Goal: Task Accomplishment & Management: Manage account settings

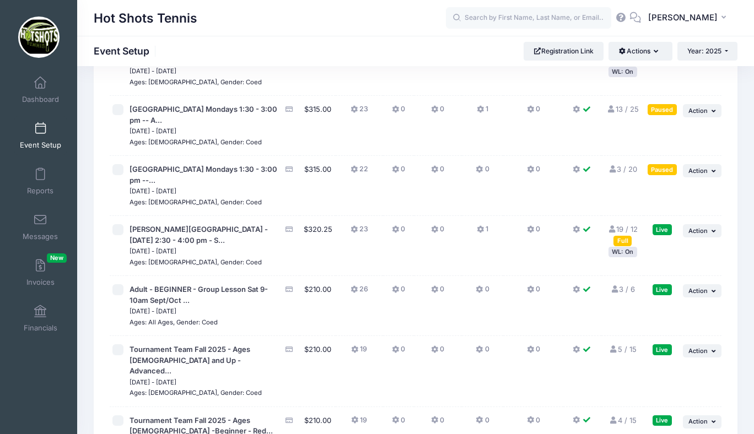
scroll to position [2534, 0]
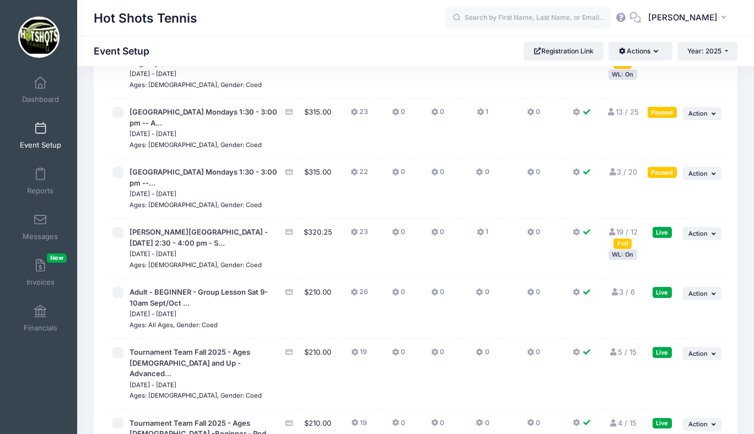
click at [628, 116] on link "13 / 25 Full" at bounding box center [622, 111] width 32 height 9
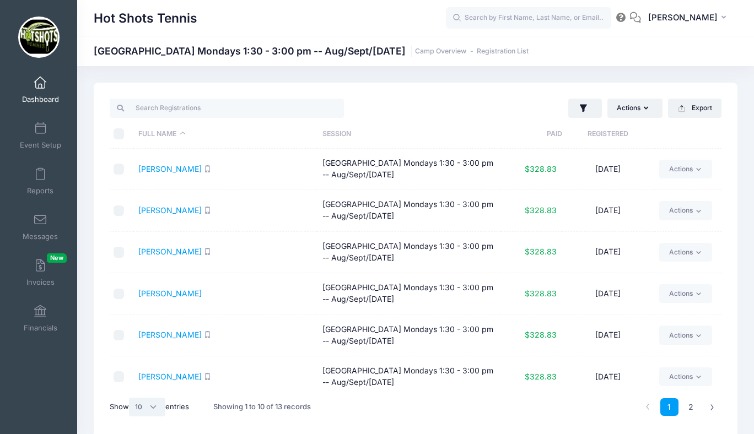
click at [144, 405] on select "All 10 25 50" at bounding box center [147, 407] width 36 height 19
select select "25"
click at [131, 398] on select "All 10 25 50" at bounding box center [147, 407] width 36 height 19
click at [118, 135] on input "\a \a \a \a" at bounding box center [119, 133] width 11 height 11
checkbox input "true"
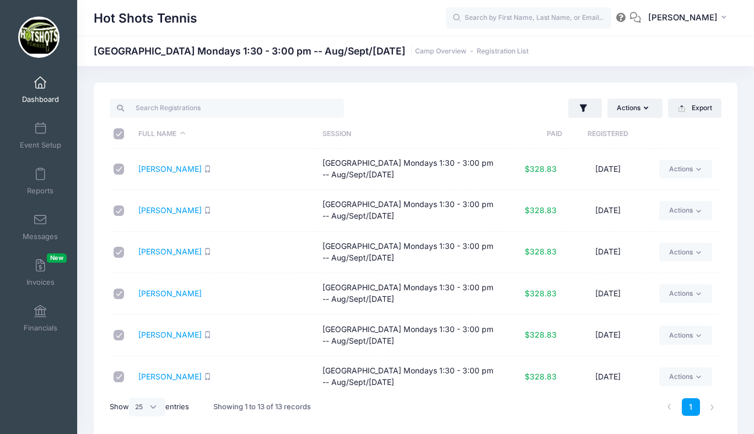
checkbox input "true"
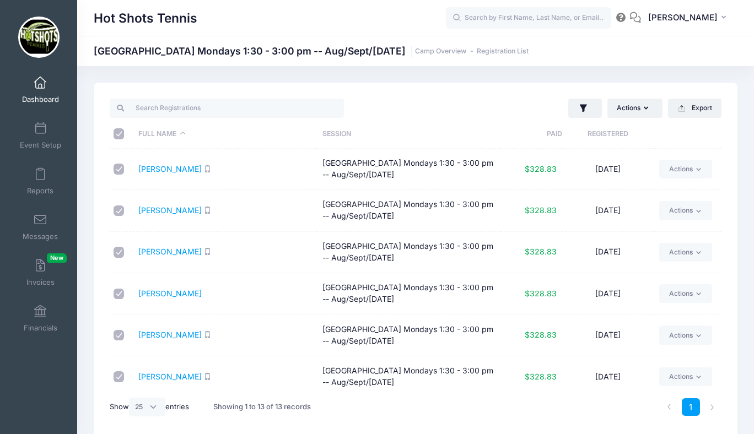
checkbox input "true"
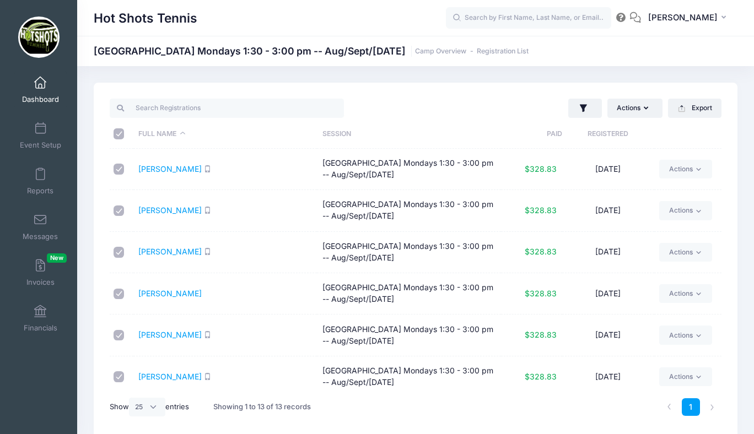
checkbox input "true"
click at [625, 106] on button "Actions" at bounding box center [634, 108] width 55 height 19
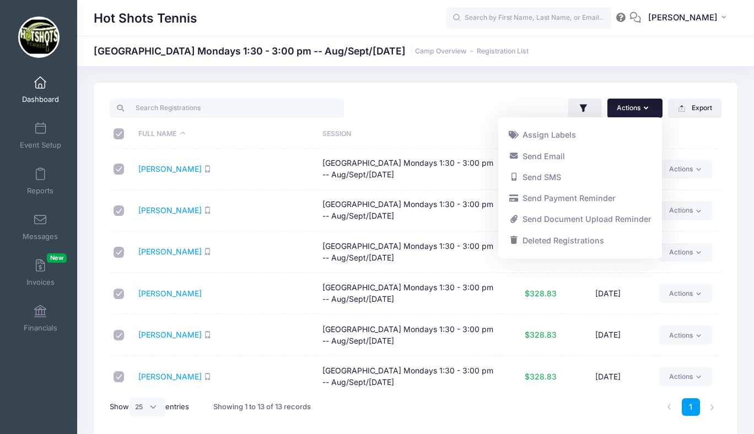
click at [629, 106] on button "Actions" at bounding box center [634, 108] width 55 height 19
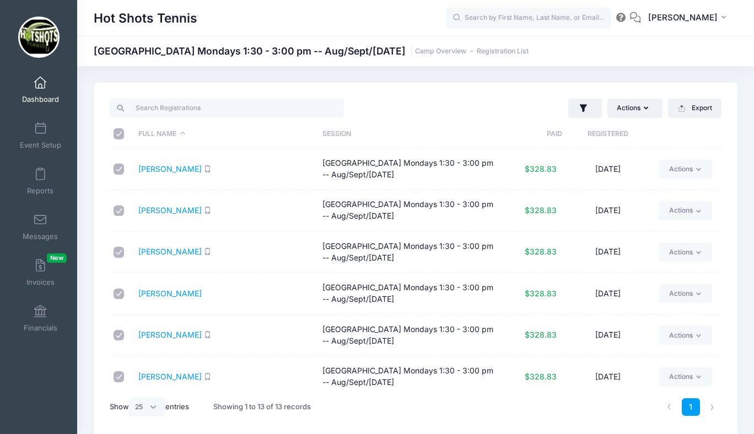
click at [116, 132] on input "\a \a \a \a" at bounding box center [119, 133] width 11 height 11
checkbox input "false"
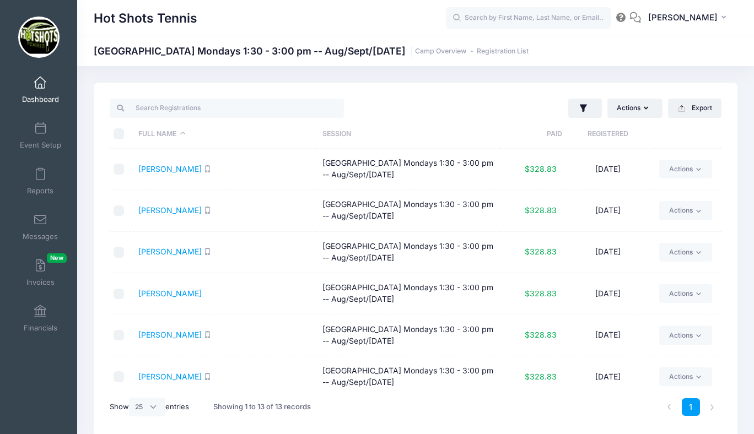
checkbox input "false"
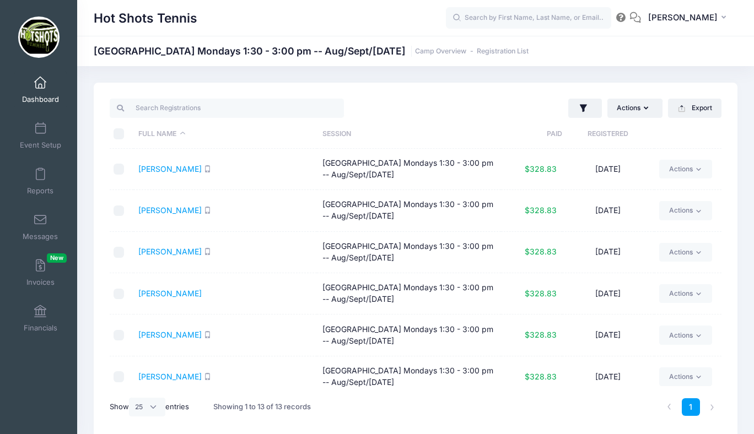
checkbox input "false"
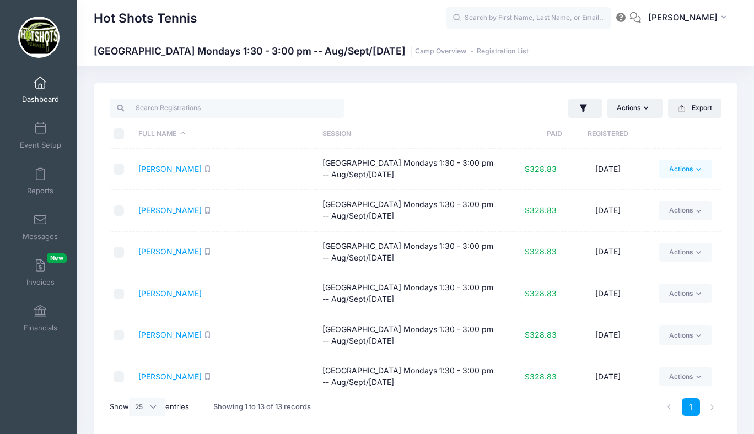
click at [674, 169] on link "Actions" at bounding box center [685, 169] width 52 height 19
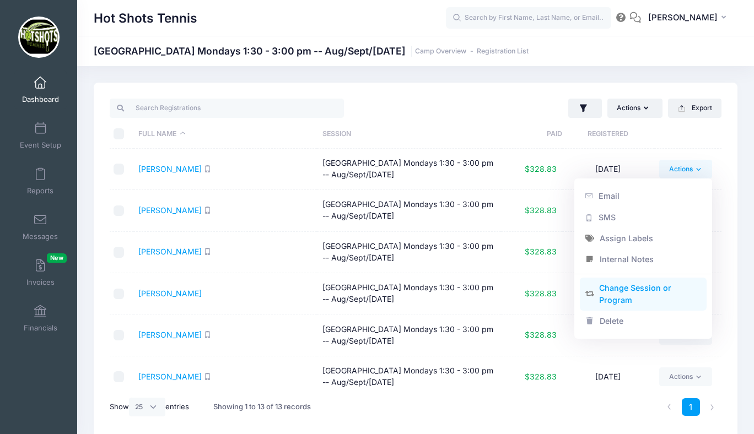
click at [619, 298] on link "Change Session or Program" at bounding box center [643, 294] width 127 height 33
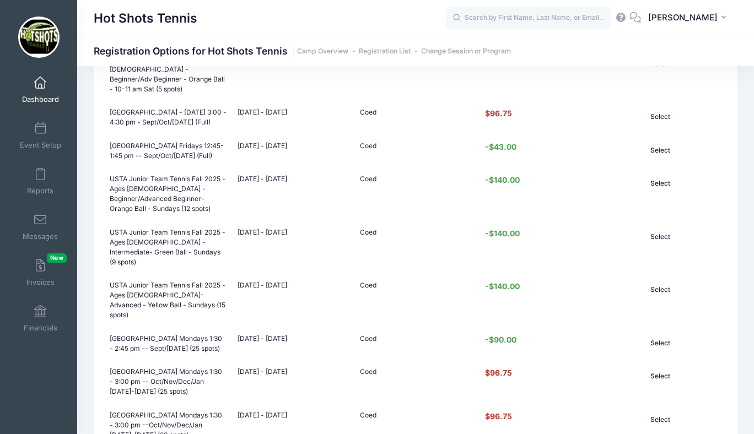
scroll to position [638, 0]
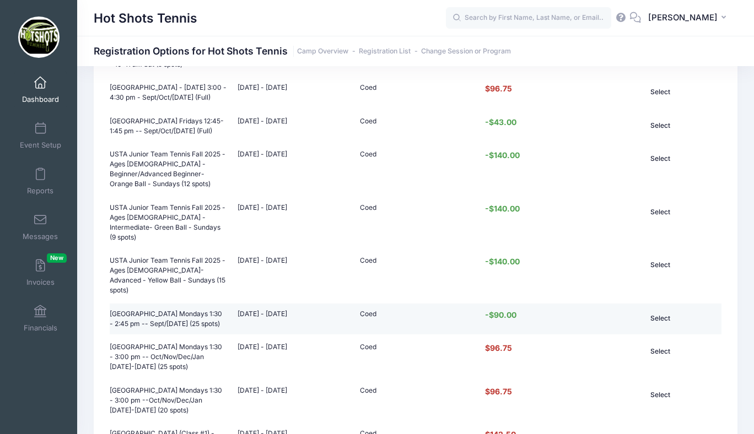
click at [657, 309] on button "Select" at bounding box center [660, 318] width 74 height 19
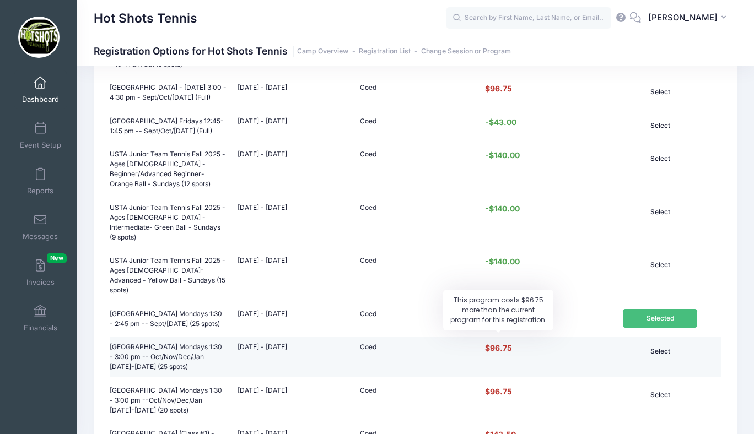
scroll to position [936, 0]
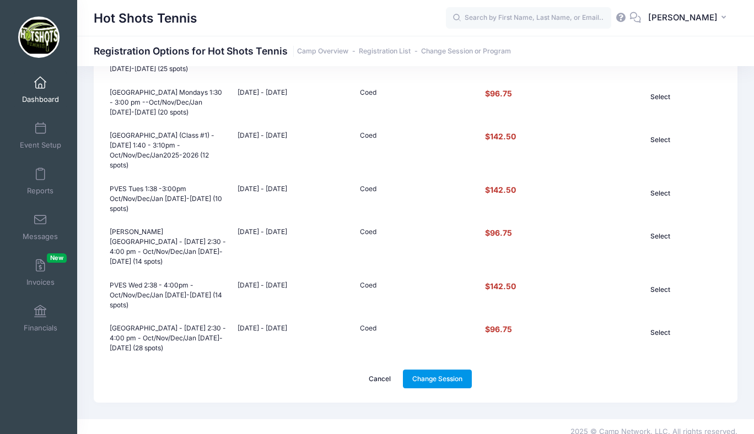
click at [434, 370] on link "Change Session" at bounding box center [437, 379] width 69 height 19
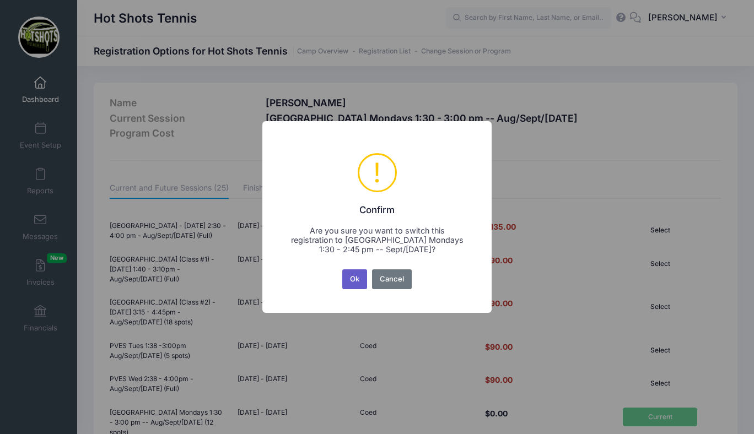
click at [355, 279] on button "Ok" at bounding box center [354, 279] width 25 height 20
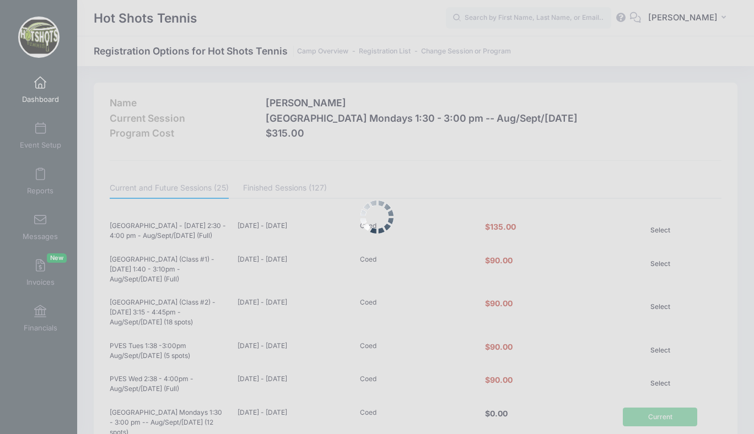
scroll to position [936, 0]
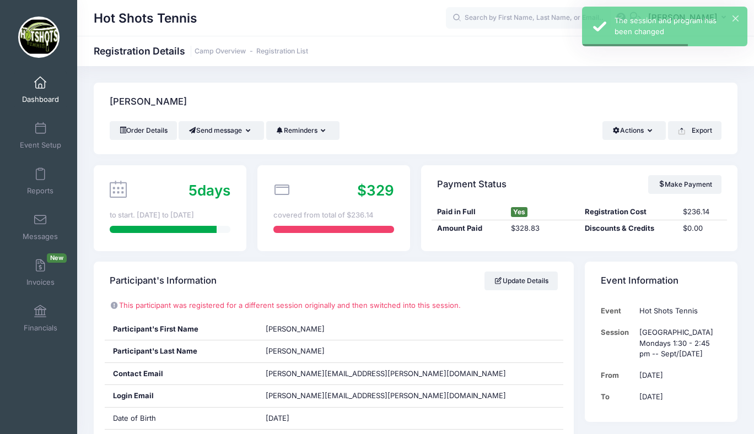
click at [40, 90] on link "Dashboard" at bounding box center [40, 90] width 52 height 39
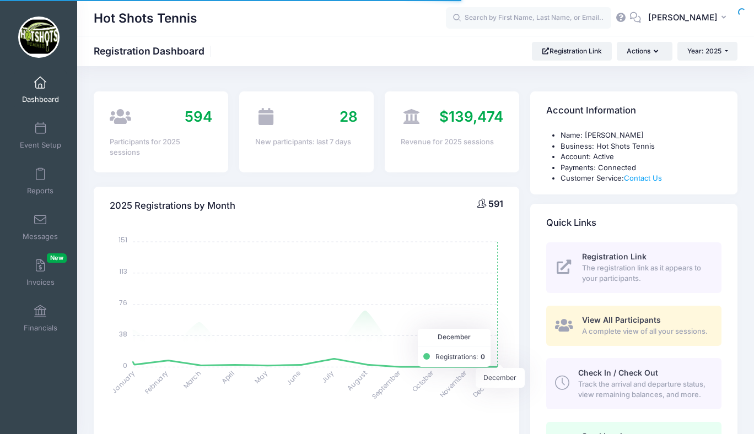
select select
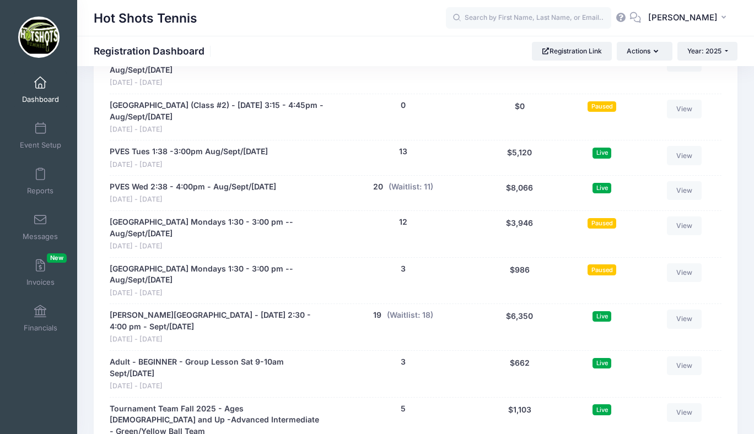
scroll to position [2341, 0]
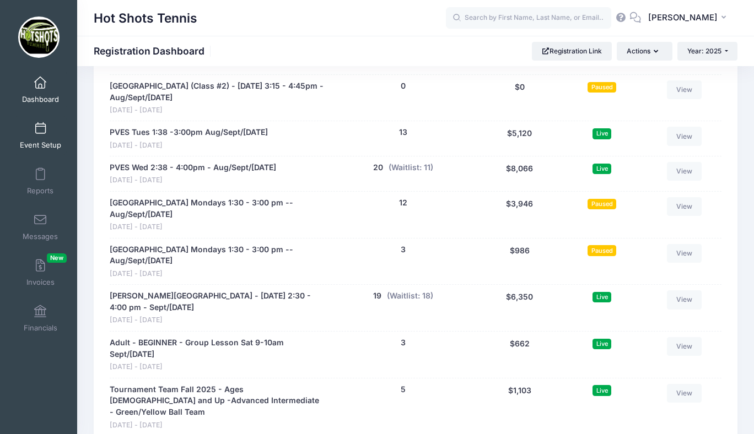
click at [40, 133] on span at bounding box center [40, 129] width 0 height 12
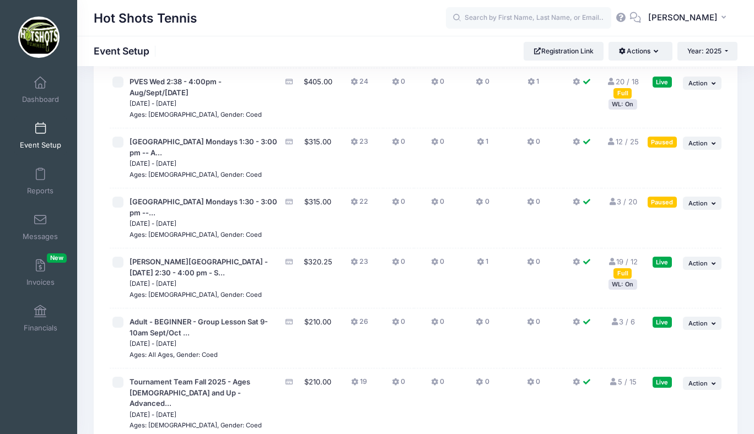
scroll to position [2507, 0]
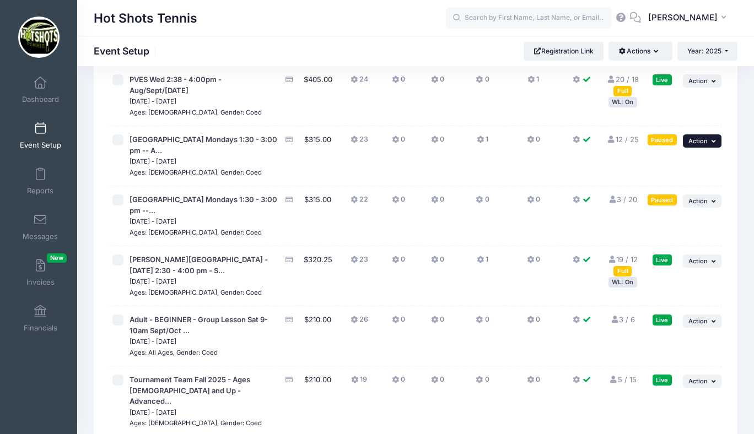
click at [688, 145] on span "Action" at bounding box center [697, 141] width 19 height 8
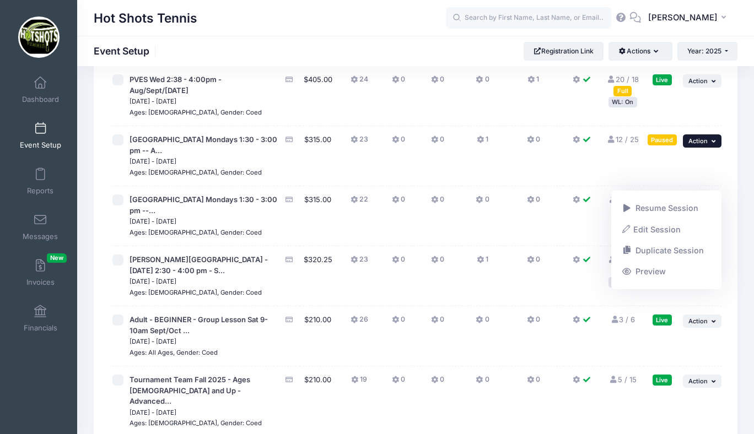
click at [688, 145] on span "Action" at bounding box center [697, 141] width 19 height 8
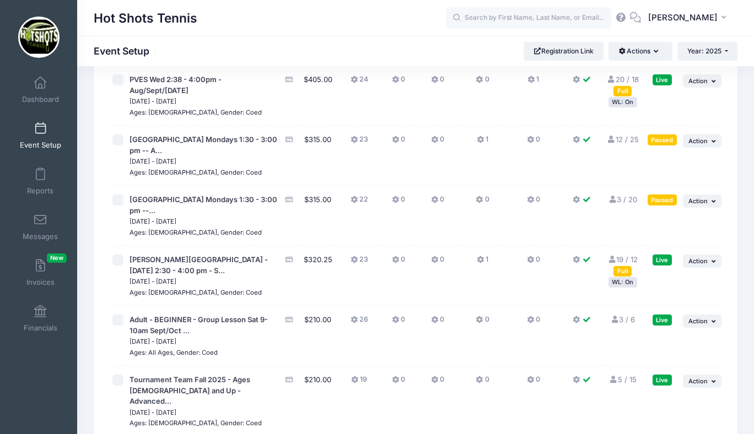
click at [629, 144] on link "12 / 25 Full" at bounding box center [622, 139] width 32 height 9
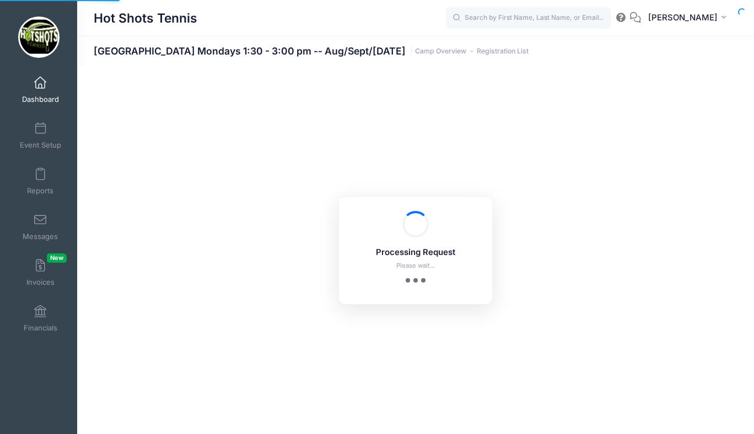
select select "10"
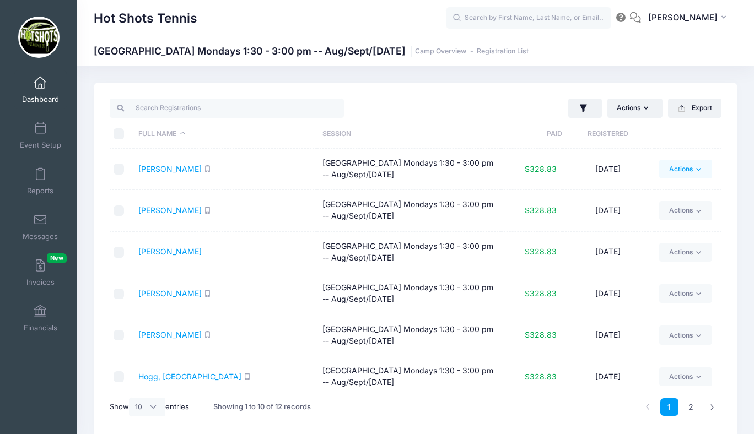
click at [677, 166] on link "Actions" at bounding box center [685, 169] width 52 height 19
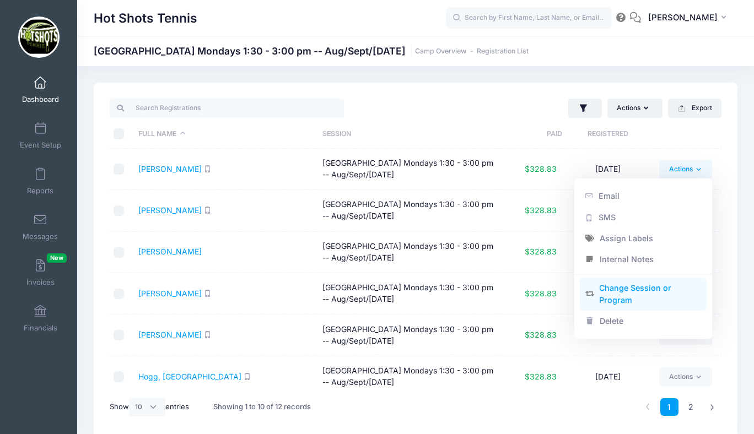
click at [623, 293] on link "Change Session or Program" at bounding box center [643, 294] width 127 height 33
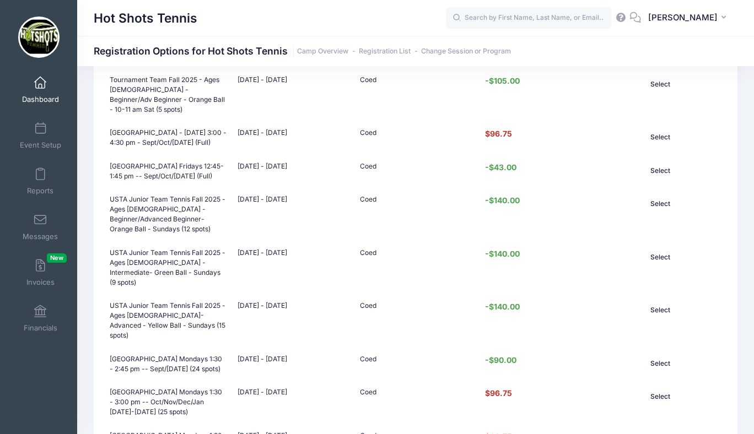
scroll to position [608, 0]
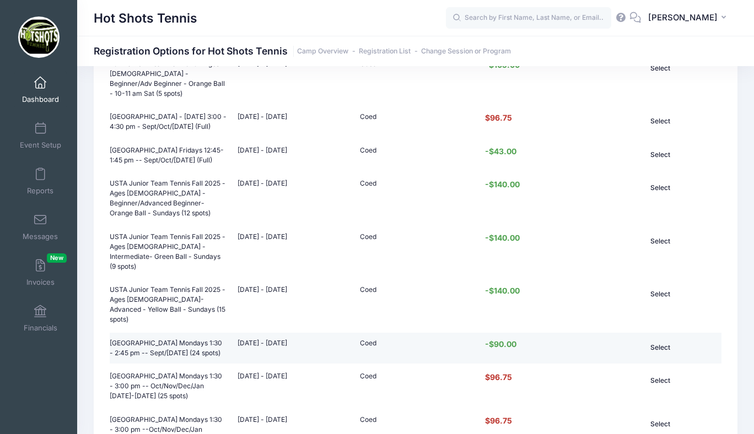
click at [656, 338] on button "Select" at bounding box center [660, 347] width 74 height 19
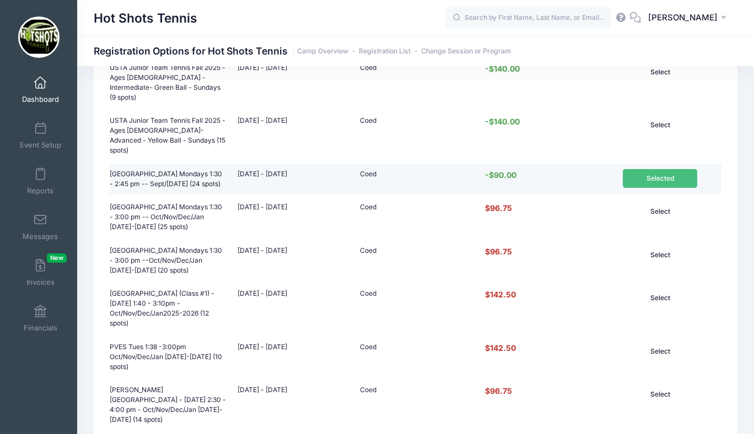
scroll to position [936, 0]
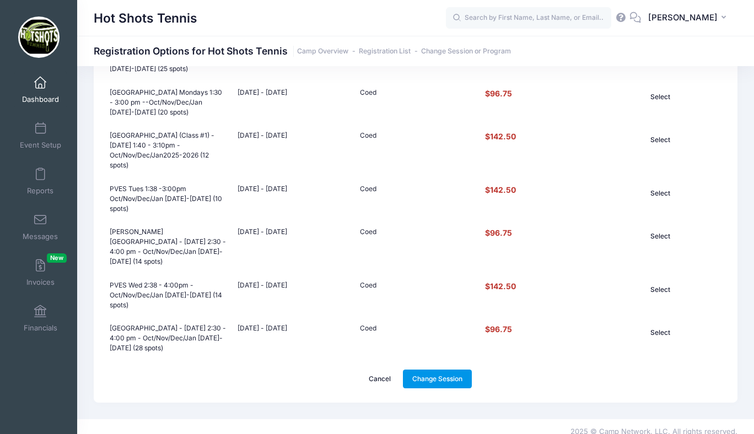
click at [435, 370] on link "Change Session" at bounding box center [437, 379] width 69 height 19
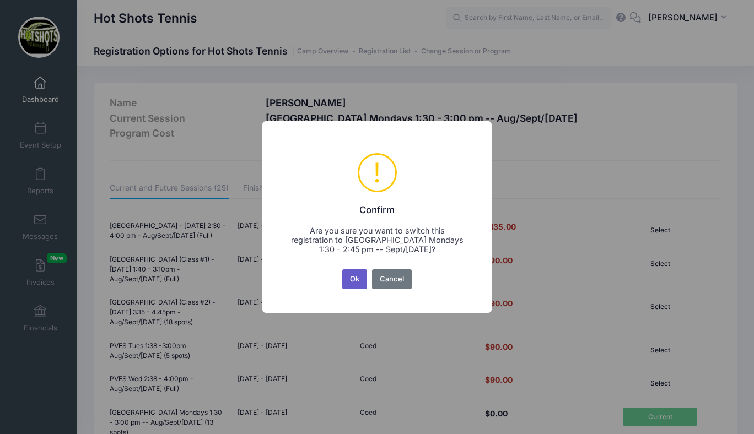
click at [357, 279] on button "Ok" at bounding box center [354, 279] width 25 height 20
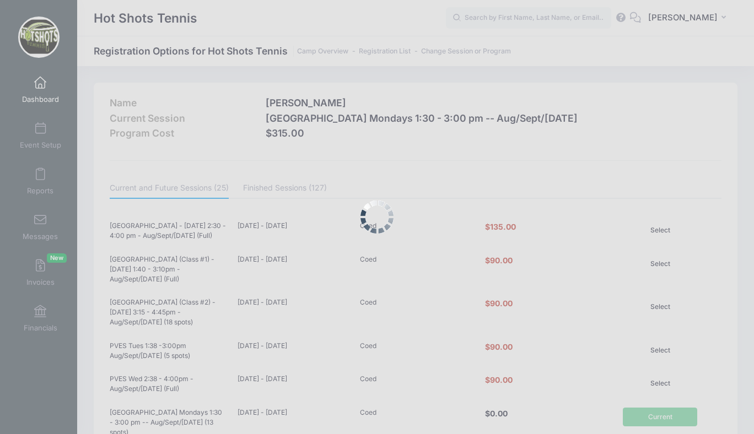
scroll to position [936, 0]
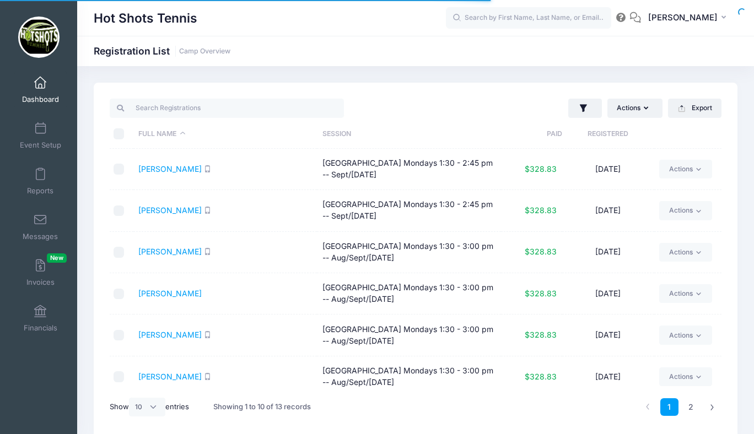
select select "10"
click at [679, 251] on link "Actions" at bounding box center [685, 252] width 52 height 19
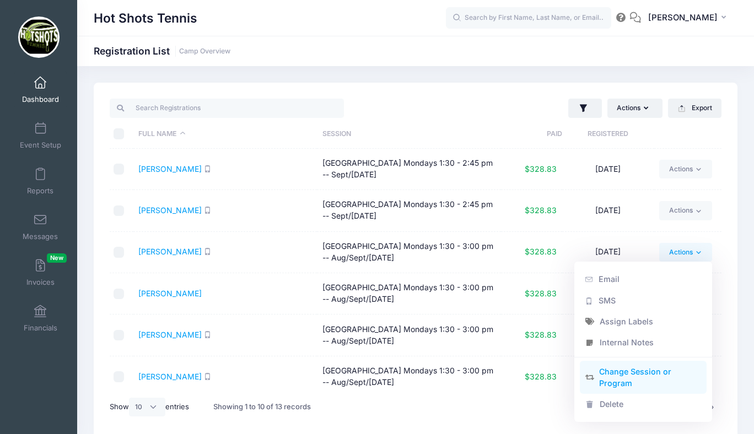
click at [621, 373] on link "Change Session or Program" at bounding box center [643, 377] width 127 height 33
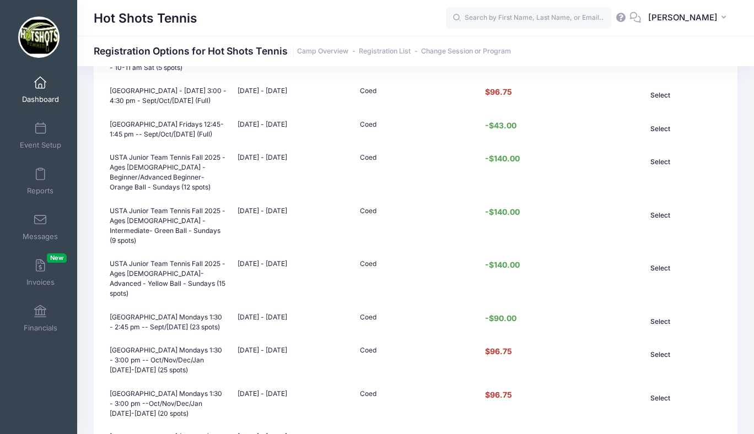
scroll to position [641, 0]
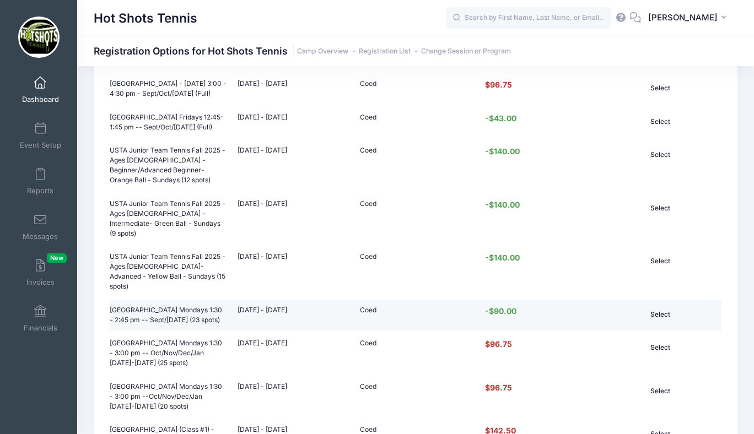
click at [656, 305] on button "Select" at bounding box center [660, 314] width 74 height 19
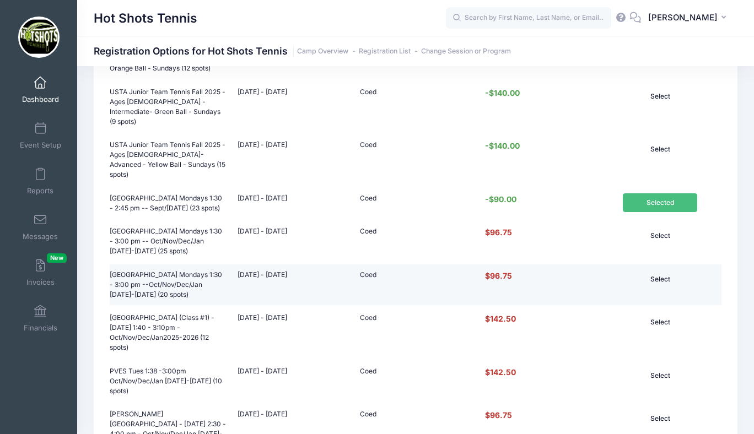
scroll to position [936, 0]
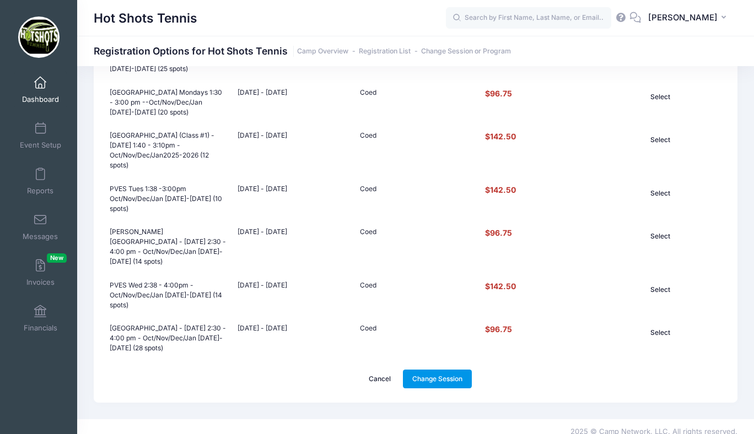
click at [431, 372] on link "Change Session" at bounding box center [437, 379] width 69 height 19
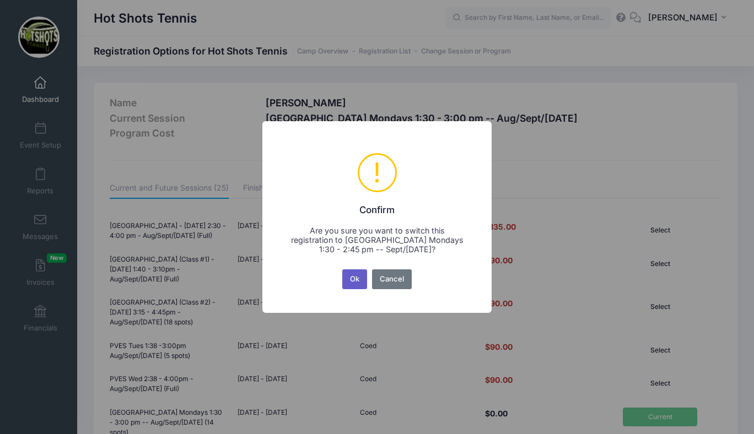
click at [356, 279] on button "Ok" at bounding box center [354, 279] width 25 height 20
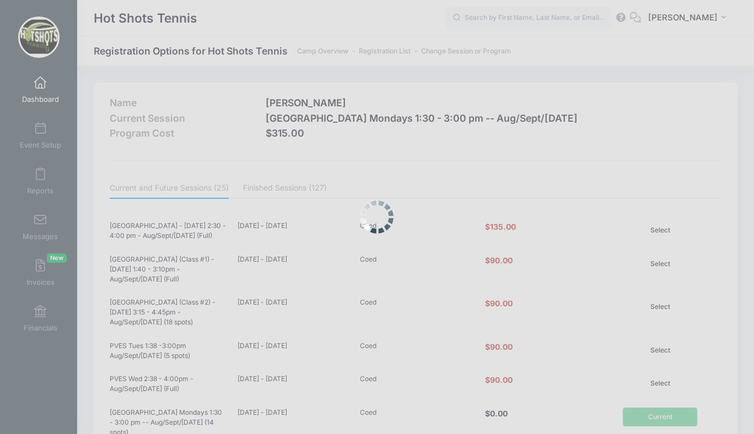
scroll to position [936, 0]
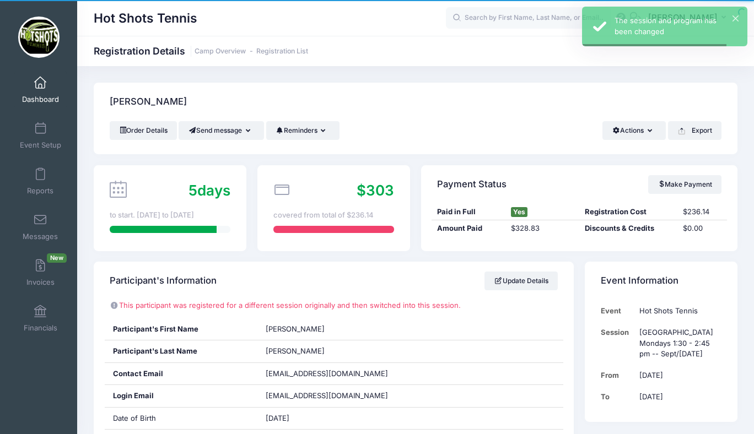
click at [40, 89] on span at bounding box center [40, 83] width 0 height 12
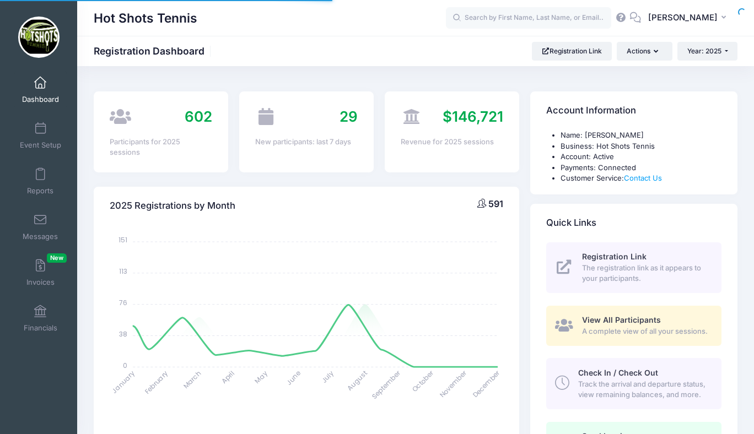
select select
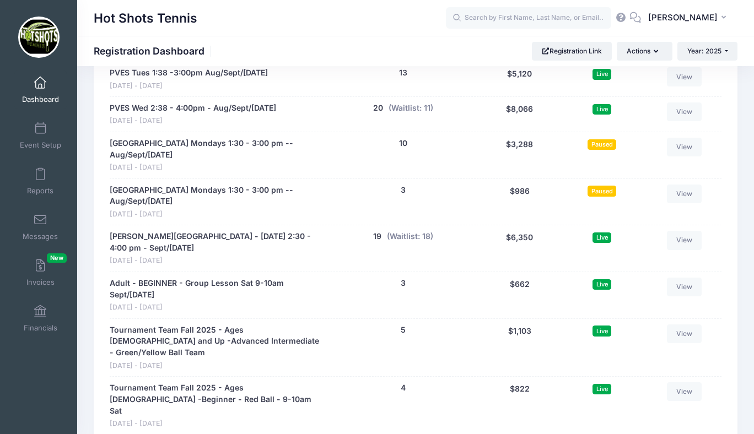
scroll to position [2394, 0]
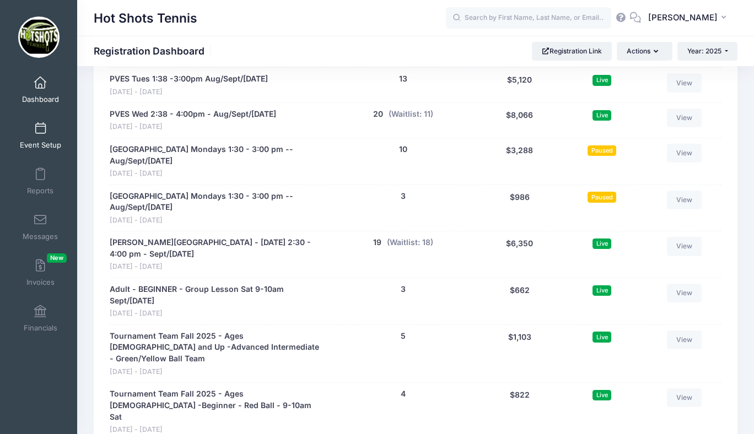
click at [40, 123] on span at bounding box center [40, 129] width 0 height 12
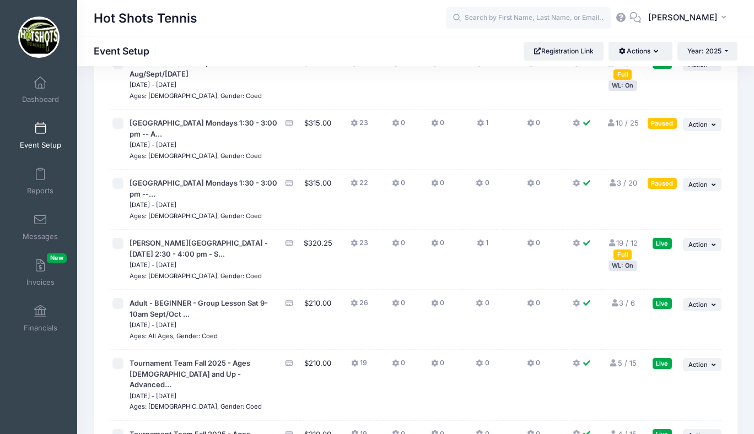
scroll to position [2520, 0]
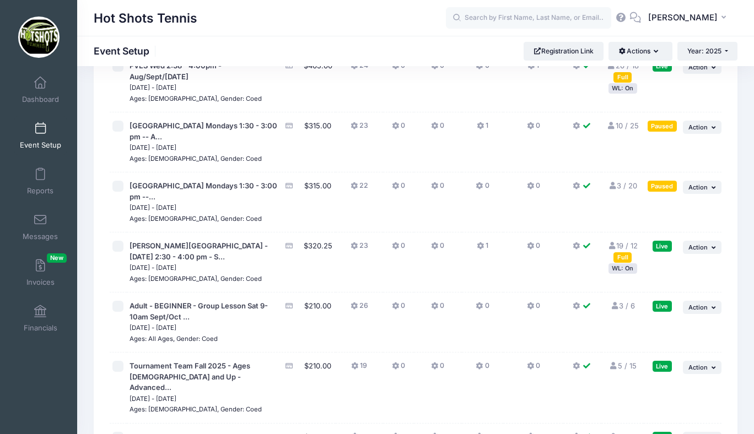
click at [627, 130] on link "10 / 25 Full" at bounding box center [622, 125] width 32 height 9
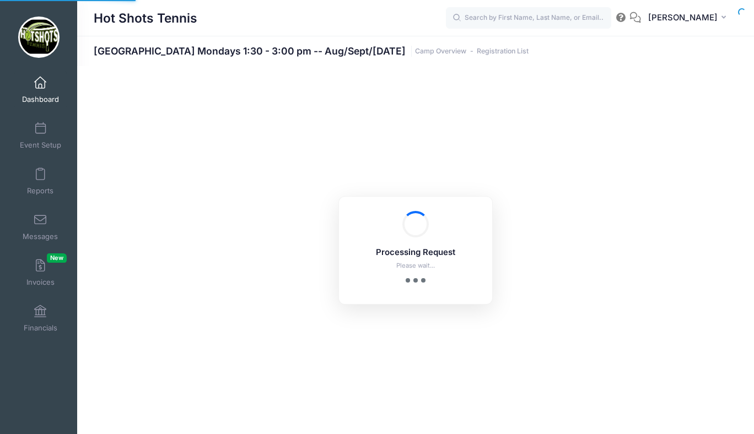
select select "10"
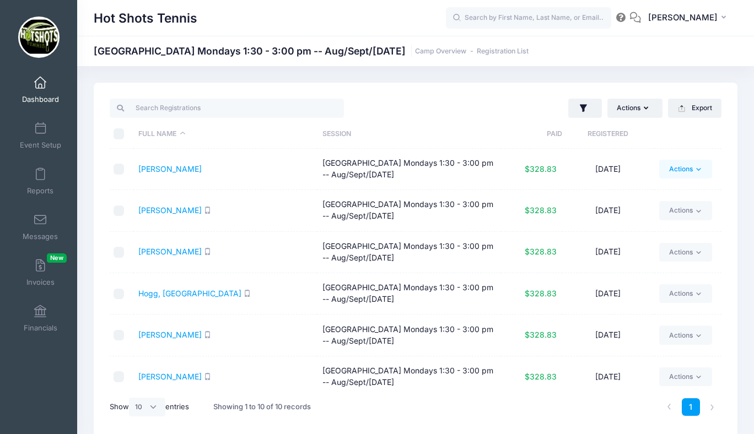
click at [682, 167] on link "Actions" at bounding box center [685, 169] width 52 height 19
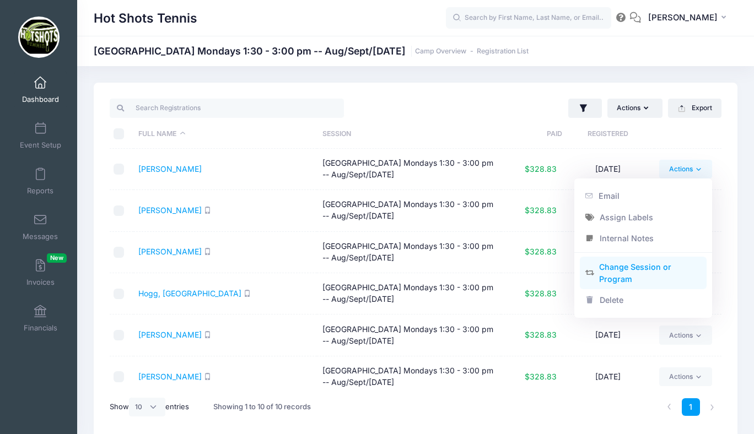
click at [633, 278] on link "Change Session or Program" at bounding box center [643, 273] width 127 height 33
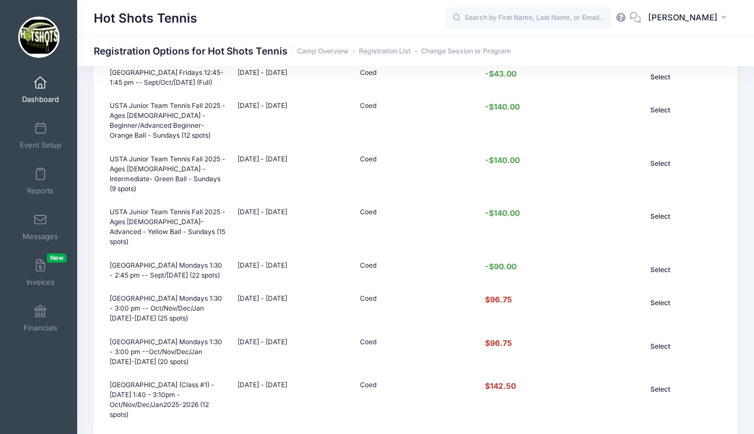
scroll to position [687, 0]
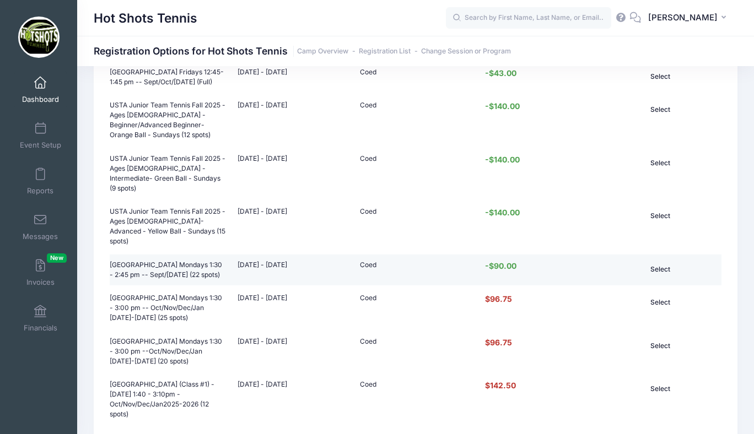
click at [657, 260] on button "Select" at bounding box center [660, 269] width 74 height 19
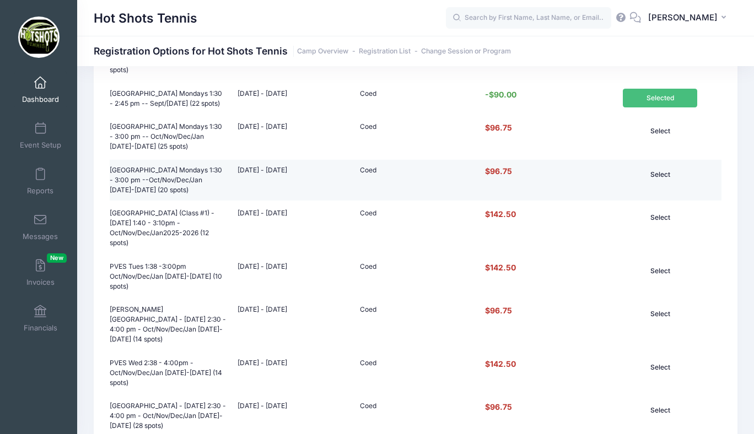
scroll to position [936, 0]
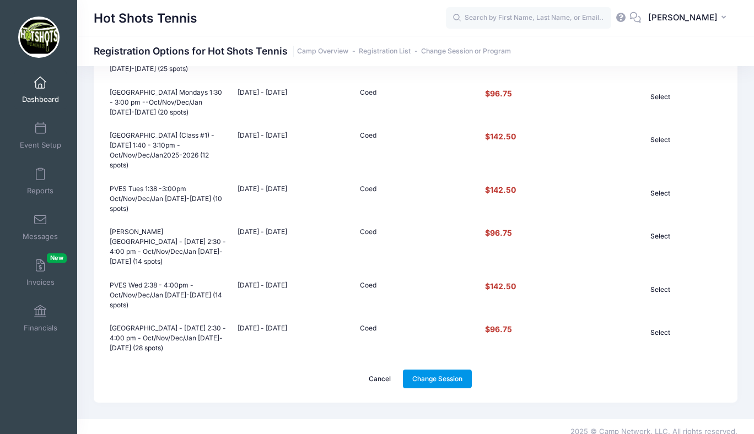
click at [429, 370] on link "Change Session" at bounding box center [437, 379] width 69 height 19
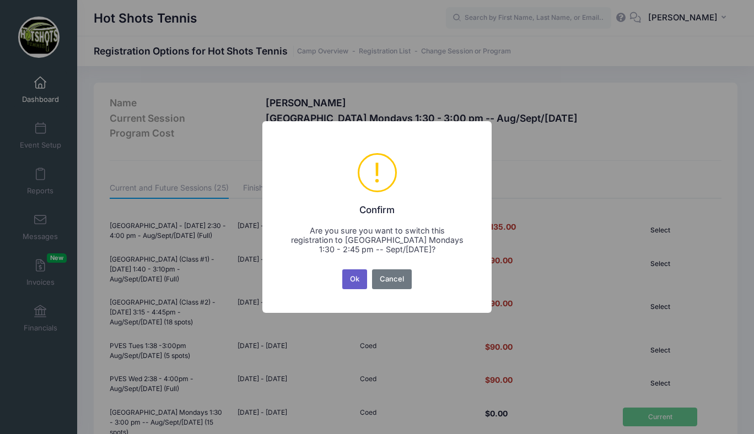
click at [354, 283] on button "Ok" at bounding box center [354, 279] width 25 height 20
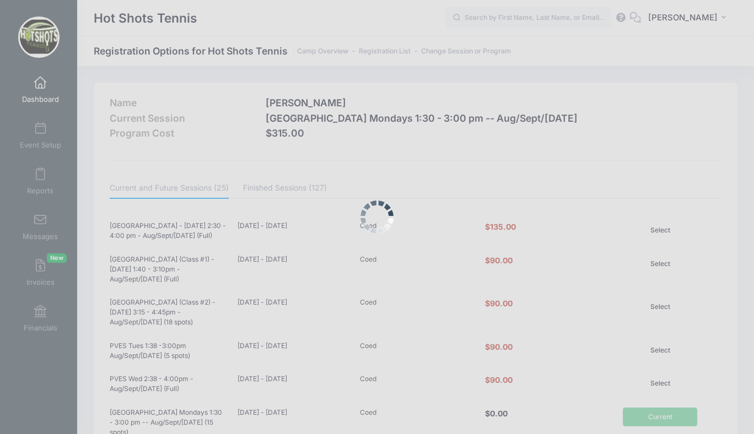
scroll to position [936, 0]
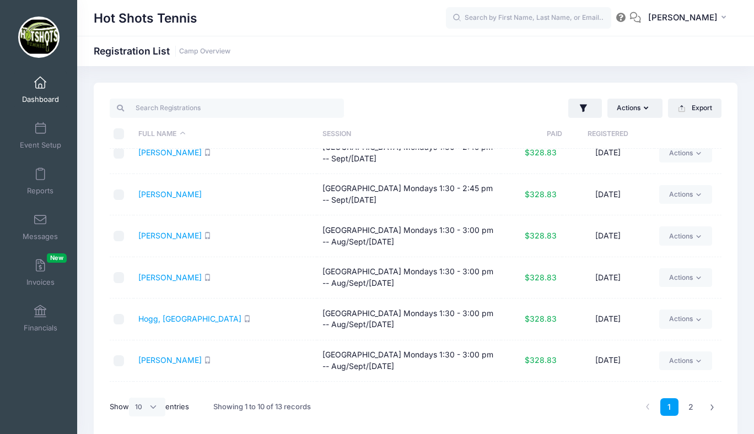
scroll to position [174, 0]
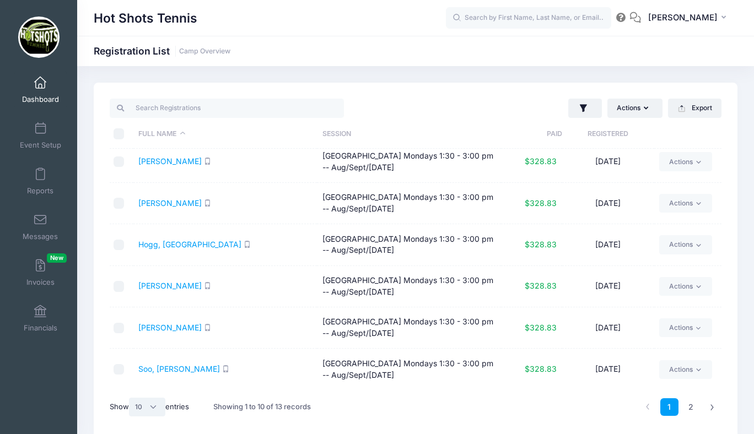
click at [152, 408] on select "All 10 25 50" at bounding box center [147, 407] width 36 height 19
select select "25"
click at [131, 398] on select "All 10 25 50" at bounding box center [147, 407] width 36 height 19
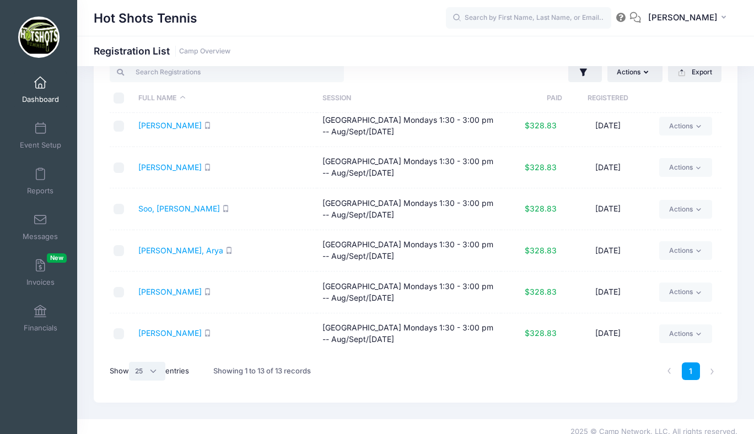
scroll to position [46, 0]
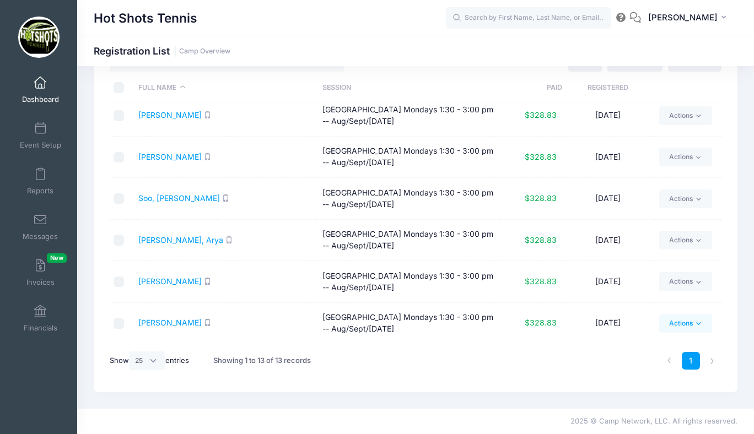
click at [678, 320] on link "Actions" at bounding box center [685, 323] width 52 height 19
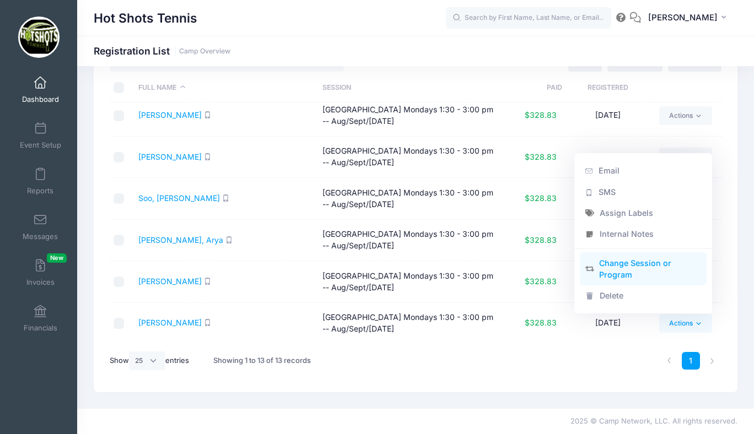
click at [628, 268] on link "Change Session or Program" at bounding box center [643, 268] width 127 height 33
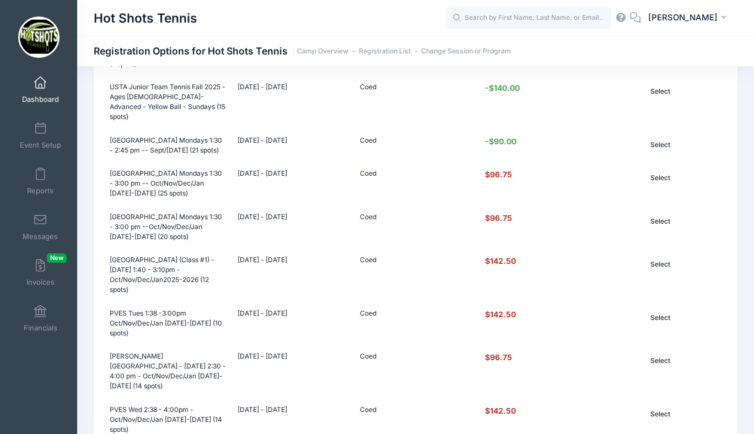
scroll to position [810, 0]
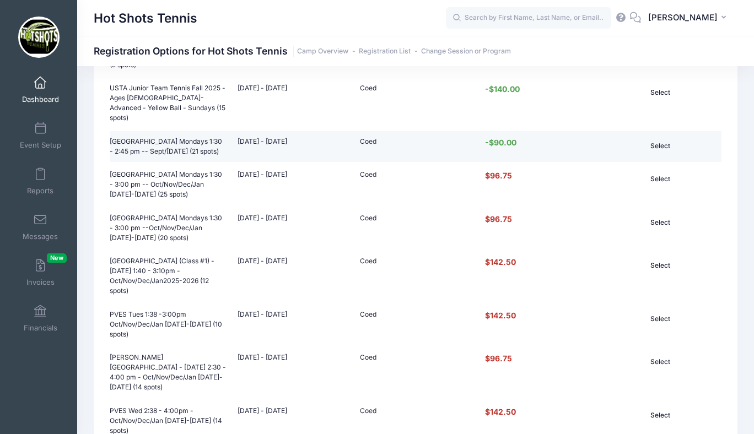
click at [659, 137] on button "Select" at bounding box center [660, 146] width 74 height 19
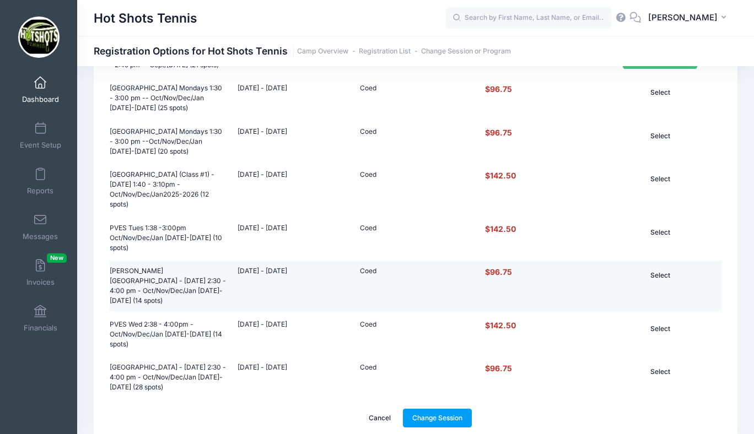
scroll to position [936, 0]
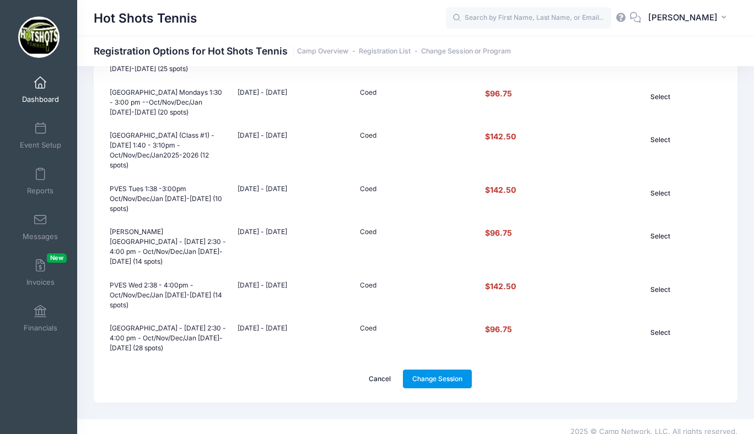
click at [432, 370] on link "Change Session" at bounding box center [437, 379] width 69 height 19
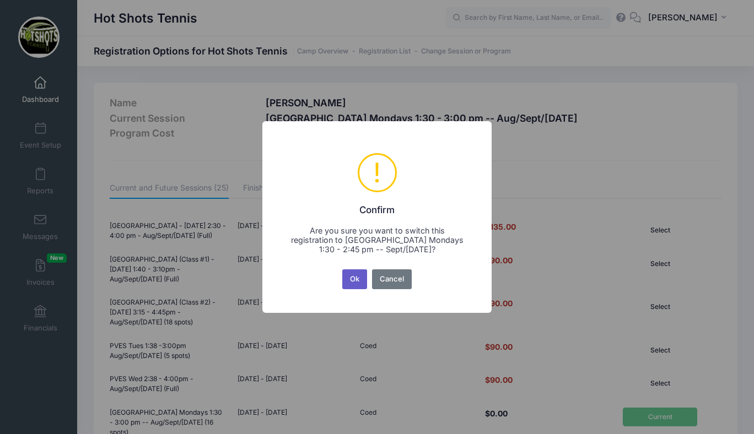
click at [353, 279] on button "Ok" at bounding box center [354, 279] width 25 height 20
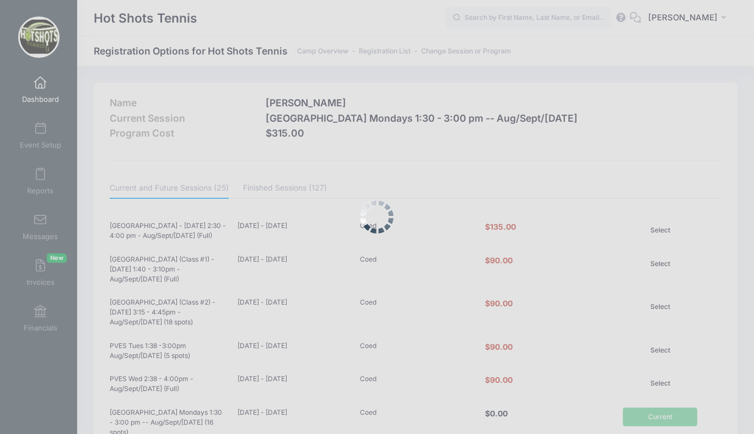
scroll to position [936, 0]
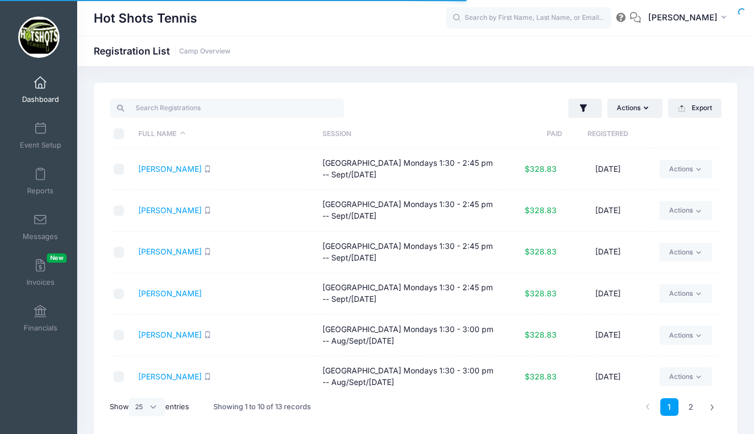
select select "25"
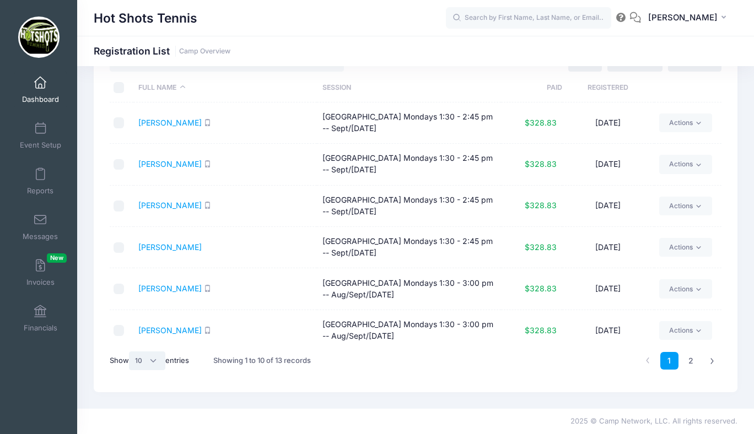
click at [156, 358] on select "All 10 25 50" at bounding box center [147, 361] width 36 height 19
select select "25"
click at [131, 352] on select "All 10 25 50" at bounding box center [147, 361] width 36 height 19
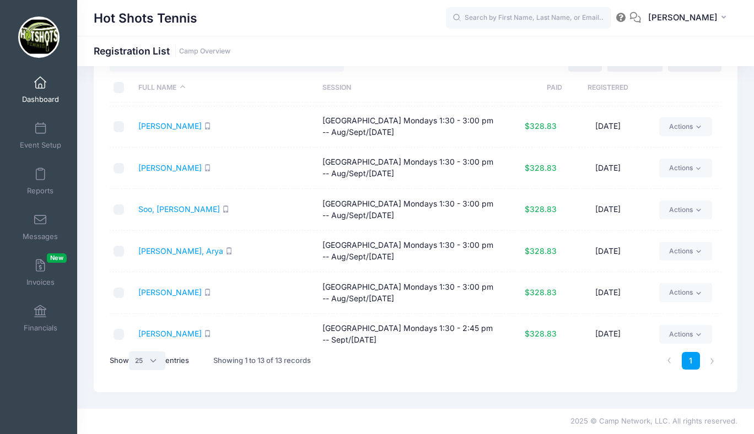
scroll to position [298, 0]
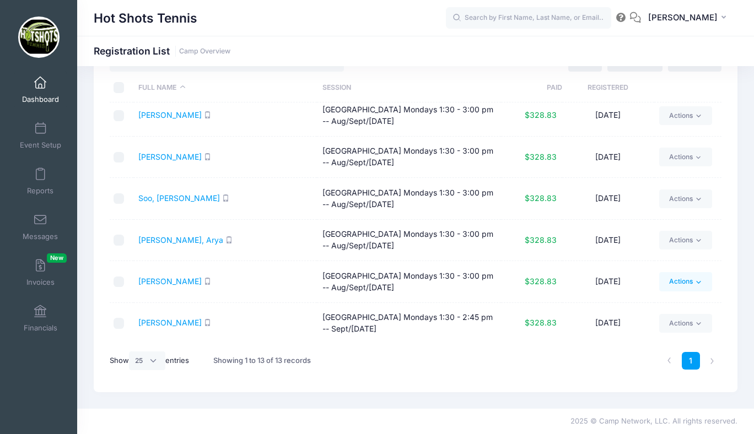
click at [682, 279] on link "Actions" at bounding box center [685, 281] width 52 height 19
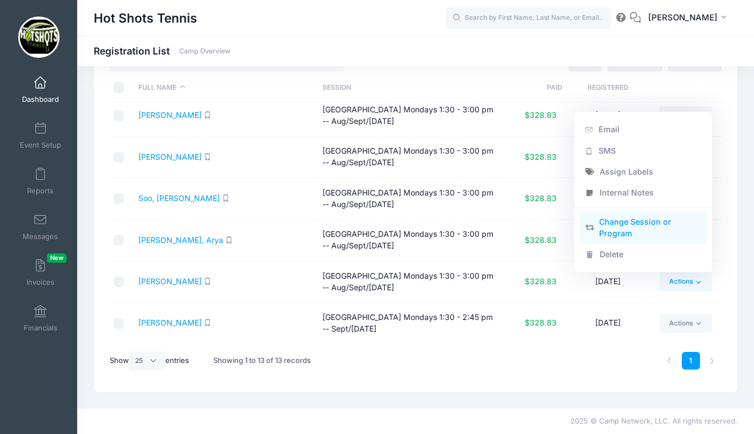
click at [630, 224] on link "Change Session or Program" at bounding box center [643, 227] width 127 height 33
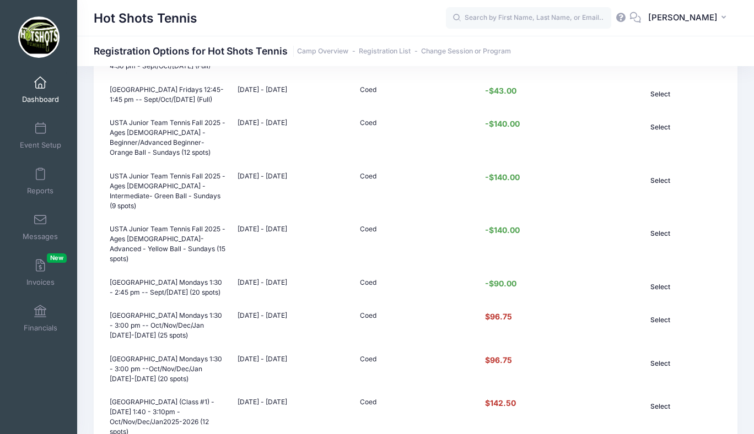
scroll to position [673, 0]
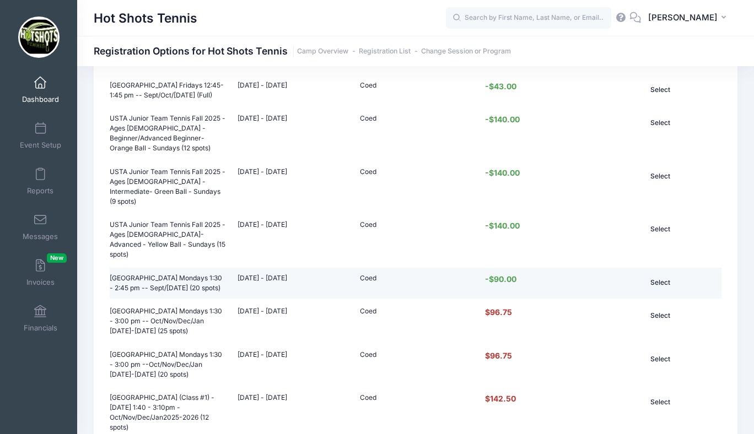
click at [660, 273] on button "Select" at bounding box center [660, 282] width 74 height 19
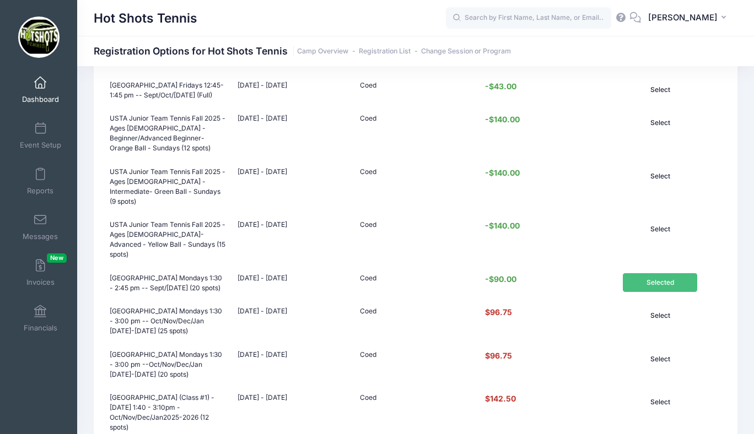
scroll to position [936, 0]
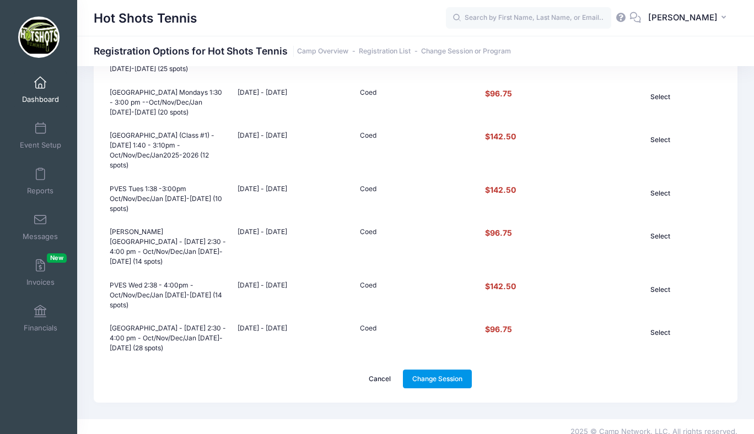
click at [424, 370] on link "Change Session" at bounding box center [437, 379] width 69 height 19
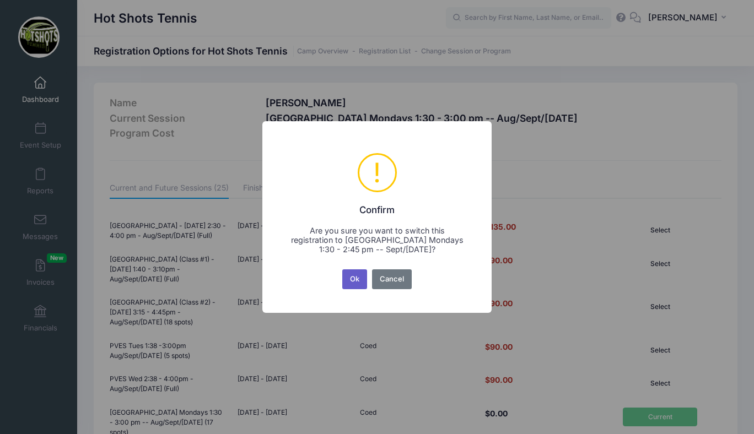
click at [347, 278] on button "Ok" at bounding box center [354, 279] width 25 height 20
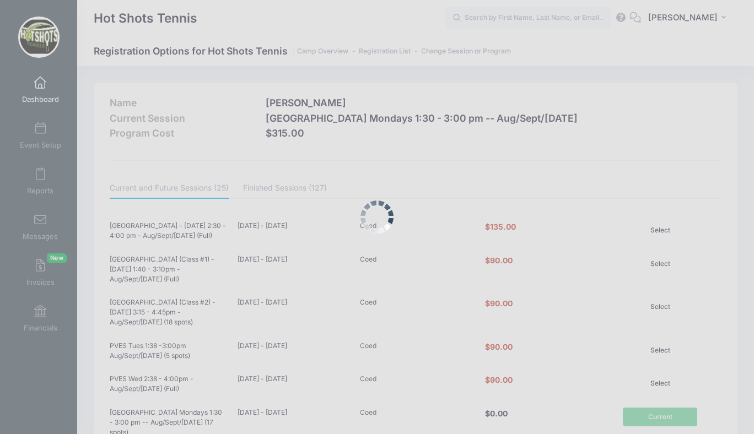
scroll to position [936, 0]
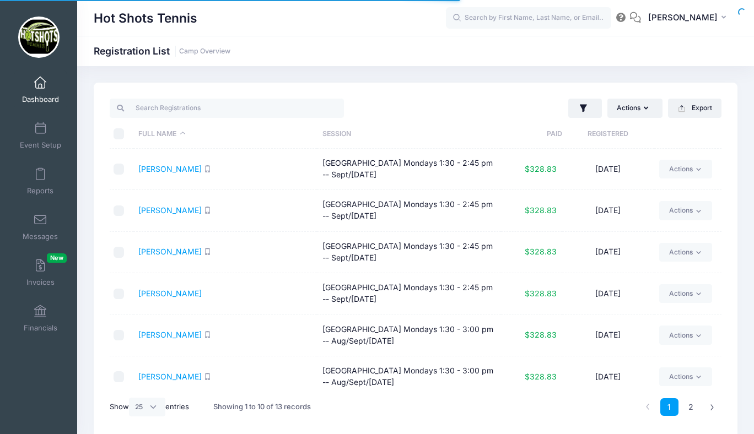
select select "25"
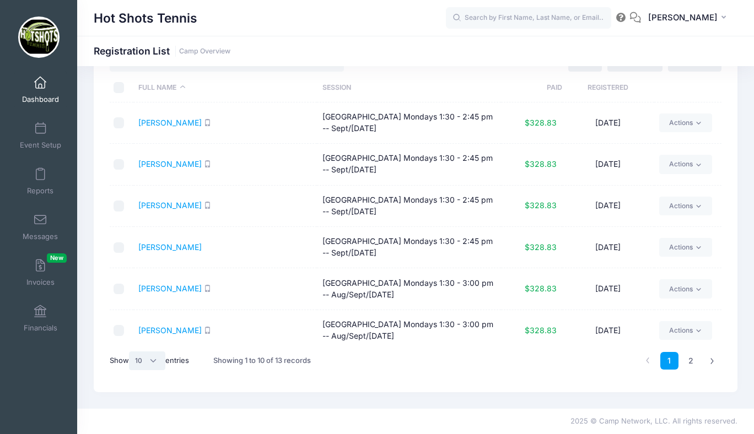
click at [164, 360] on select "All 10 25 50" at bounding box center [147, 361] width 36 height 19
select select "25"
click at [131, 352] on select "All 10 25 50" at bounding box center [147, 361] width 36 height 19
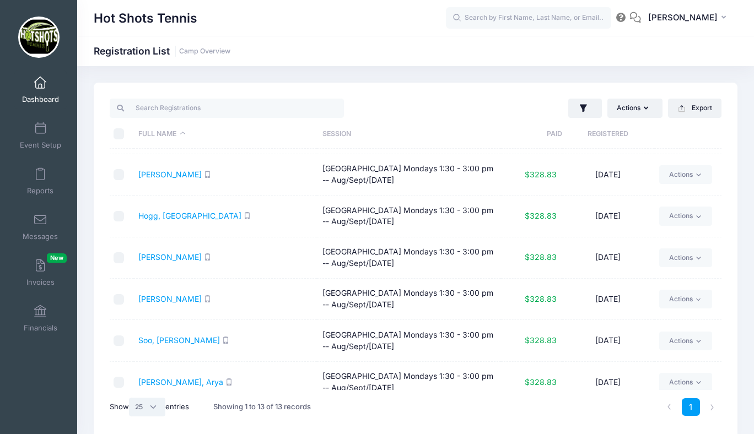
scroll to position [298, 0]
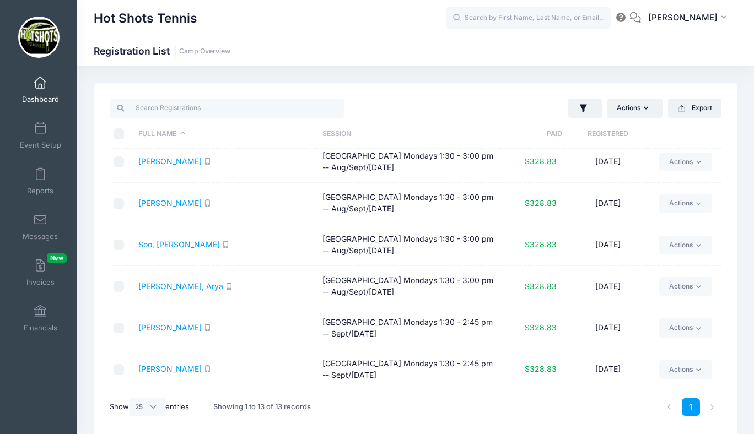
click at [39, 92] on link "Dashboard" at bounding box center [40, 90] width 52 height 39
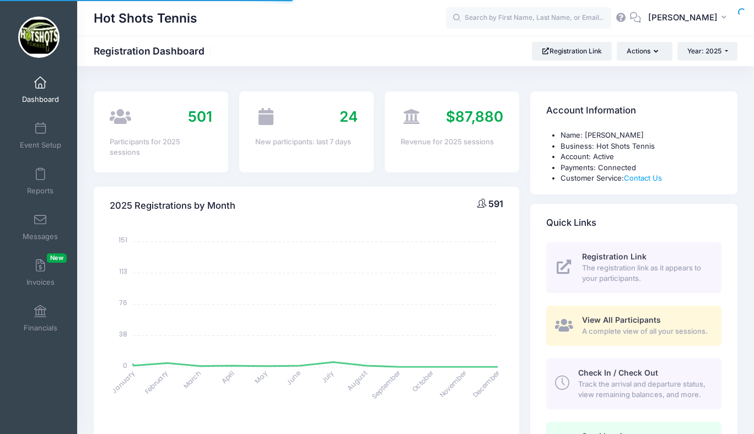
select select
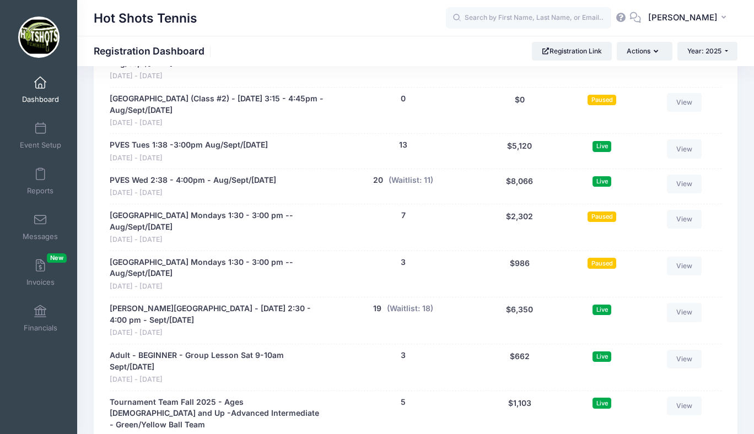
scroll to position [2330, 0]
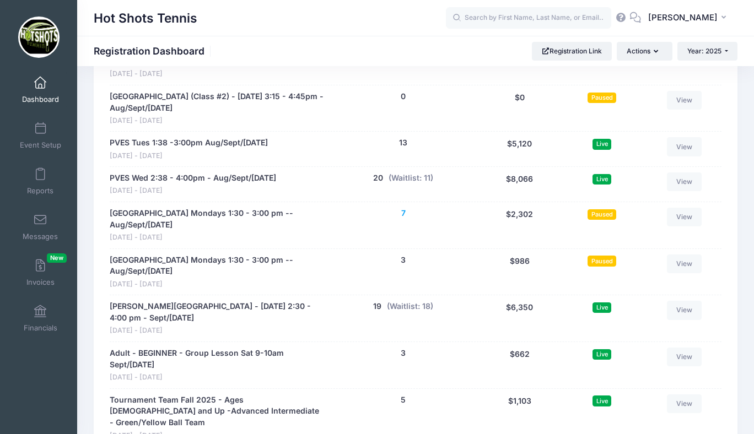
click at [403, 211] on button "7" at bounding box center [403, 214] width 4 height 12
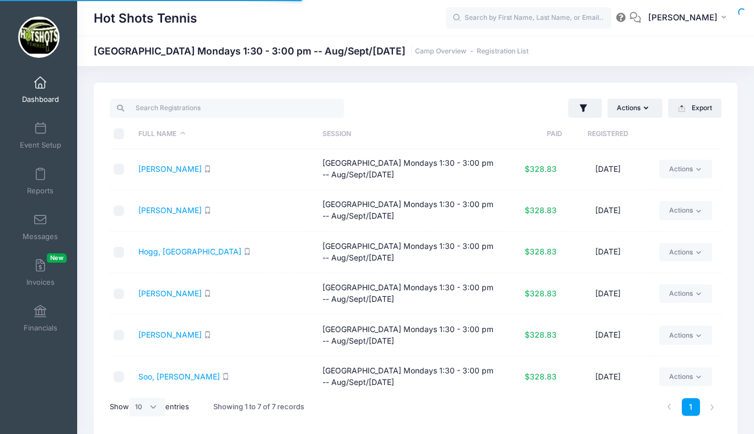
select select "10"
click at [685, 169] on link "Actions" at bounding box center [685, 169] width 52 height 19
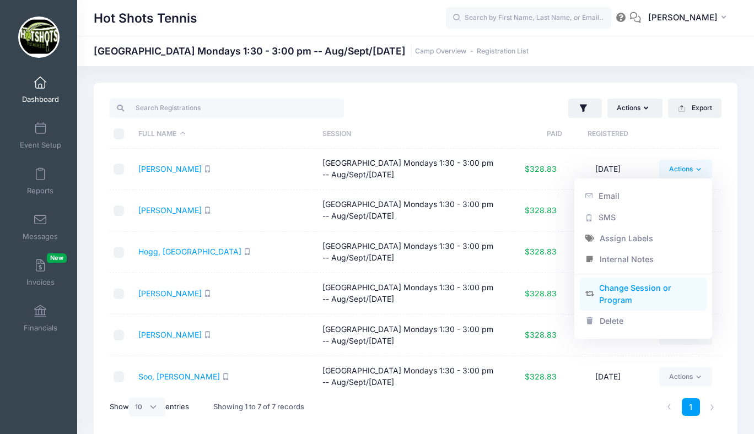
click at [627, 284] on link "Change Session or Program" at bounding box center [643, 294] width 127 height 33
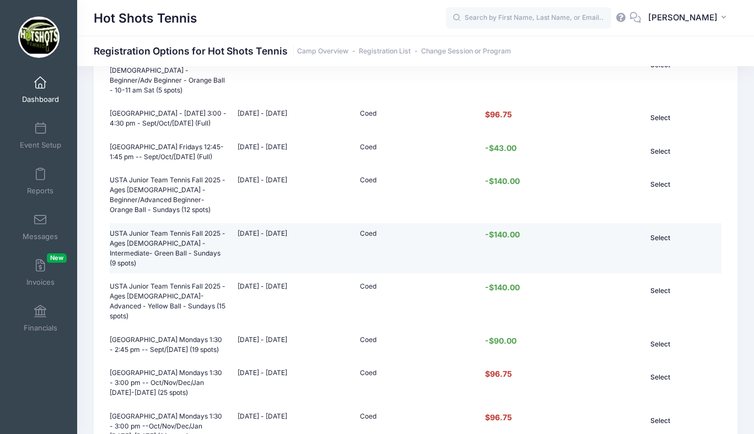
scroll to position [612, 0]
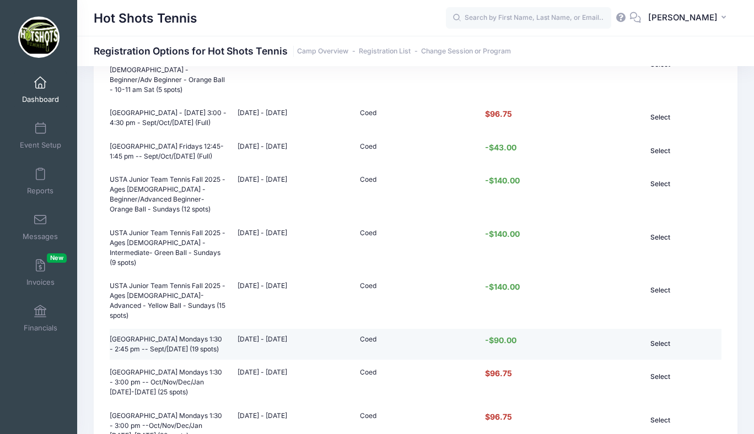
click at [660, 334] on button "Select" at bounding box center [660, 343] width 74 height 19
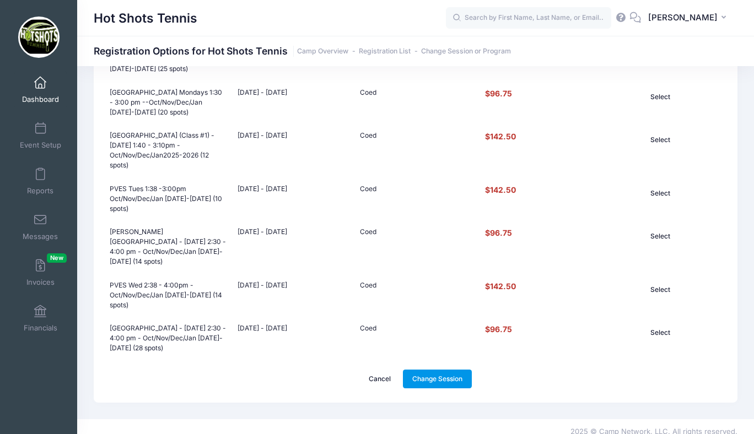
click at [430, 370] on link "Change Session" at bounding box center [437, 379] width 69 height 19
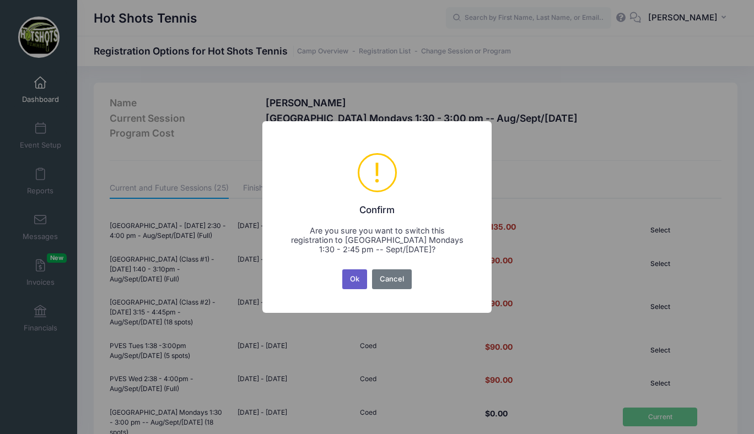
click at [356, 282] on button "Ok" at bounding box center [354, 279] width 25 height 20
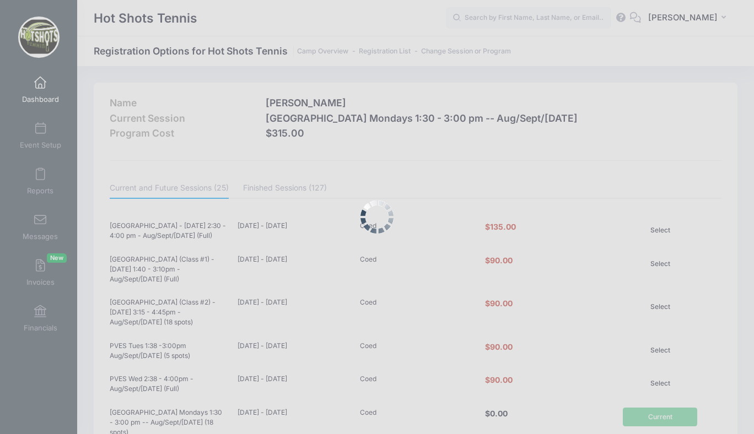
scroll to position [936, 0]
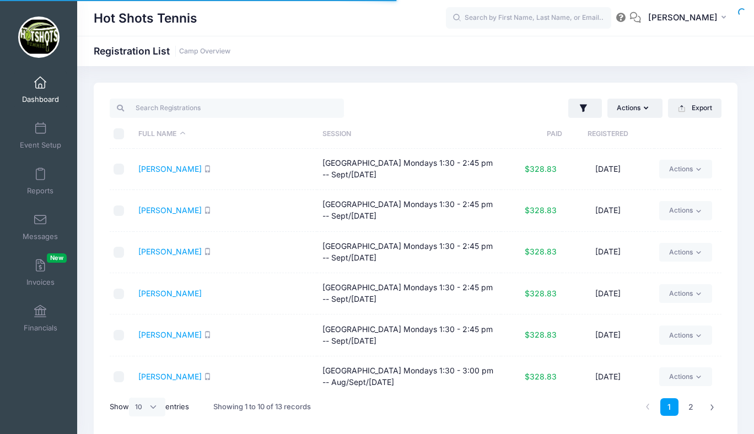
select select "10"
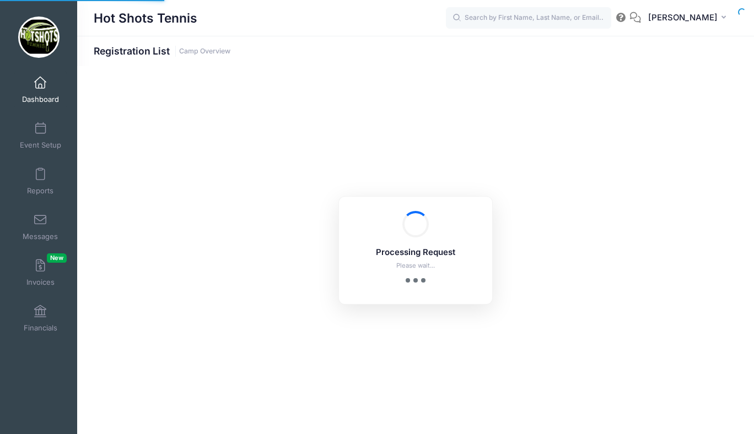
select select "10"
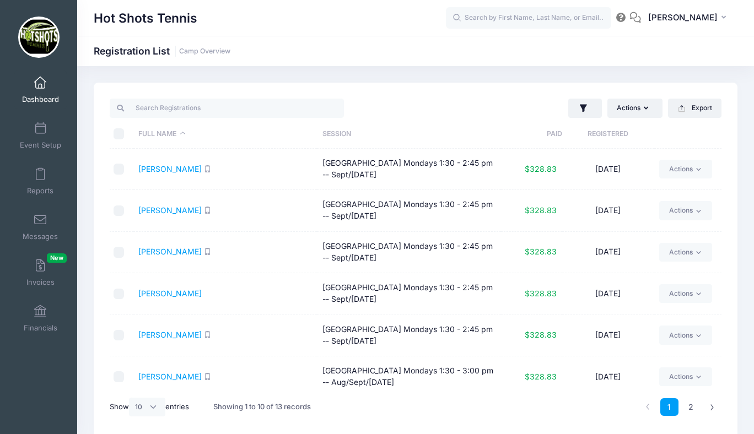
click at [39, 93] on link "Dashboard" at bounding box center [40, 90] width 52 height 39
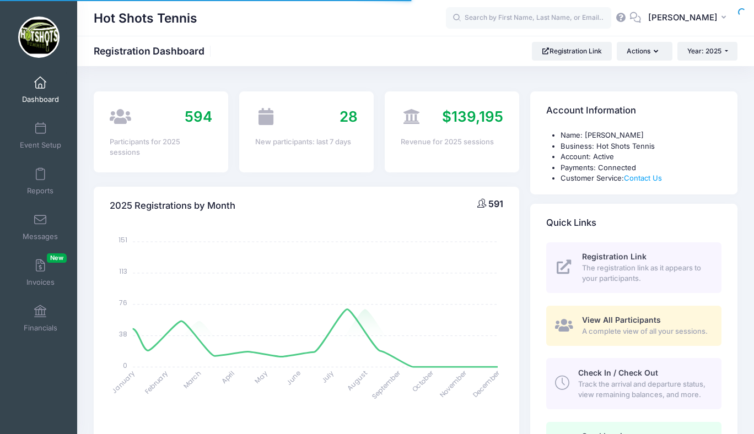
select select
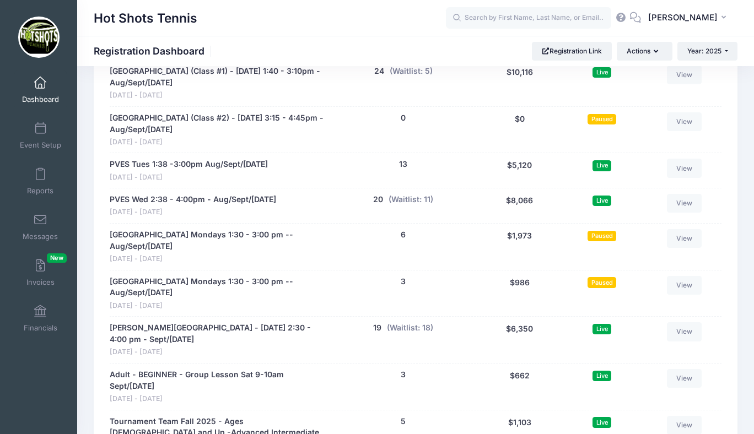
scroll to position [2309, 0]
click at [403, 233] on button "6" at bounding box center [403, 235] width 5 height 12
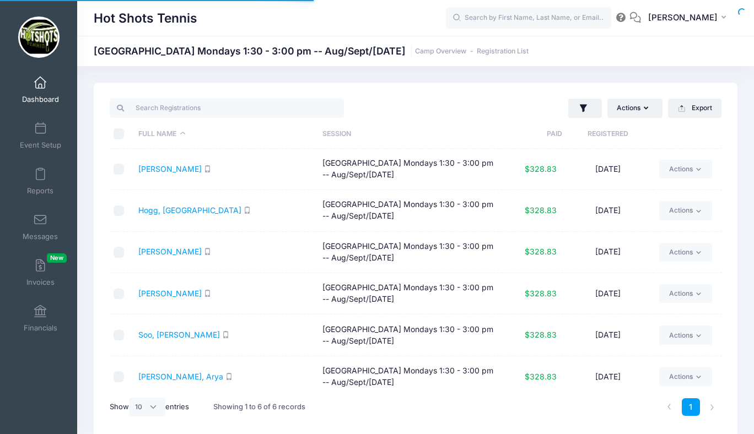
select select "10"
click at [682, 166] on link "Actions" at bounding box center [685, 169] width 52 height 19
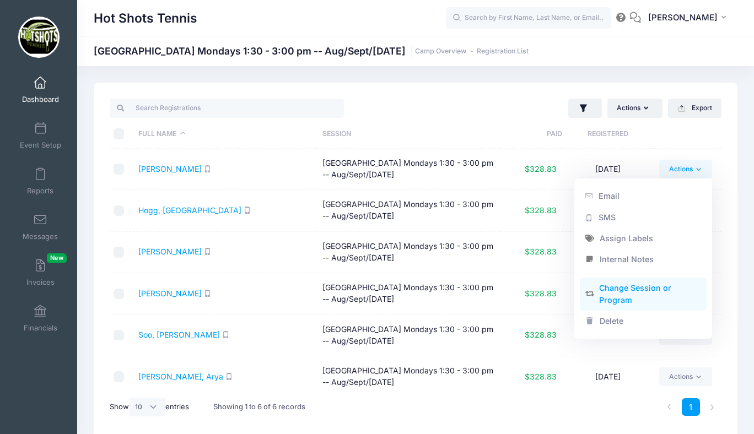
click at [630, 291] on link "Change Session or Program" at bounding box center [643, 294] width 127 height 33
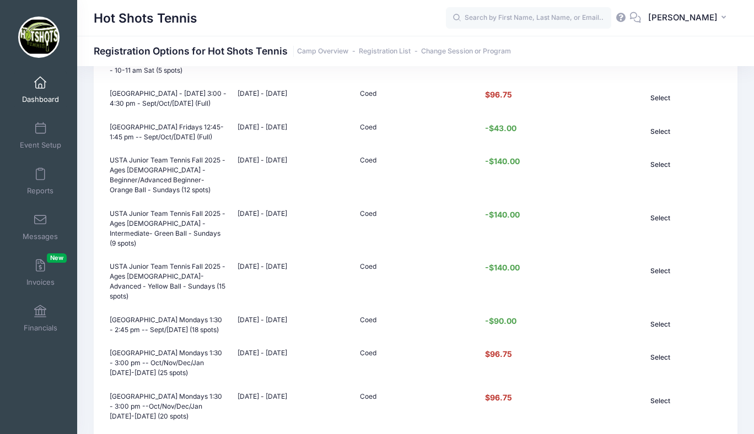
scroll to position [638, 0]
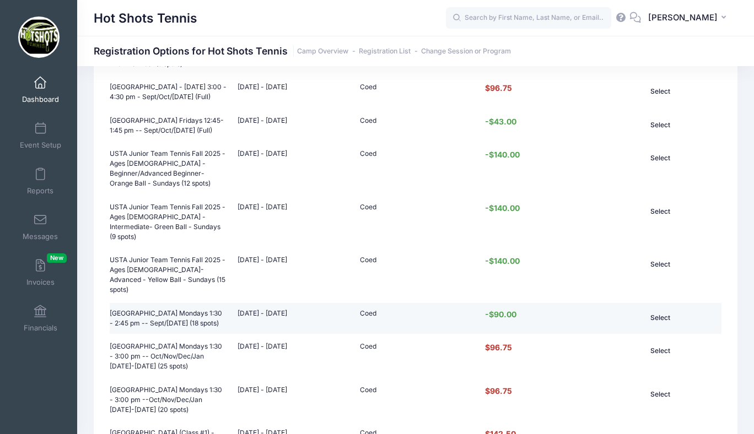
click at [657, 309] on button "Select" at bounding box center [660, 318] width 74 height 19
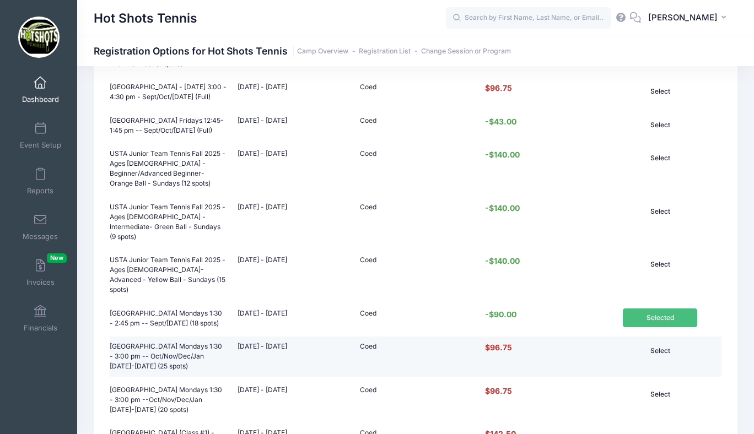
scroll to position [936, 0]
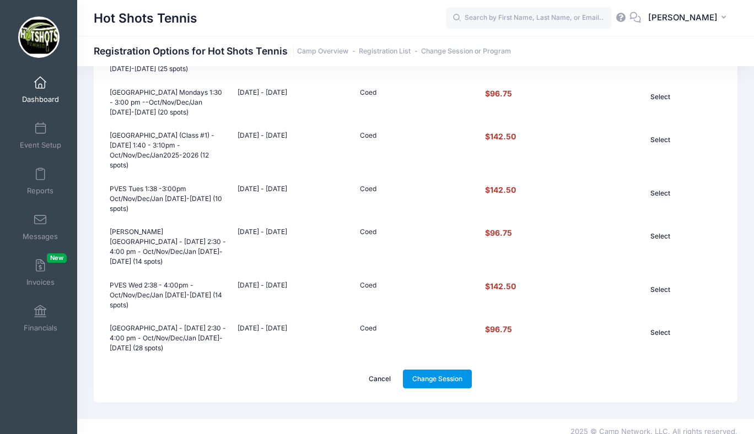
click at [424, 375] on link "Change Session" at bounding box center [437, 379] width 69 height 19
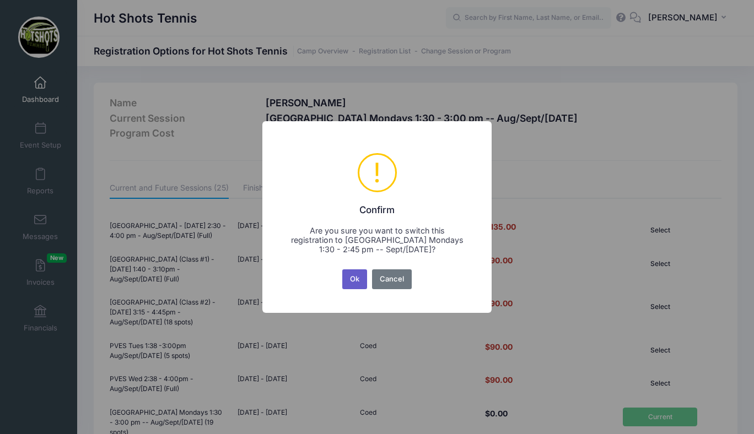
click at [351, 274] on button "Ok" at bounding box center [354, 279] width 25 height 20
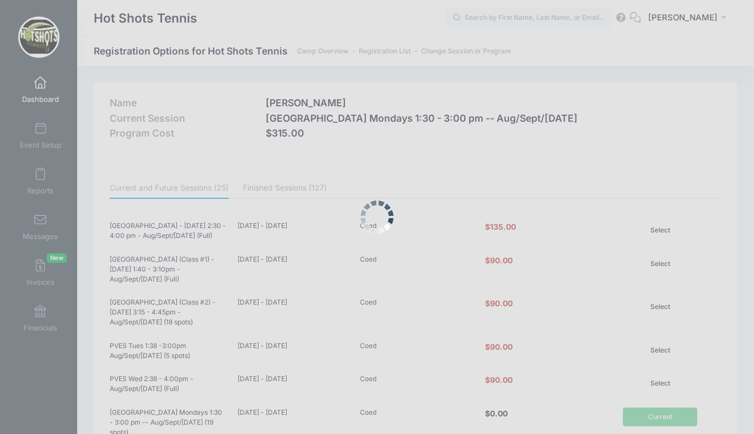
scroll to position [936, 0]
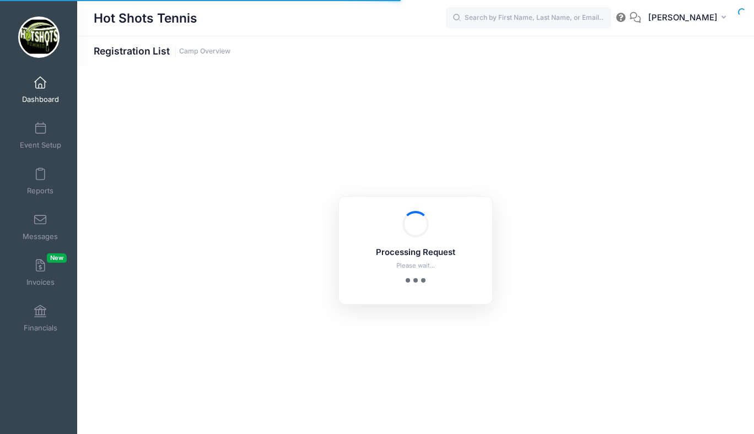
select select "10"
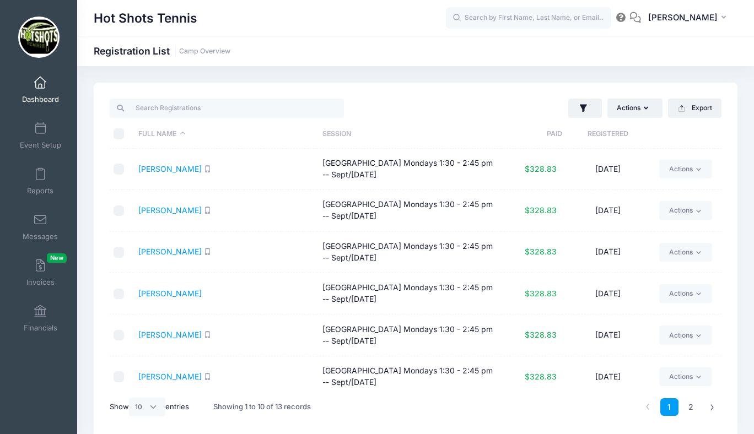
click at [40, 89] on span at bounding box center [40, 83] width 0 height 12
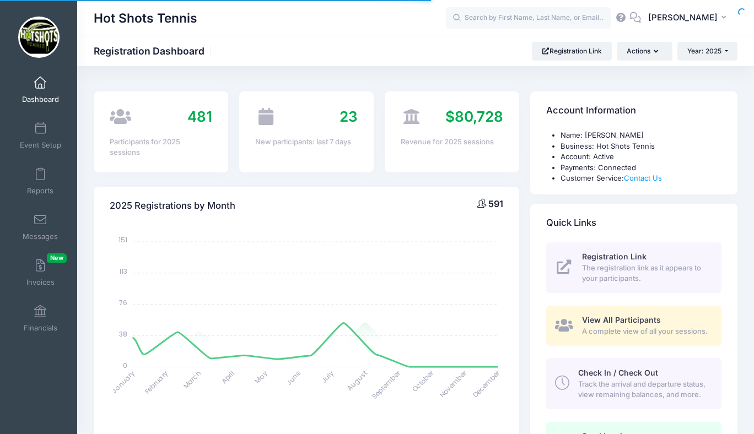
select select
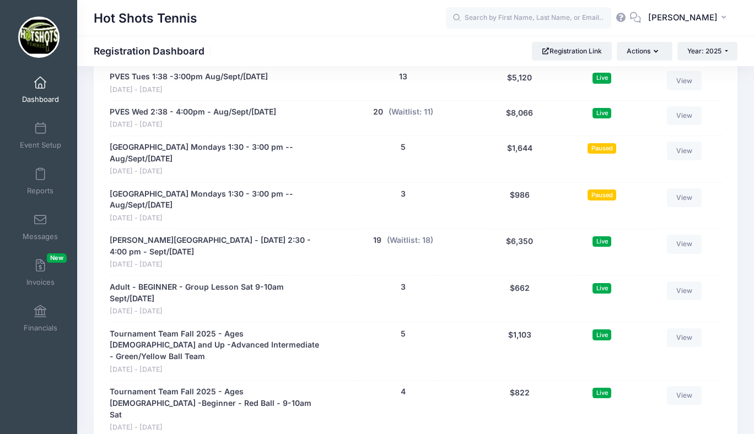
scroll to position [2383, 0]
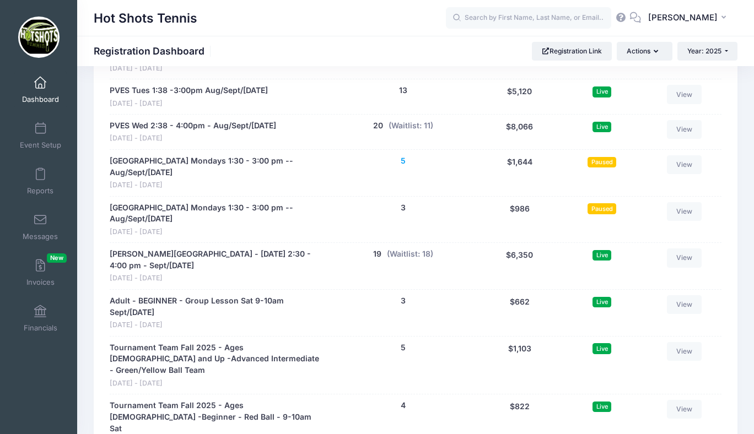
click at [404, 160] on button "5" at bounding box center [403, 161] width 5 height 12
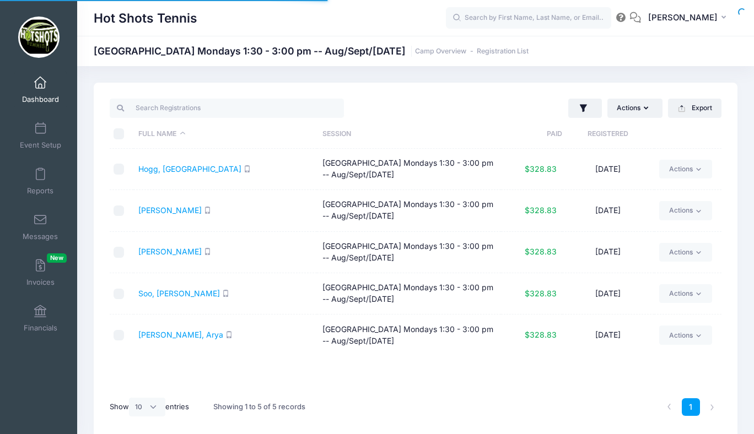
select select "10"
click at [677, 169] on link "Actions" at bounding box center [685, 169] width 52 height 19
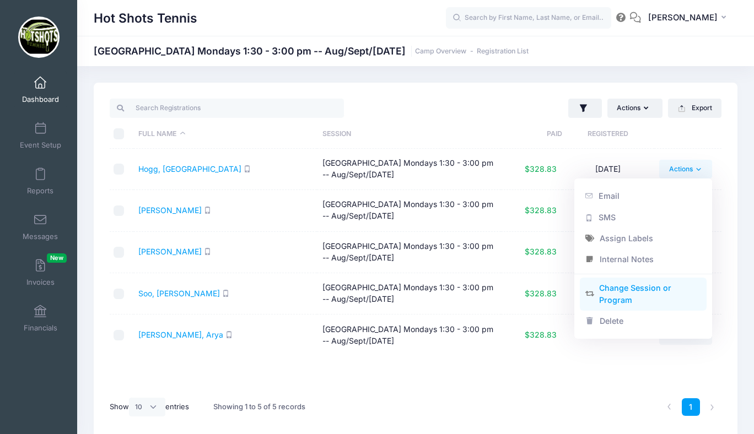
click at [627, 292] on link "Change Session or Program" at bounding box center [643, 294] width 127 height 33
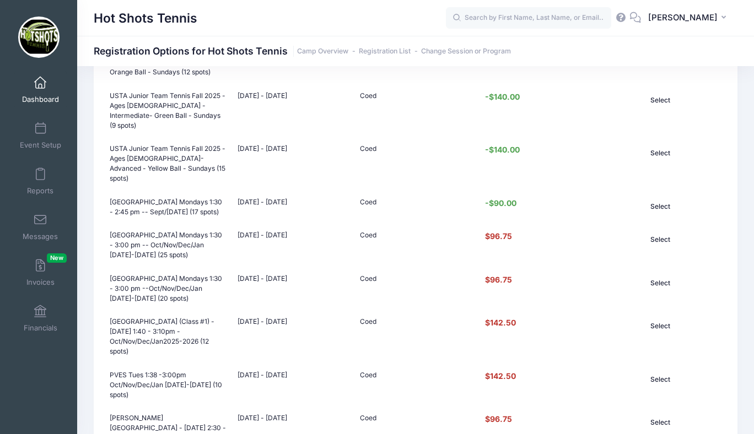
scroll to position [751, 0]
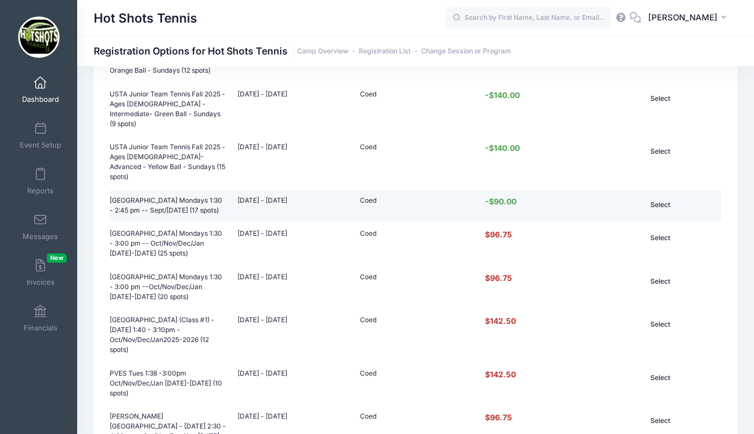
click at [655, 196] on button "Select" at bounding box center [660, 205] width 74 height 19
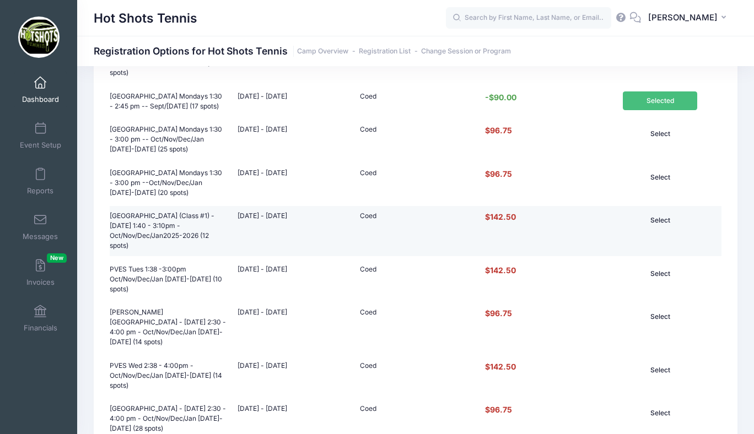
scroll to position [936, 0]
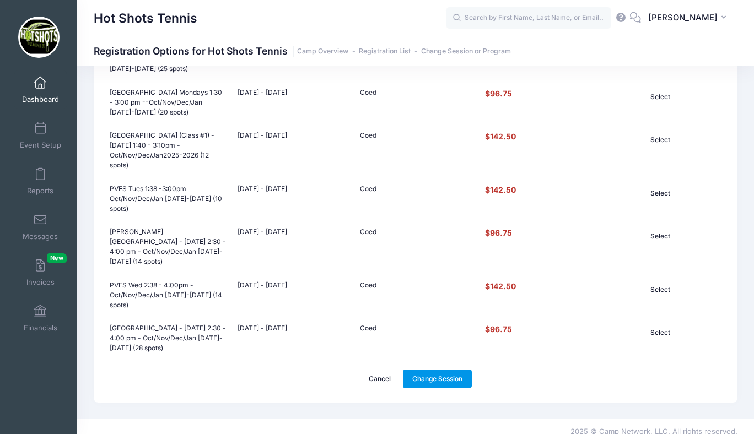
click at [429, 370] on link "Change Session" at bounding box center [437, 379] width 69 height 19
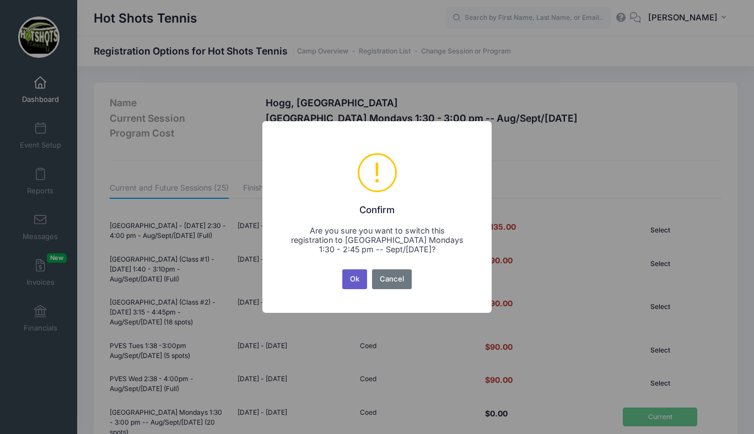
click at [349, 276] on button "Ok" at bounding box center [354, 279] width 25 height 20
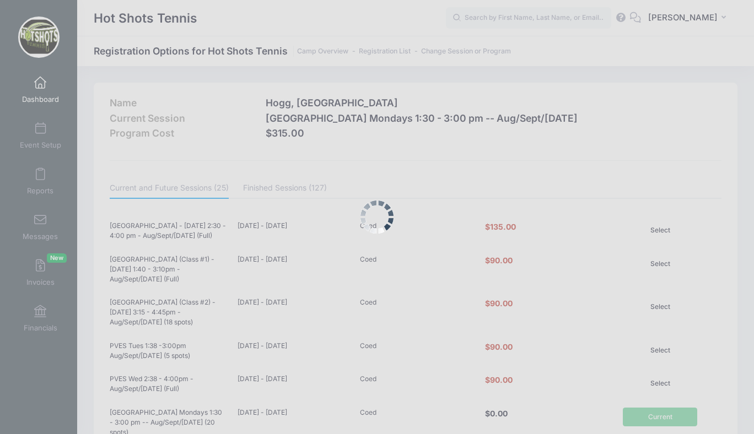
scroll to position [936, 0]
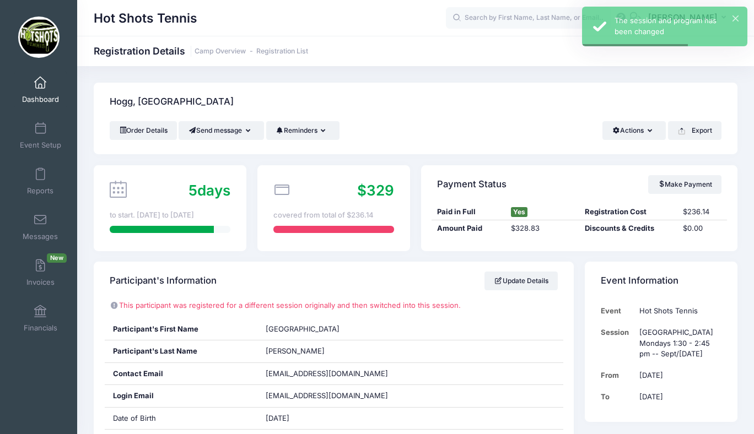
click at [40, 88] on span at bounding box center [40, 83] width 0 height 12
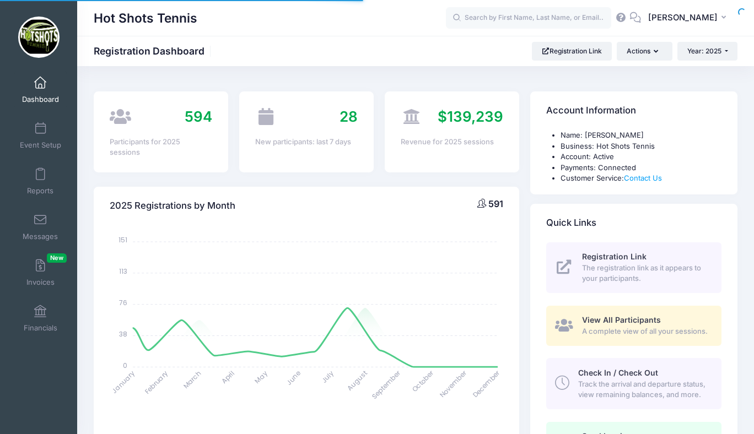
select select
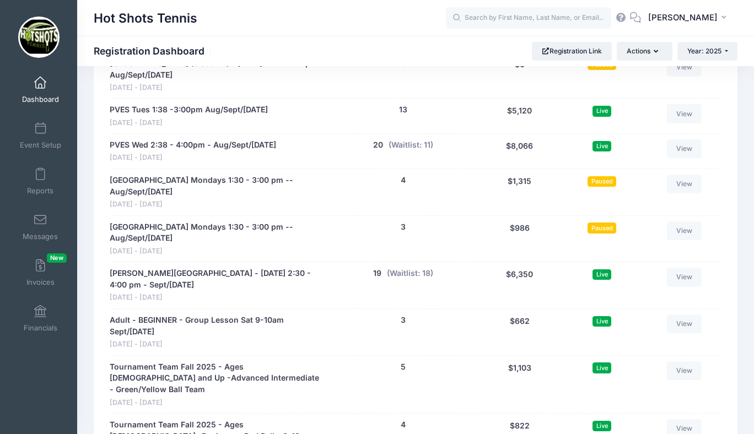
scroll to position [2368, 0]
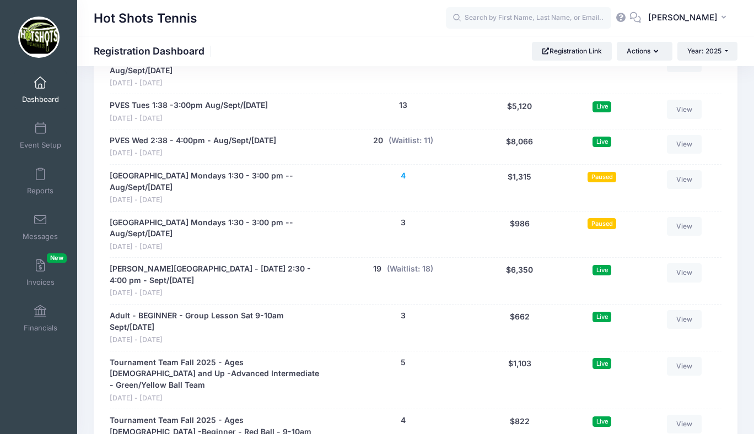
click at [404, 175] on button "4" at bounding box center [403, 176] width 5 height 12
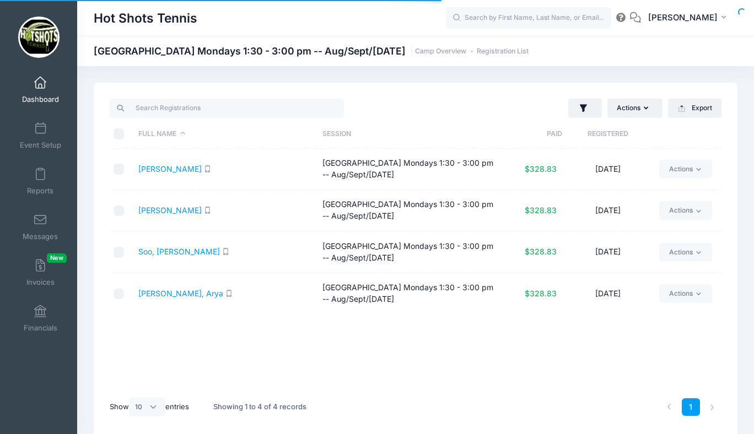
select select "10"
click at [676, 166] on link "Actions" at bounding box center [685, 169] width 52 height 19
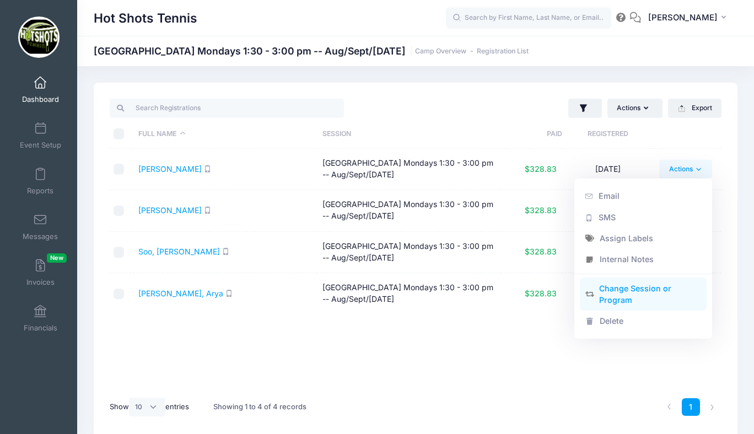
click at [623, 292] on link "Change Session or Program" at bounding box center [643, 294] width 127 height 33
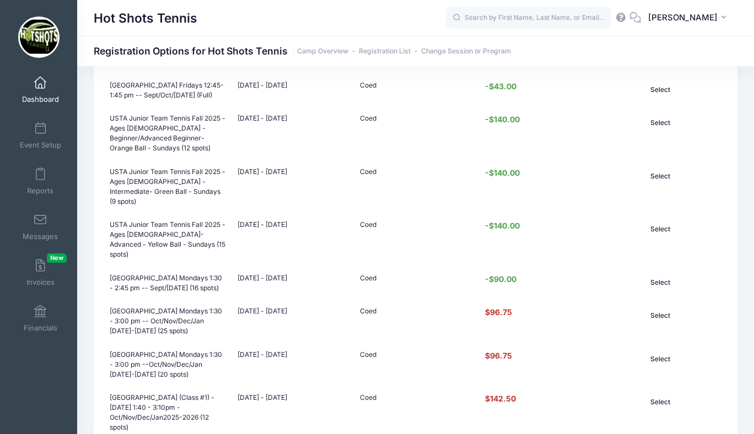
scroll to position [675, 0]
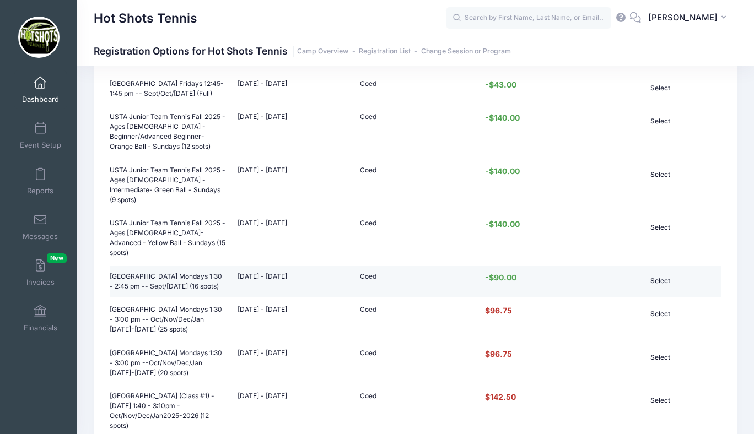
click at [655, 272] on button "Select" at bounding box center [660, 281] width 74 height 19
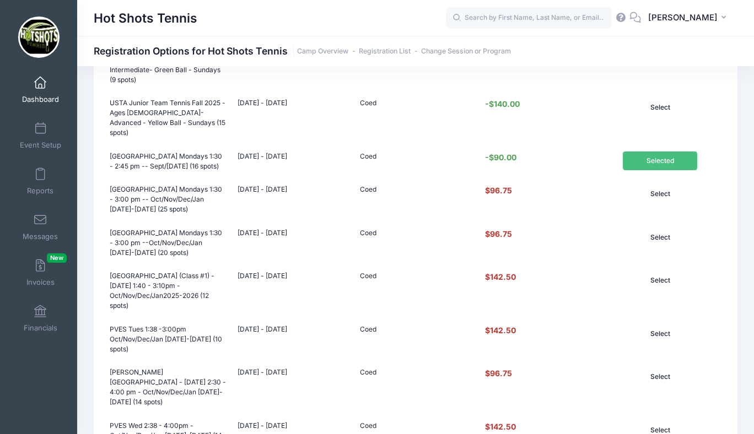
scroll to position [936, 0]
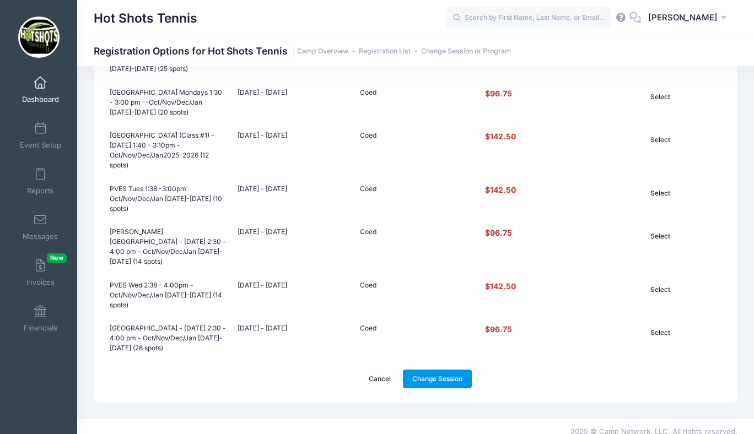
click at [436, 370] on link "Change Session" at bounding box center [437, 379] width 69 height 19
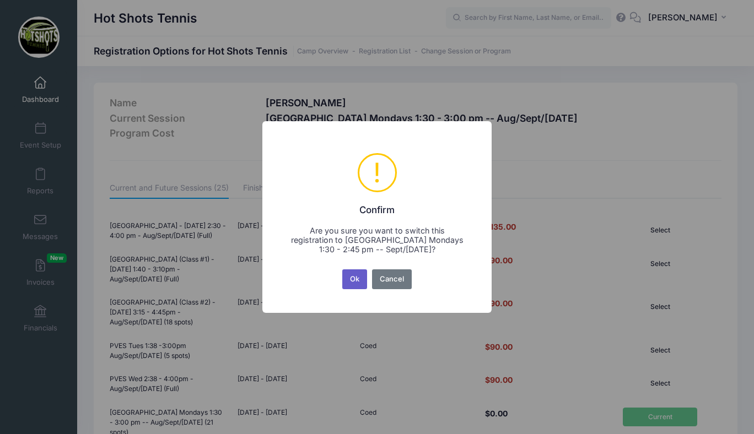
click at [351, 278] on button "Ok" at bounding box center [354, 279] width 25 height 20
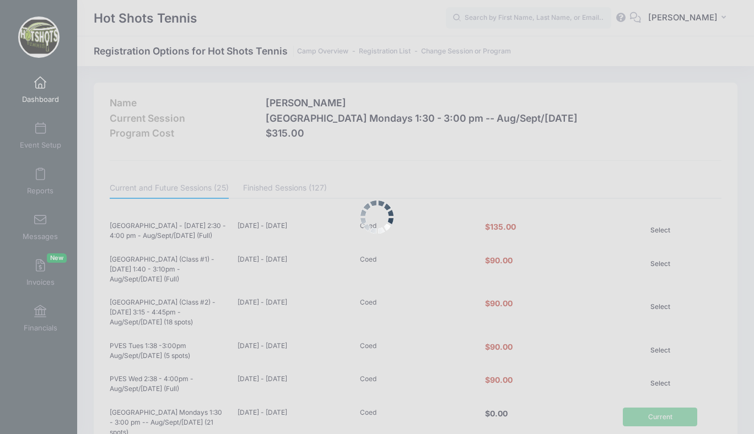
scroll to position [936, 0]
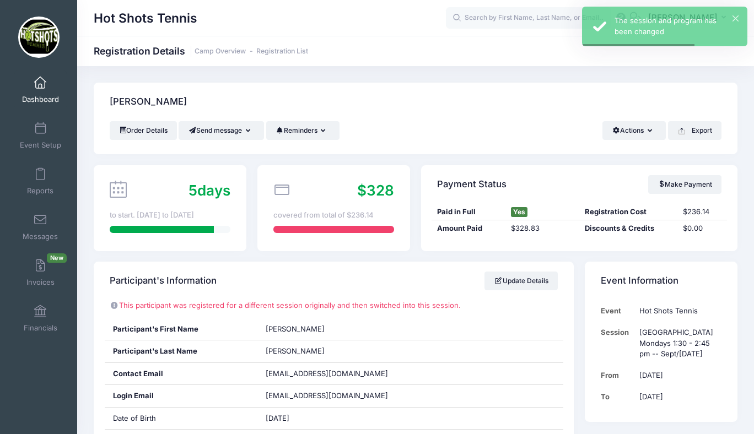
click at [40, 87] on span at bounding box center [40, 83] width 0 height 12
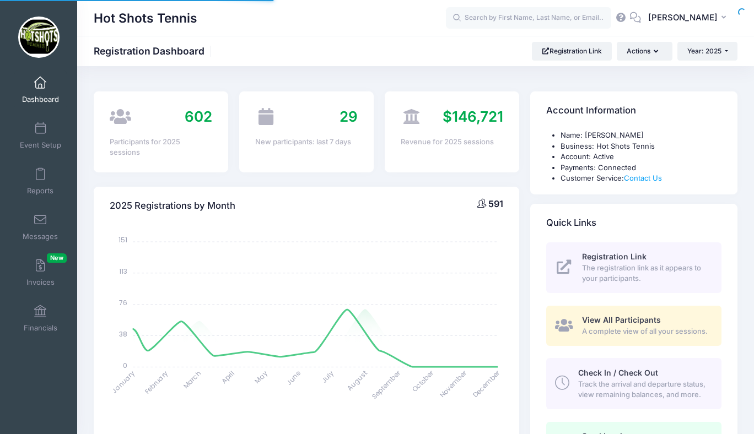
select select
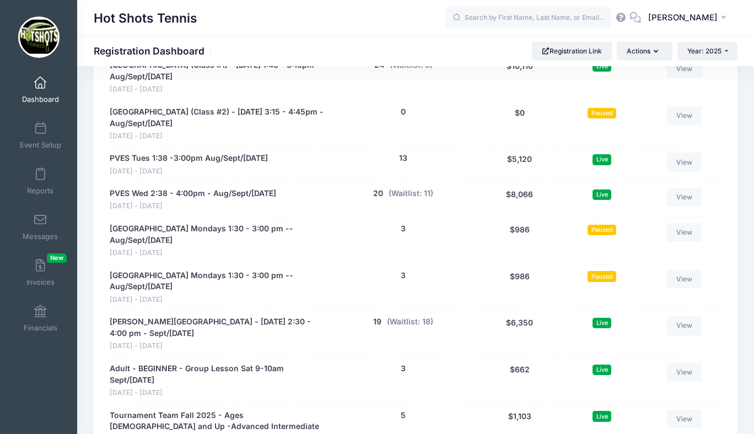
scroll to position [2316, 0]
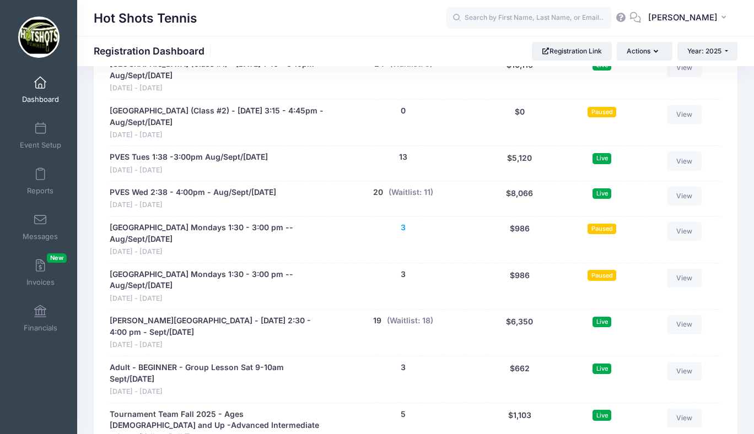
click at [403, 227] on button "3" at bounding box center [403, 228] width 5 height 12
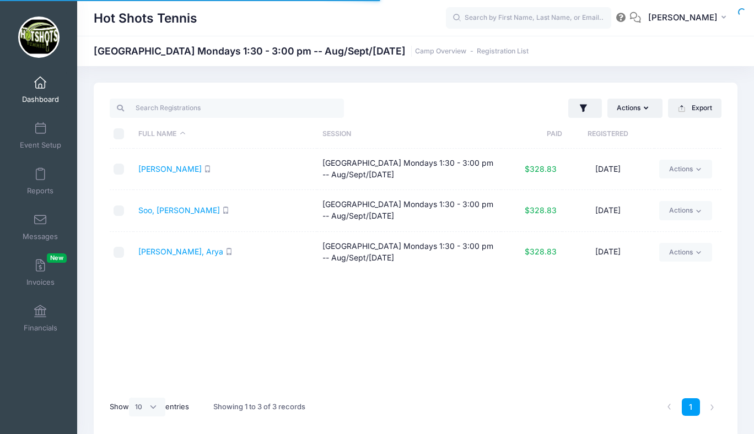
select select "10"
click at [677, 169] on link "Actions" at bounding box center [685, 169] width 52 height 19
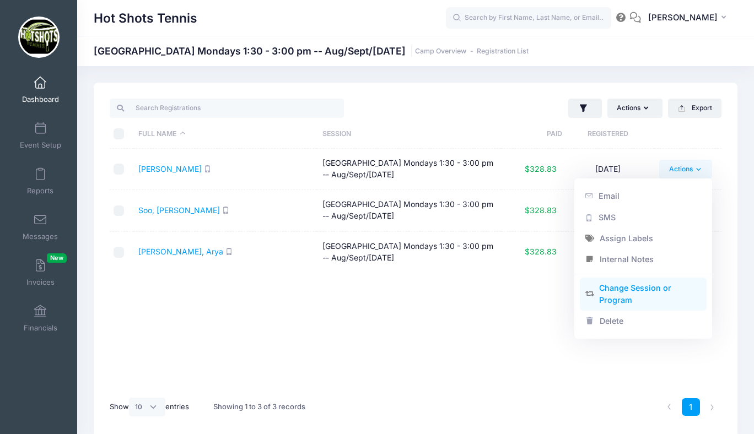
click at [616, 292] on link "Change Session or Program" at bounding box center [643, 294] width 127 height 33
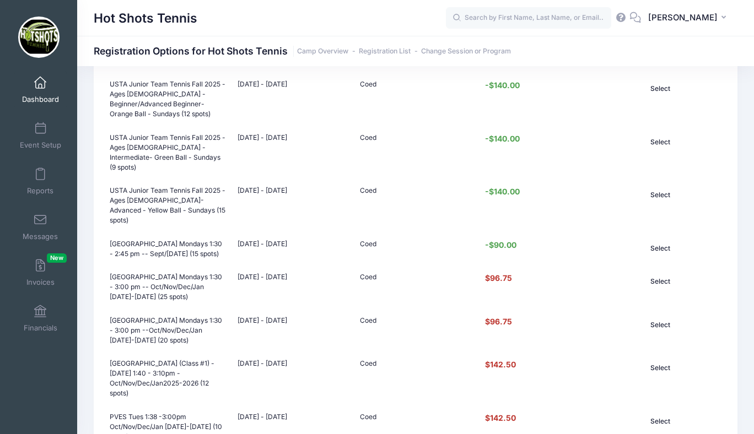
scroll to position [711, 0]
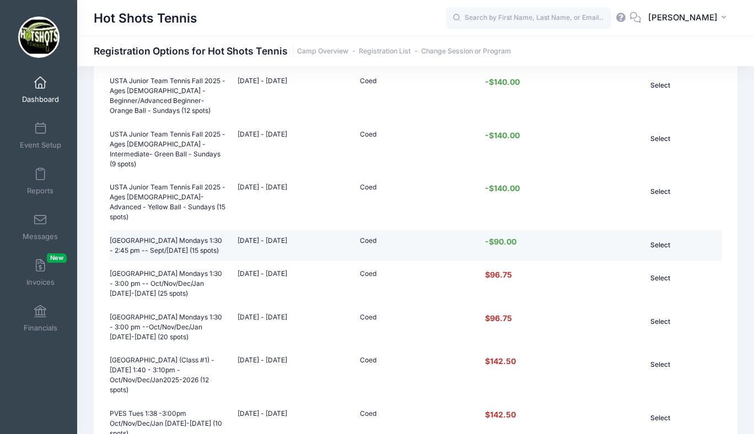
click at [661, 236] on button "Select" at bounding box center [660, 245] width 74 height 19
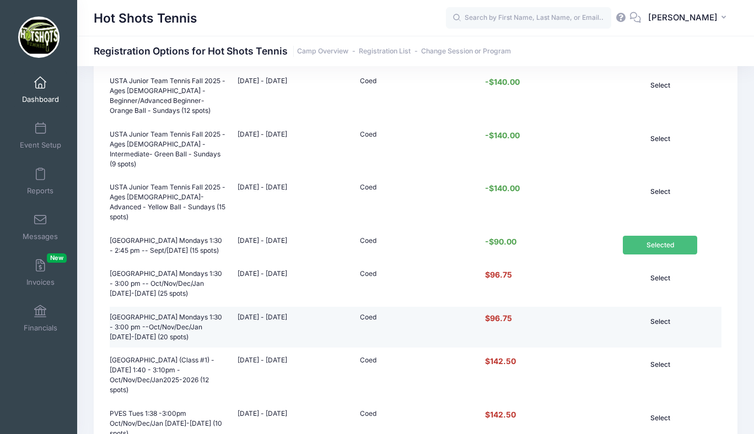
scroll to position [936, 0]
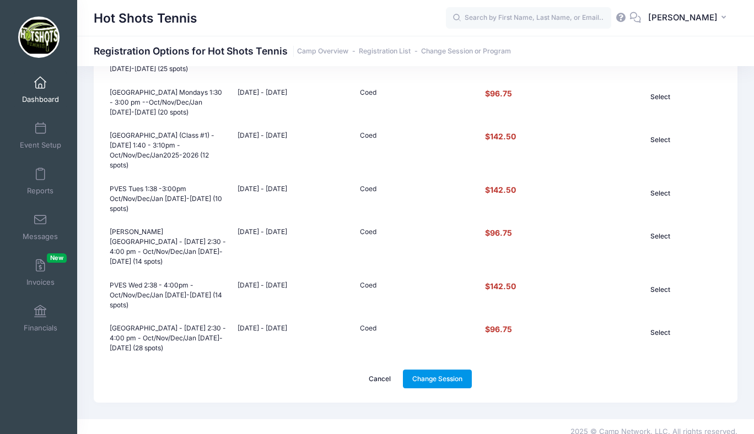
click at [429, 370] on link "Change Session" at bounding box center [437, 379] width 69 height 19
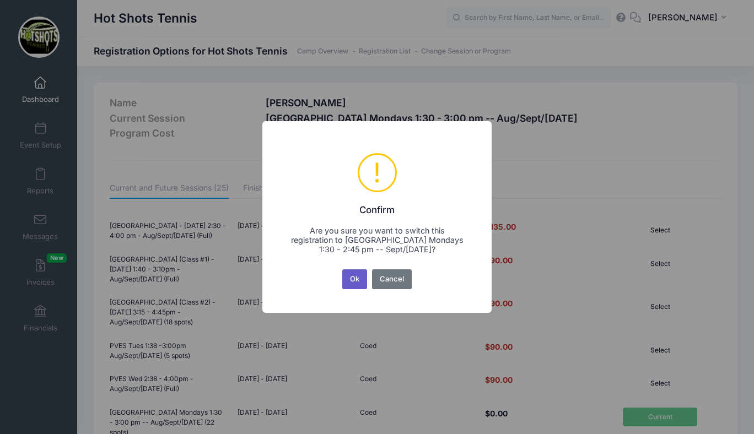
click at [356, 277] on button "Ok" at bounding box center [354, 279] width 25 height 20
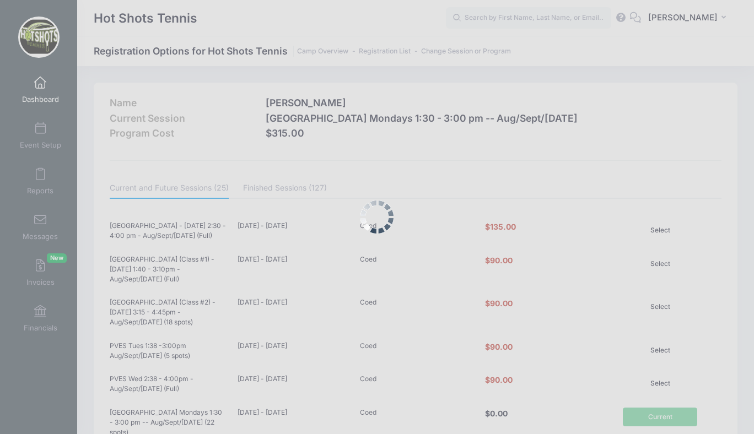
scroll to position [936, 0]
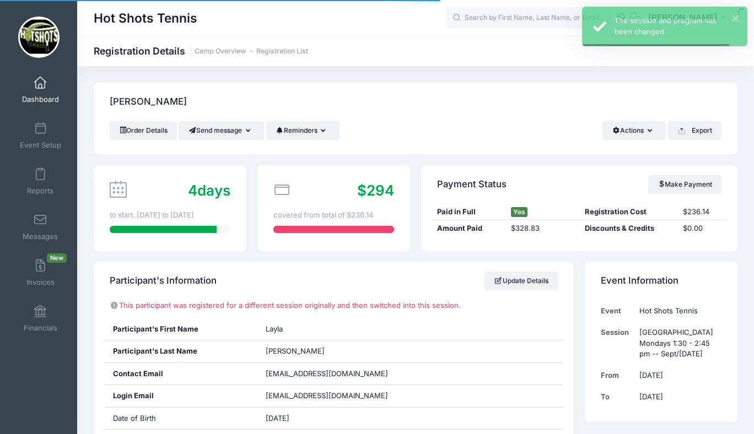
click at [37, 89] on link "Dashboard" at bounding box center [40, 90] width 52 height 39
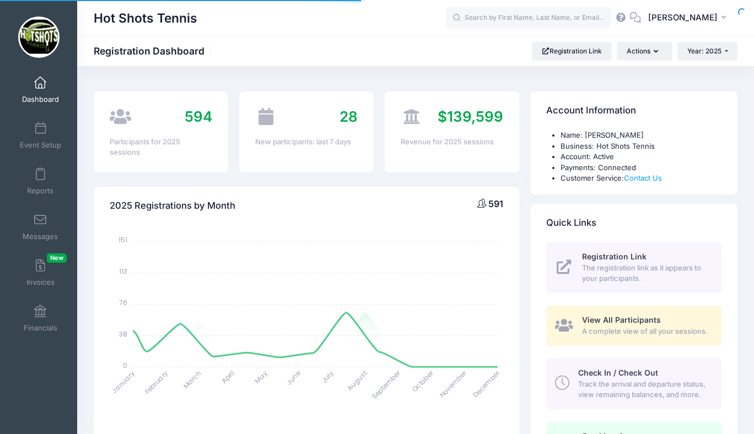
select select
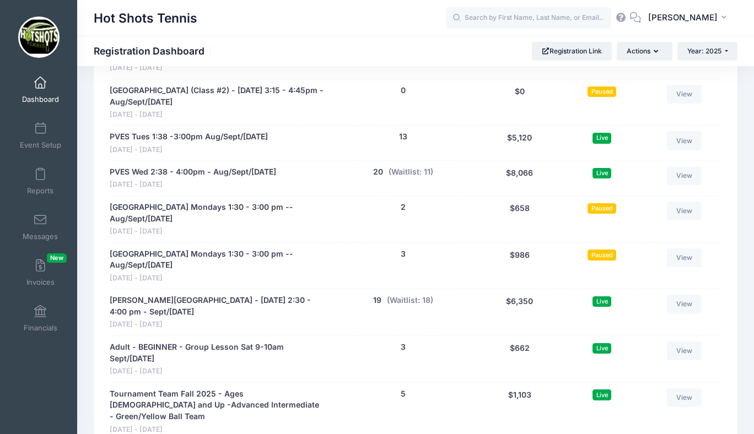
scroll to position [2338, 0]
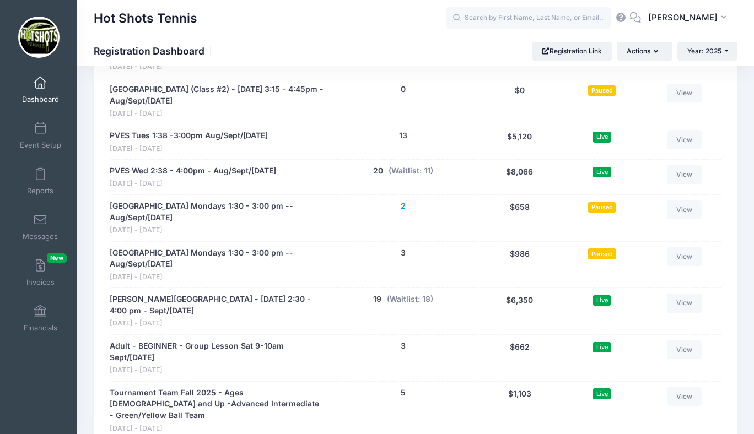
click at [404, 201] on button "2" at bounding box center [403, 207] width 5 height 12
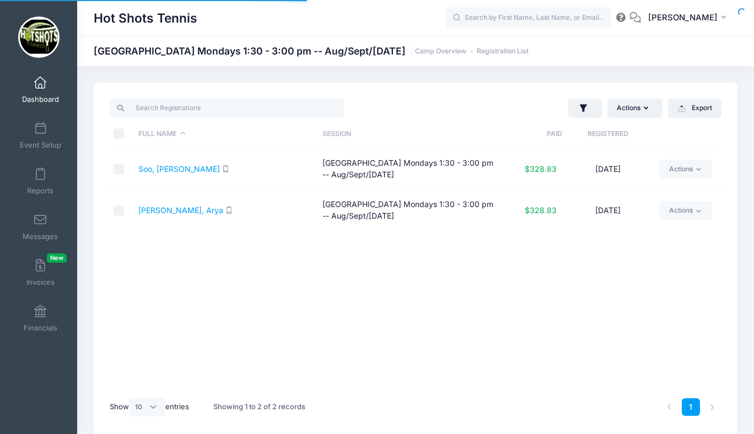
select select "10"
click at [676, 169] on link "Actions" at bounding box center [685, 169] width 52 height 19
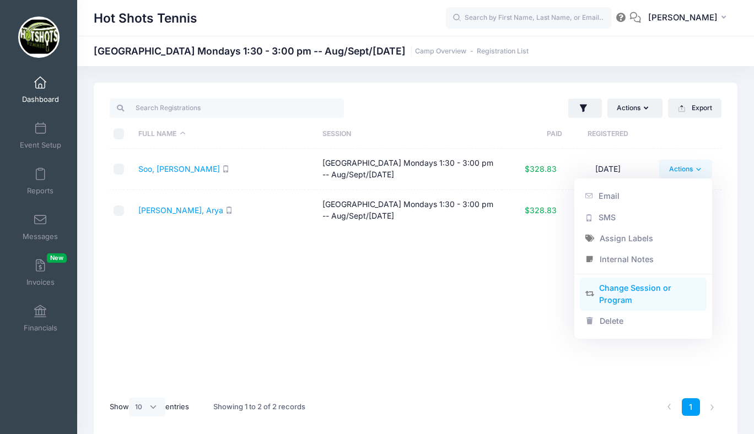
click at [619, 290] on link "Change Session or Program" at bounding box center [643, 294] width 127 height 33
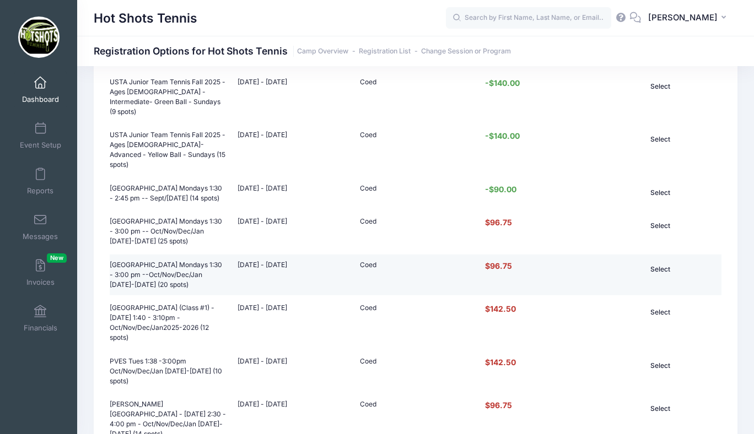
scroll to position [757, 0]
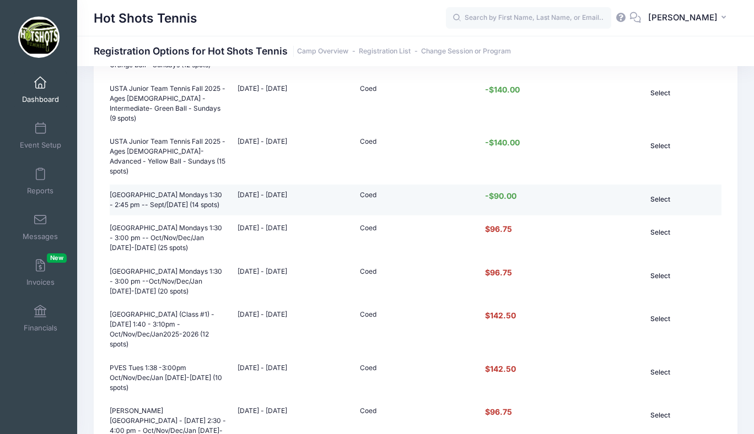
click at [665, 190] on button "Select" at bounding box center [660, 199] width 74 height 19
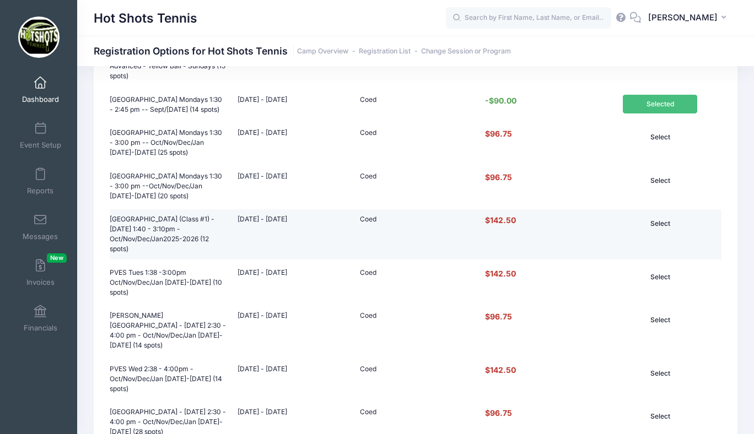
scroll to position [936, 0]
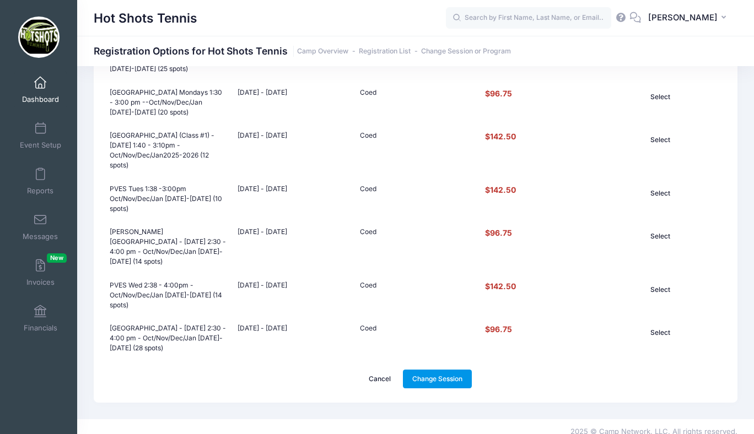
click at [436, 370] on link "Change Session" at bounding box center [437, 379] width 69 height 19
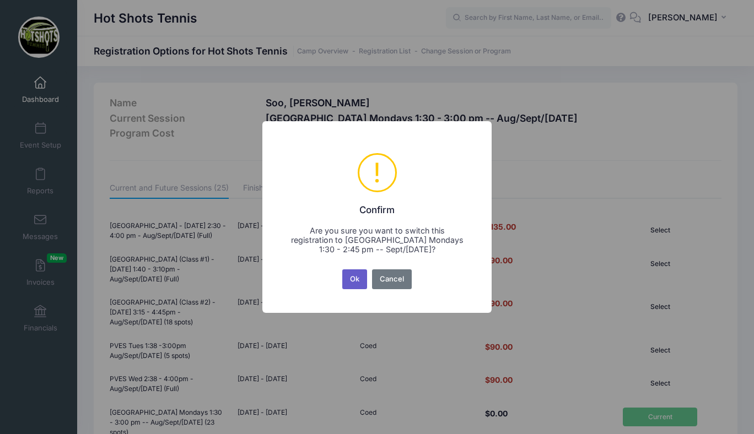
click at [355, 279] on button "Ok" at bounding box center [354, 279] width 25 height 20
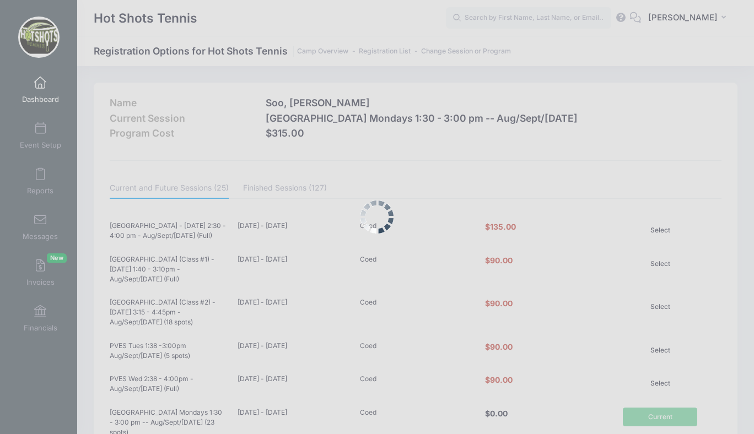
scroll to position [936, 0]
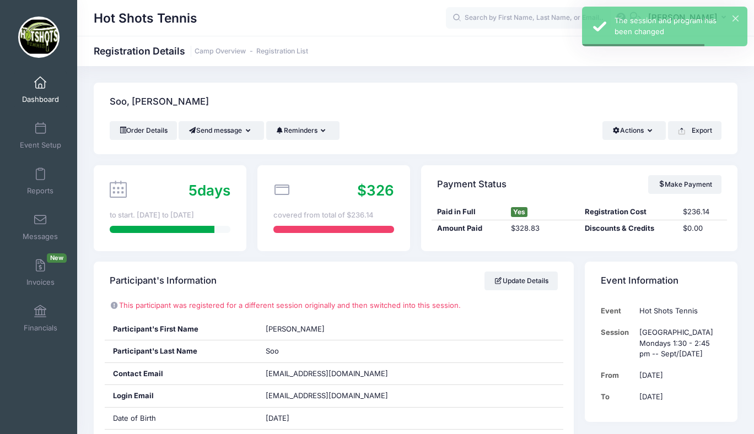
click at [38, 89] on link "Dashboard" at bounding box center [40, 90] width 52 height 39
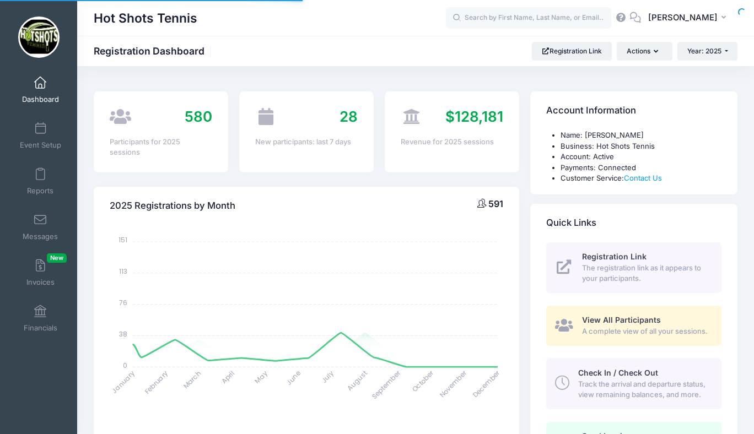
select select
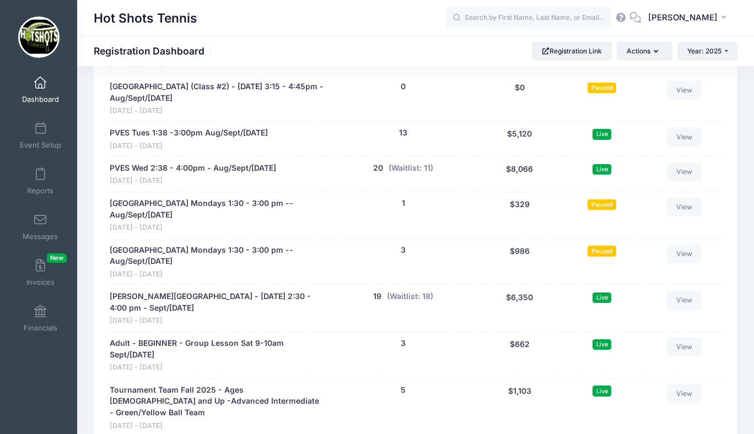
scroll to position [2341, 0]
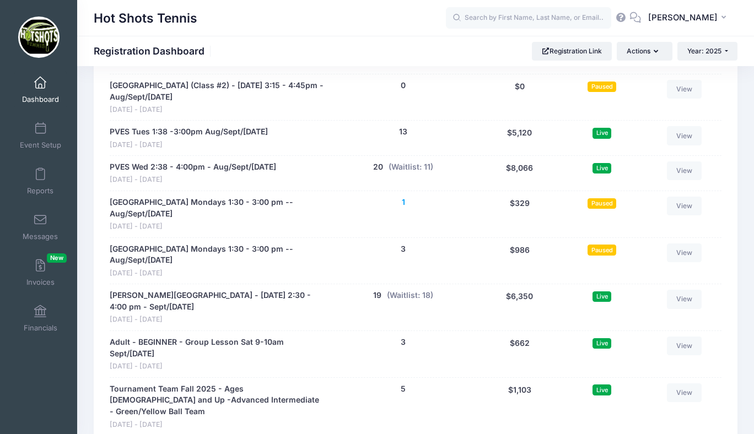
click at [403, 202] on button "1" at bounding box center [403, 203] width 3 height 12
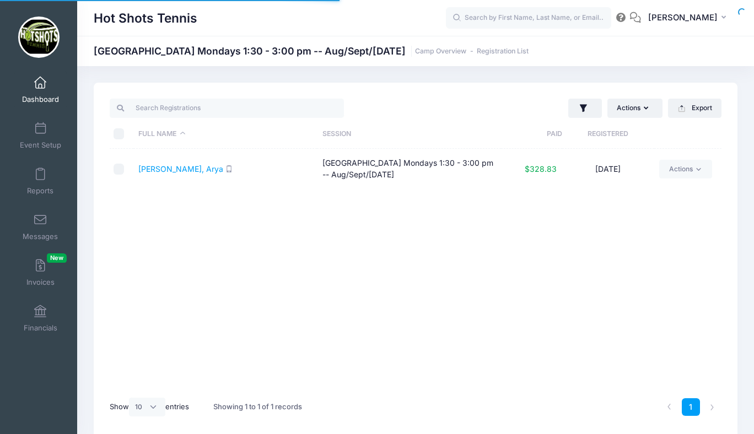
select select "10"
click at [674, 168] on link "Actions" at bounding box center [685, 169] width 52 height 19
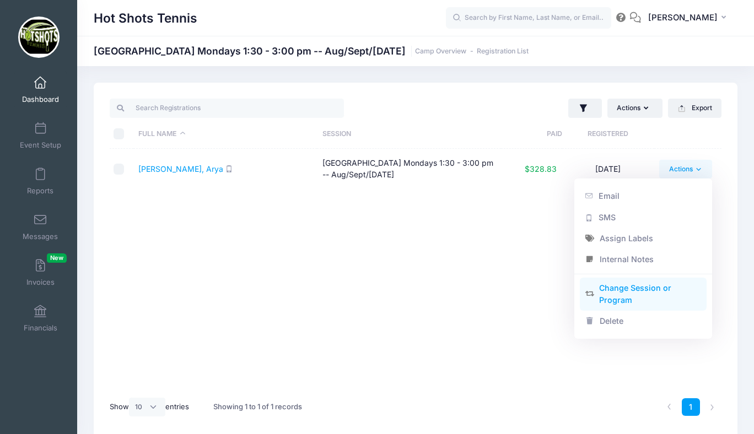
click at [623, 292] on link "Change Session or Program" at bounding box center [643, 294] width 127 height 33
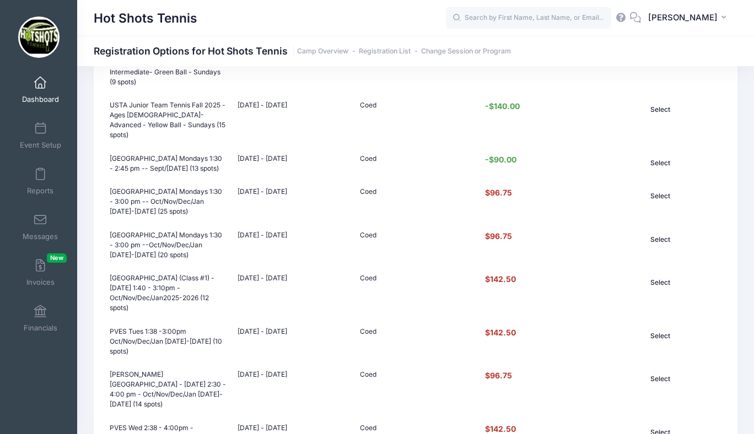
scroll to position [782, 0]
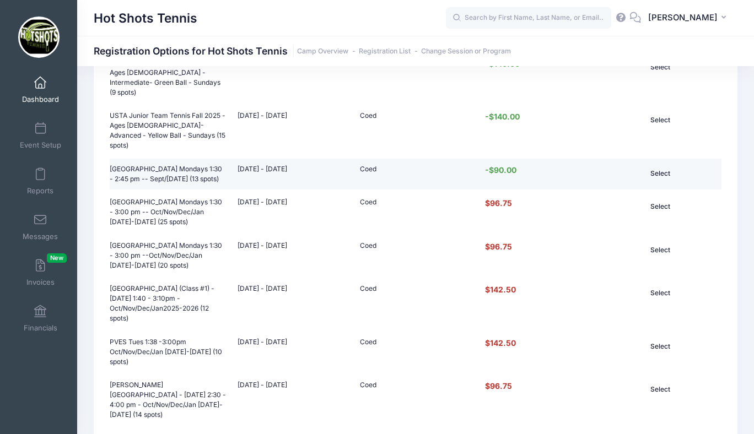
click at [654, 164] on button "Select" at bounding box center [660, 173] width 74 height 19
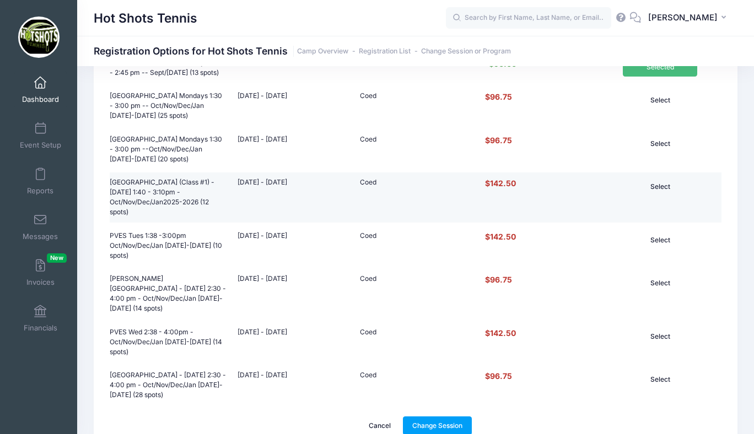
scroll to position [936, 0]
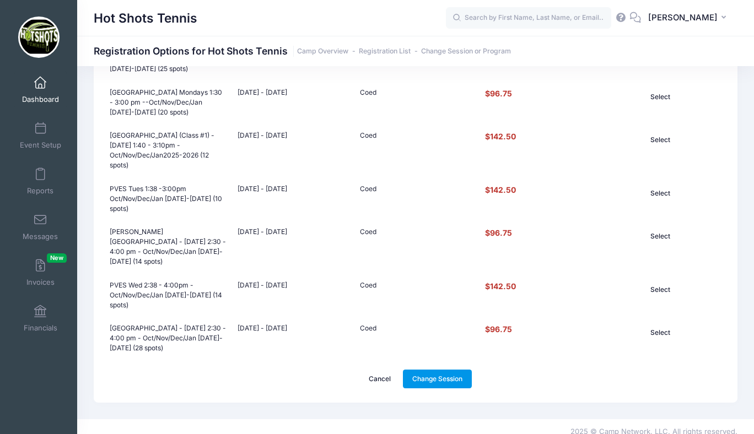
click at [430, 370] on link "Change Session" at bounding box center [437, 379] width 69 height 19
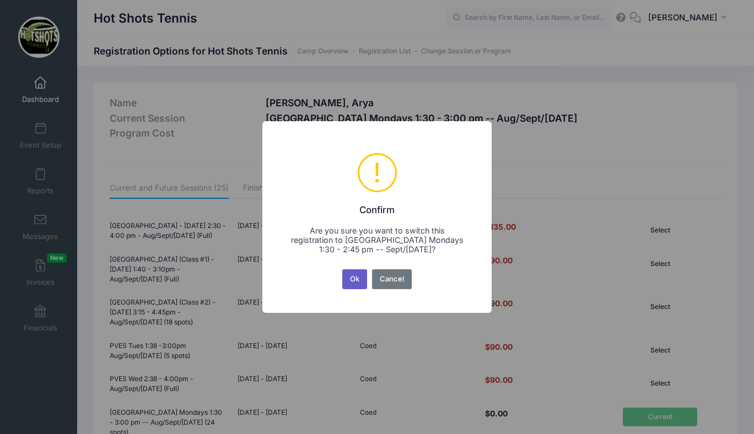
click at [356, 277] on button "Ok" at bounding box center [354, 279] width 25 height 20
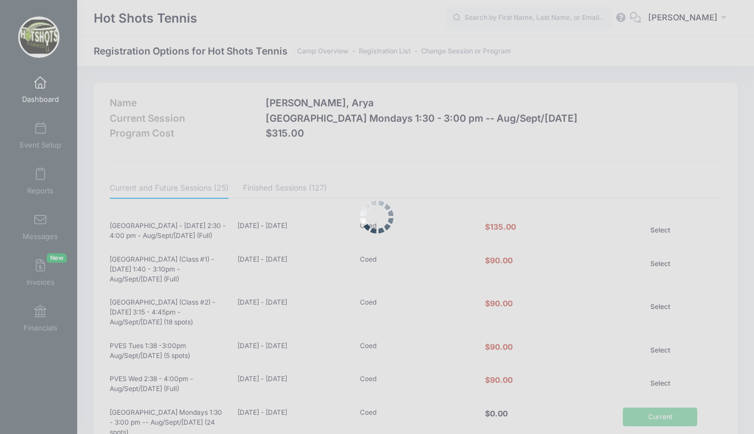
scroll to position [936, 0]
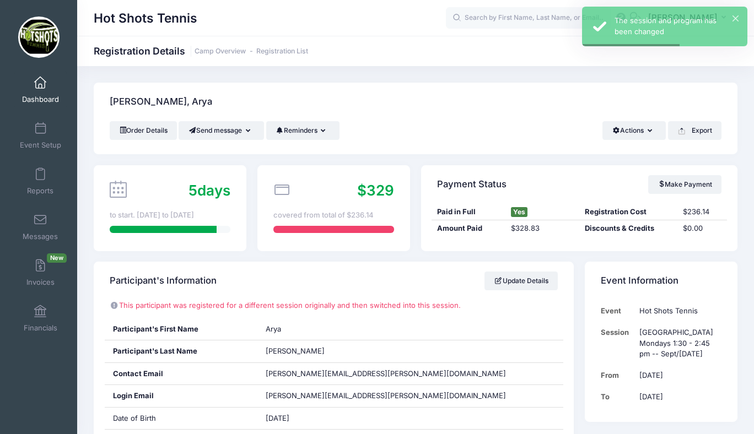
click at [40, 88] on span at bounding box center [40, 83] width 0 height 12
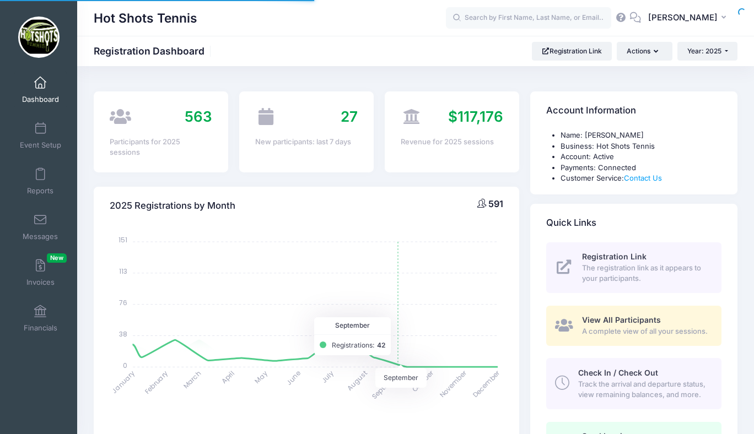
select select
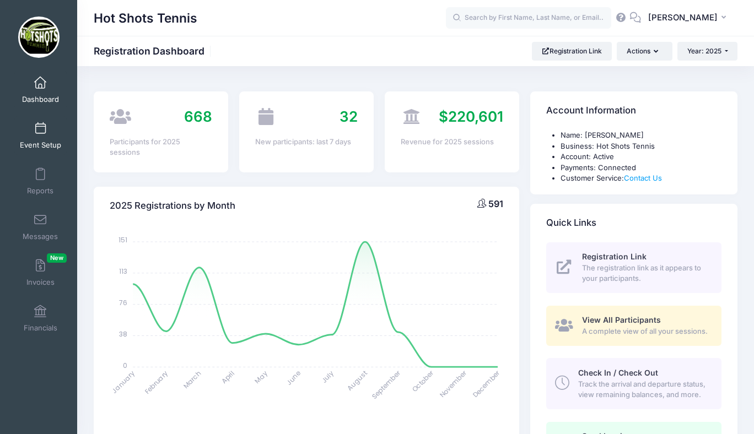
click at [40, 130] on span at bounding box center [40, 129] width 0 height 12
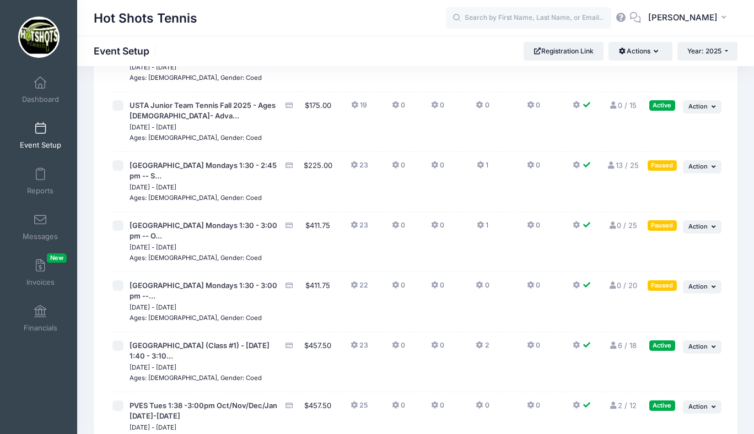
scroll to position [3213, 0]
click at [690, 170] on span "Action" at bounding box center [697, 166] width 19 height 8
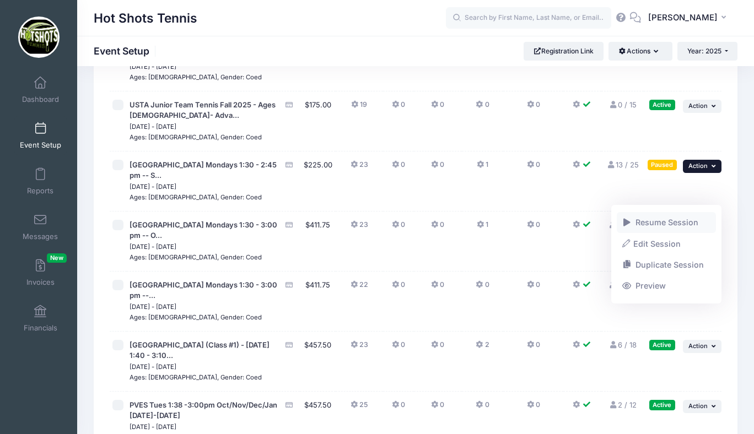
click at [668, 224] on link "Resume Session" at bounding box center [667, 222] width 100 height 21
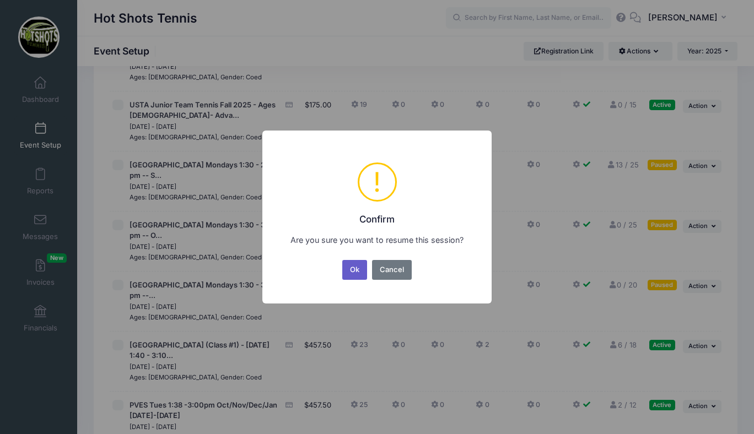
click at [356, 269] on button "Ok" at bounding box center [354, 270] width 25 height 20
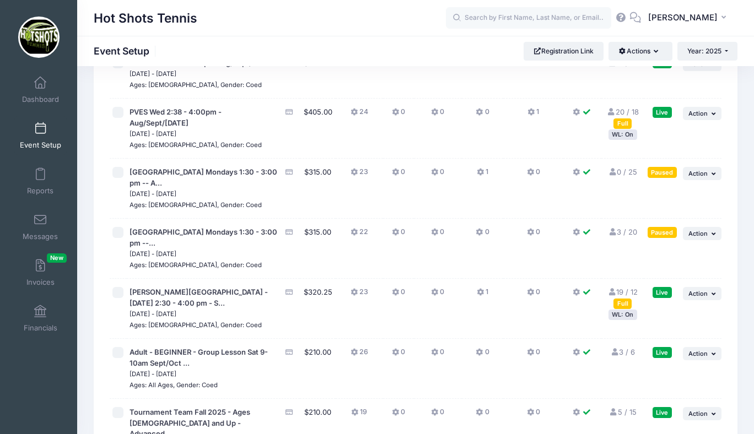
scroll to position [2473, 0]
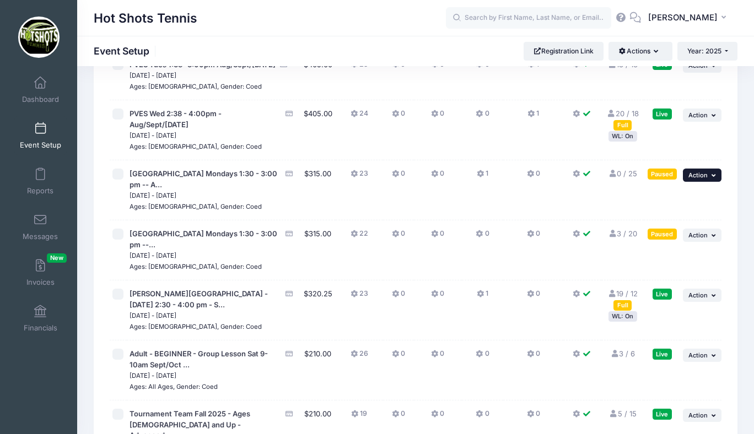
click at [695, 179] on span "Action" at bounding box center [697, 175] width 19 height 8
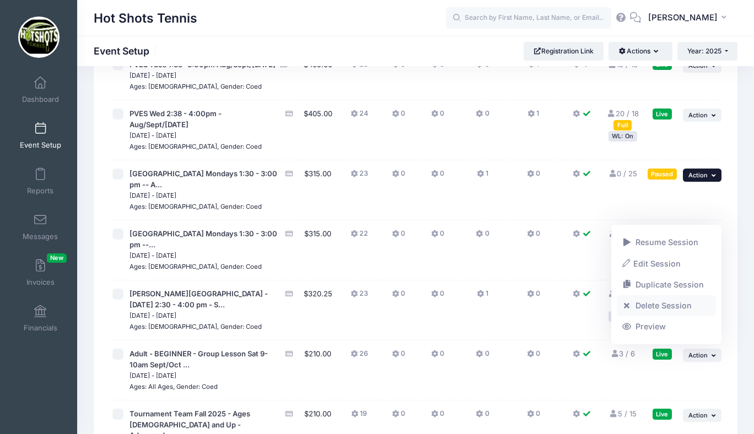
click at [654, 303] on link "Delete Session" at bounding box center [667, 305] width 100 height 21
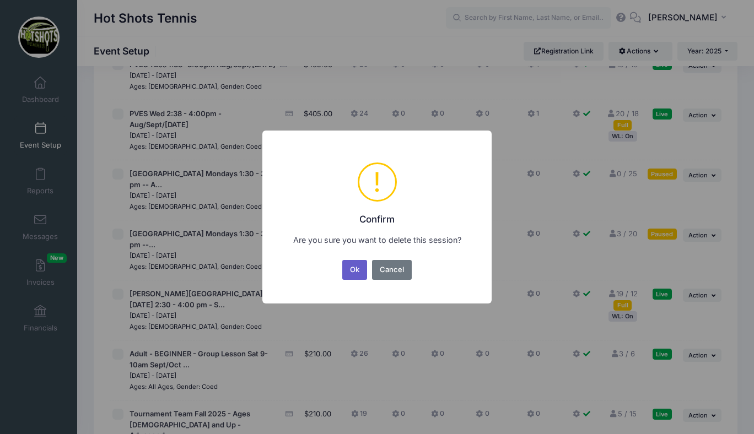
click at [357, 272] on button "Ok" at bounding box center [354, 270] width 25 height 20
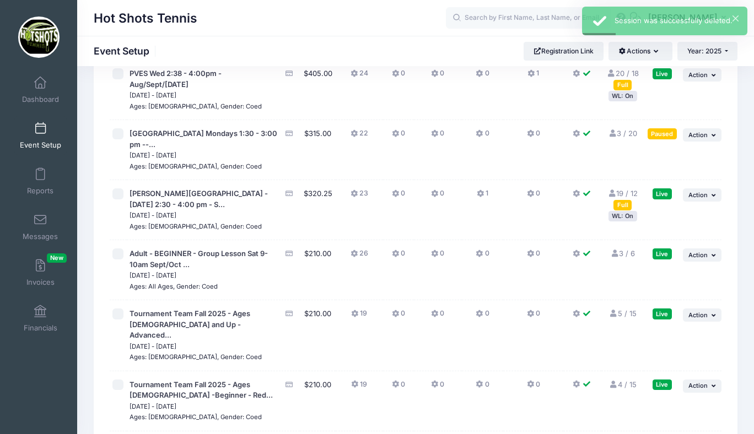
scroll to position [2514, 0]
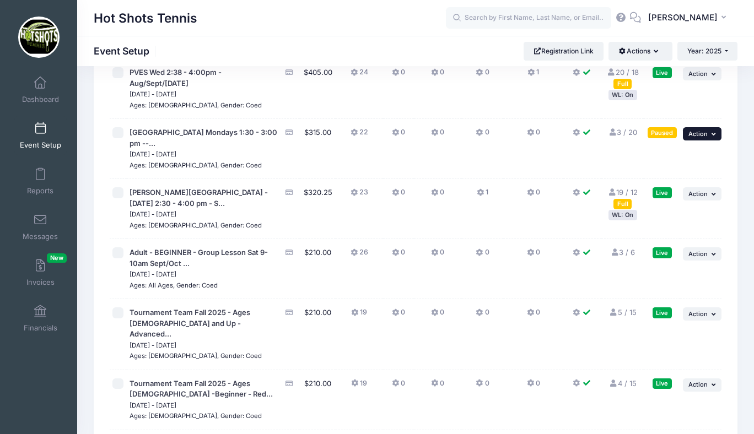
click at [699, 138] on span "Action" at bounding box center [697, 134] width 19 height 8
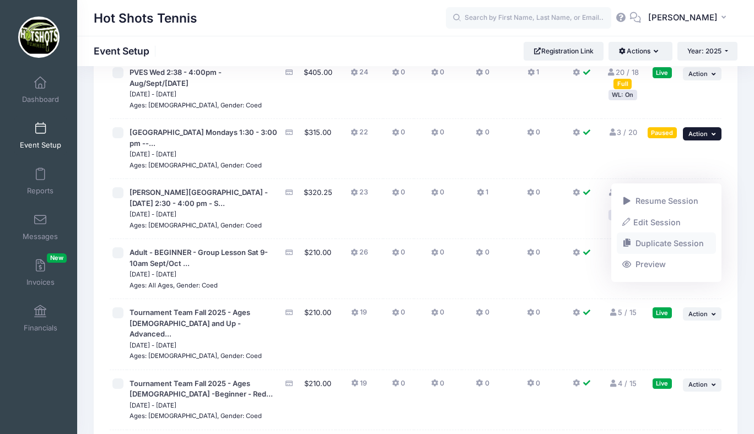
click at [654, 240] on link "Duplicate Session" at bounding box center [667, 243] width 100 height 21
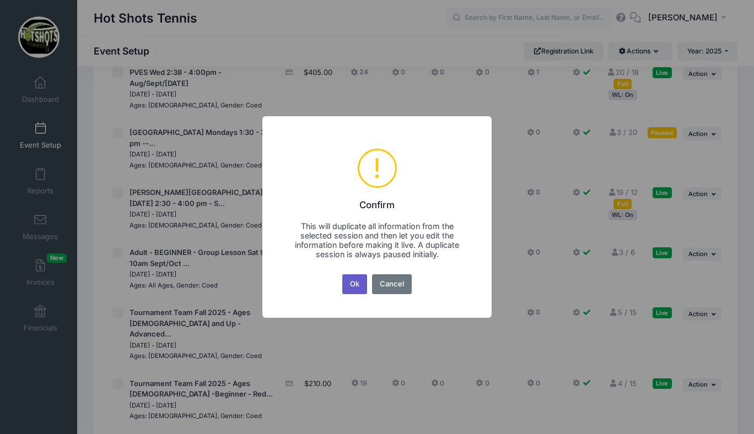
click at [357, 282] on button "Ok" at bounding box center [354, 284] width 25 height 20
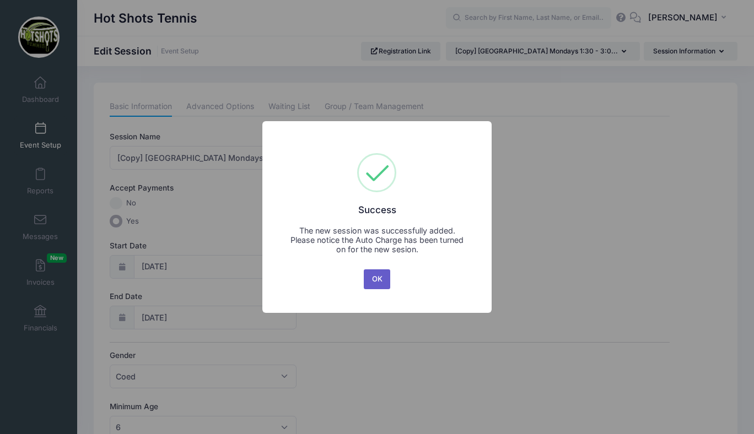
click at [372, 274] on button "OK" at bounding box center [377, 279] width 26 height 20
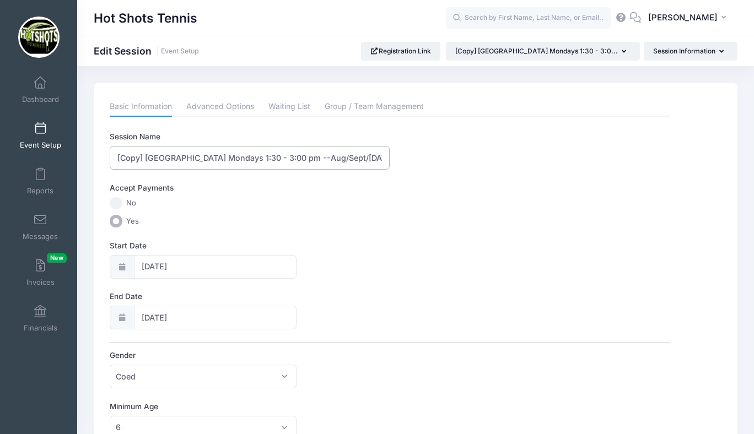
click at [147, 155] on input "[Copy] [GEOGRAPHIC_DATA] Mondays 1:30 - 3:00 pm --Aug/Sept/[DATE]" at bounding box center [250, 158] width 280 height 24
click at [303, 159] on input "[GEOGRAPHIC_DATA] Mondays 1:30 - 3:00 pm --Aug/Sept/[DATE]" at bounding box center [250, 158] width 280 height 24
click at [347, 159] on input "[GEOGRAPHIC_DATA] Mondays 1:30 - 2:45 pm --Aug/Sept/[DATE]" at bounding box center [250, 158] width 280 height 24
type input "[GEOGRAPHIC_DATA] Mondays 1:30 - 2:45 pm --Sept/[DATE]"
click at [172, 268] on input "[DATE]" at bounding box center [215, 267] width 163 height 24
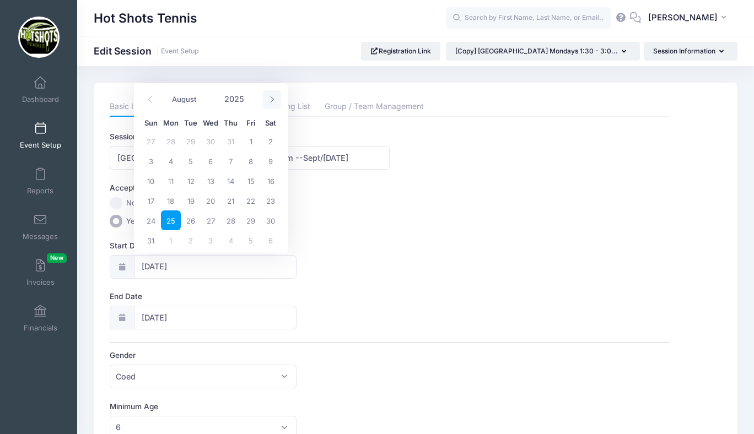
click at [278, 97] on span at bounding box center [272, 99] width 18 height 19
select select "8"
click at [171, 181] on span "15" at bounding box center [171, 181] width 20 height 20
type input "[DATE]"
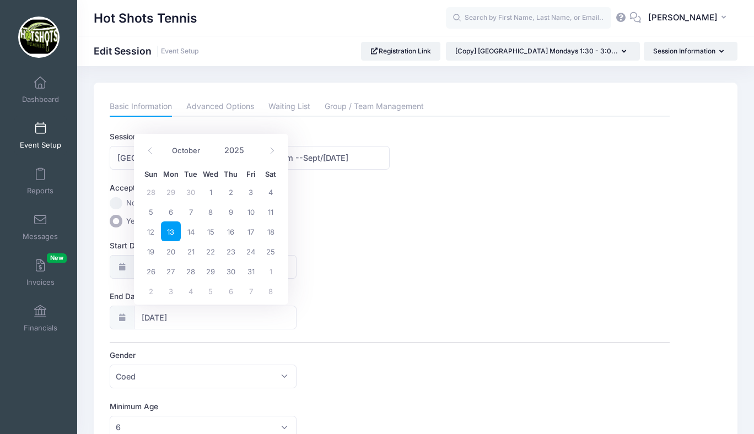
click at [171, 228] on span "13" at bounding box center [171, 232] width 20 height 20
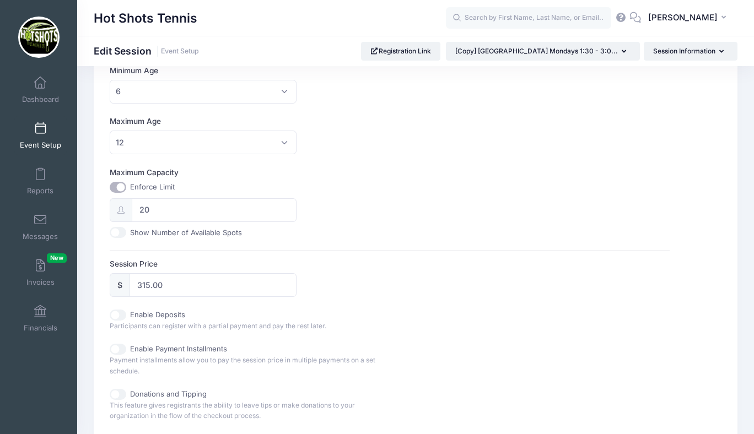
scroll to position [337, 0]
drag, startPoint x: 163, startPoint y: 284, endPoint x: 134, endPoint y: 284, distance: 28.7
click at [134, 284] on input "315.00" at bounding box center [212, 285] width 166 height 24
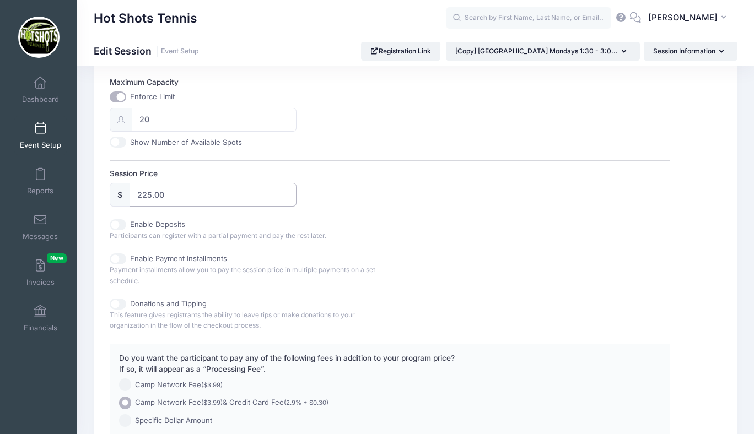
scroll to position [532, 0]
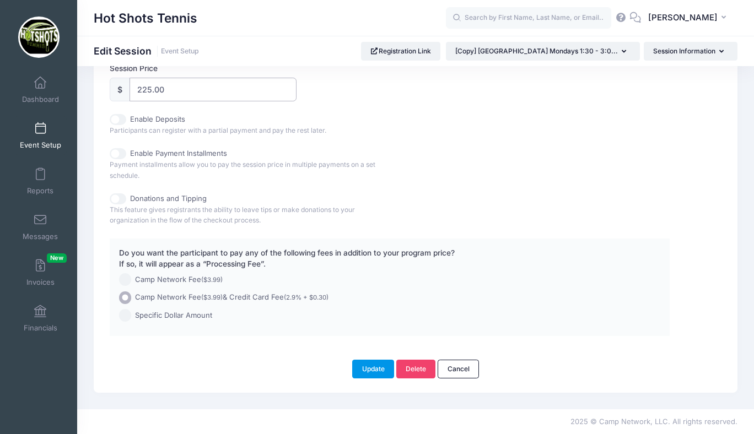
type input "225.00"
click at [371, 371] on button "Update" at bounding box center [373, 369] width 42 height 19
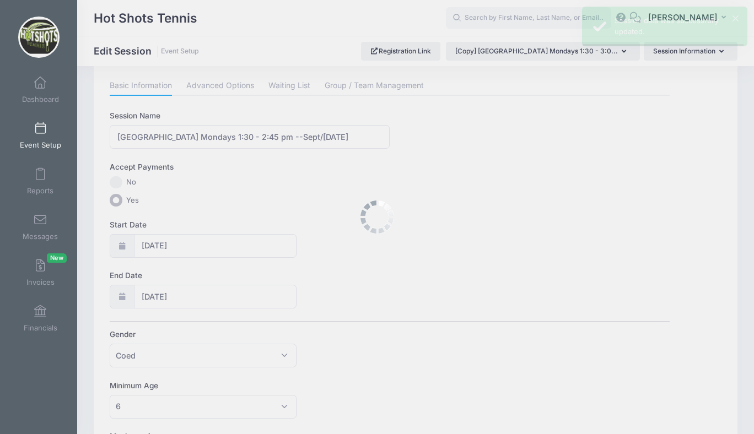
scroll to position [0, 0]
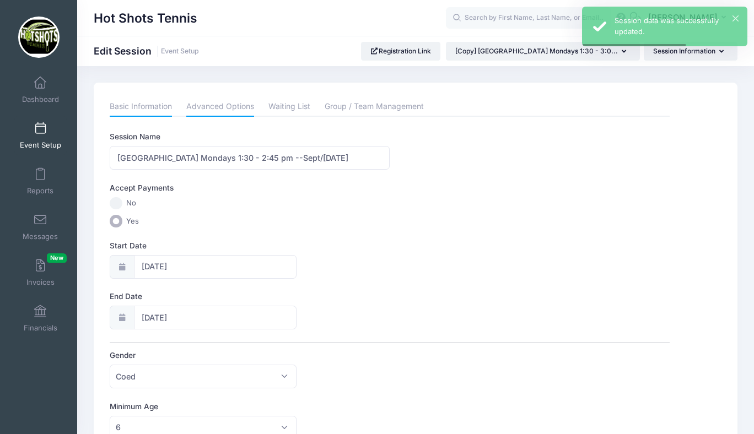
click at [215, 104] on link "Advanced Options" at bounding box center [220, 107] width 68 height 20
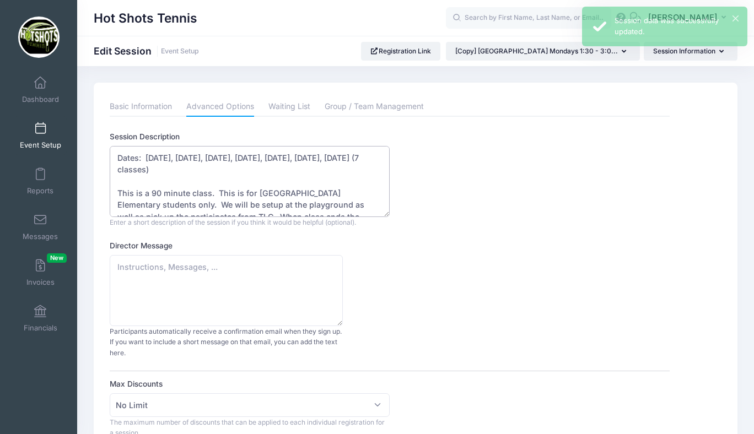
drag, startPoint x: 147, startPoint y: 156, endPoint x: 204, endPoint y: 154, distance: 57.4
click at [204, 154] on textarea "Dates: [DATE], [DATE], [DATE], [DATE], [DATE], [DATE], [DATE] (7 classes) This …" at bounding box center [250, 181] width 280 height 71
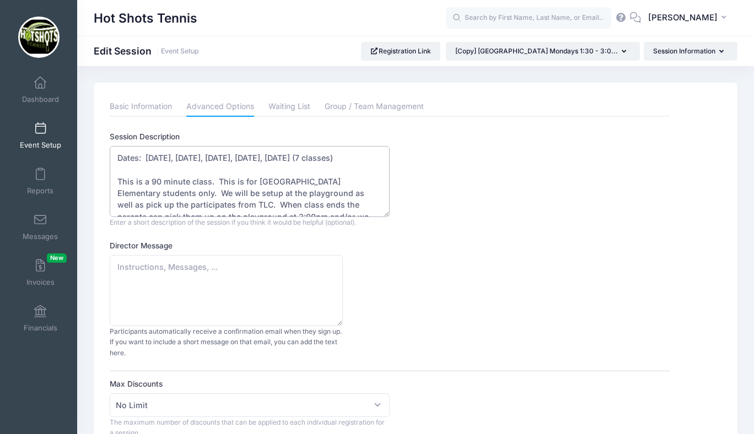
click at [301, 157] on textarea "Dates: [DATE], [DATE], [DATE], [DATE], [DATE], [DATE], [DATE] (7 classes) This …" at bounding box center [250, 181] width 280 height 71
click at [160, 181] on textarea "Dates: [DATE], [DATE], [DATE], [DATE], [DATE], [DATE], [DATE] (7 classes) This …" at bounding box center [250, 181] width 280 height 71
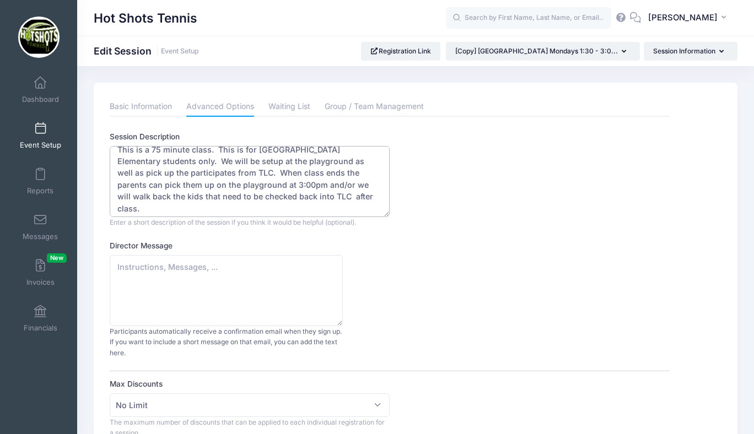
scroll to position [30, 0]
click at [246, 187] on textarea "Dates: Aug 25, Sept 8, Sept 15, Sept 22, Sept 29, Oct 6, Oct 13 (7 classes) Thi…" at bounding box center [250, 181] width 280 height 71
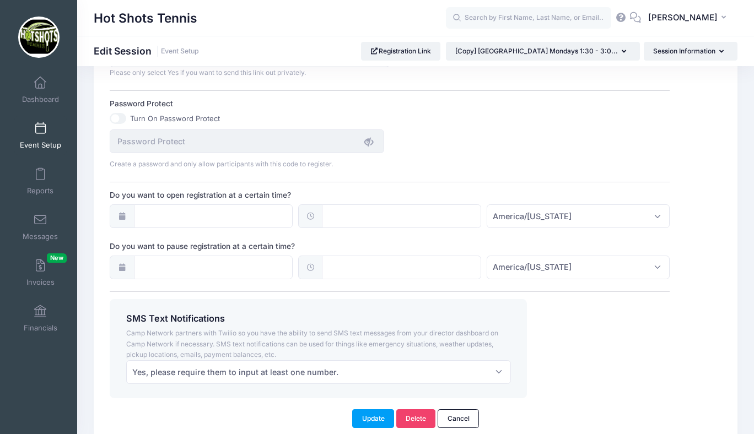
scroll to position [795, 0]
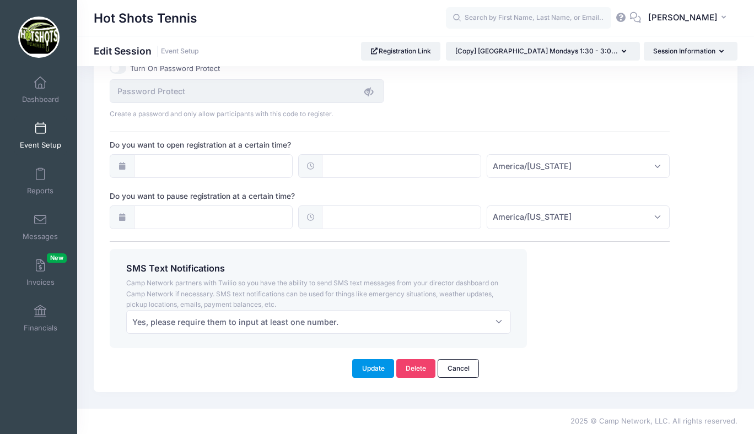
type textarea "Dates: Sept 15, Sept 22, Sept 29, Oct 6, Oct 13 (5 classes) This is a 75 minute…"
click at [372, 365] on button "Update" at bounding box center [373, 368] width 42 height 19
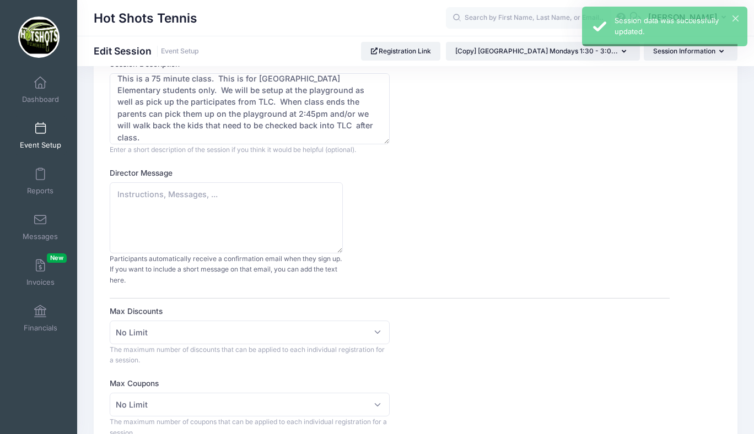
scroll to position [0, 0]
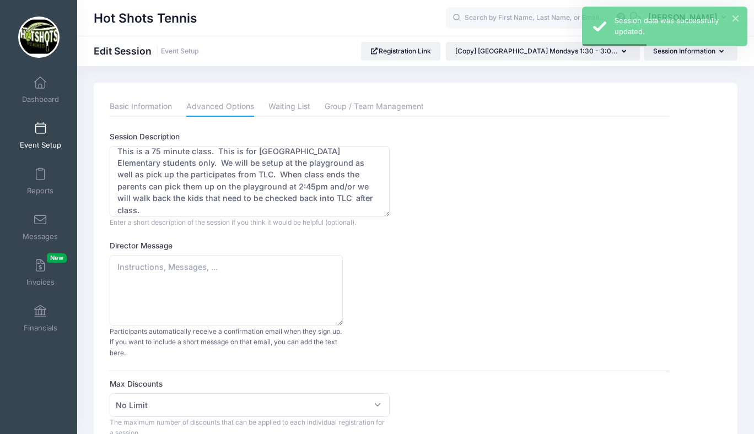
click at [40, 132] on span at bounding box center [40, 129] width 0 height 12
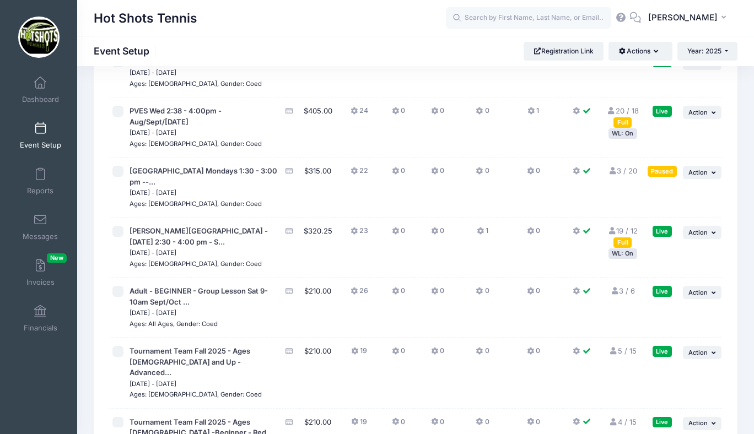
scroll to position [2492, 0]
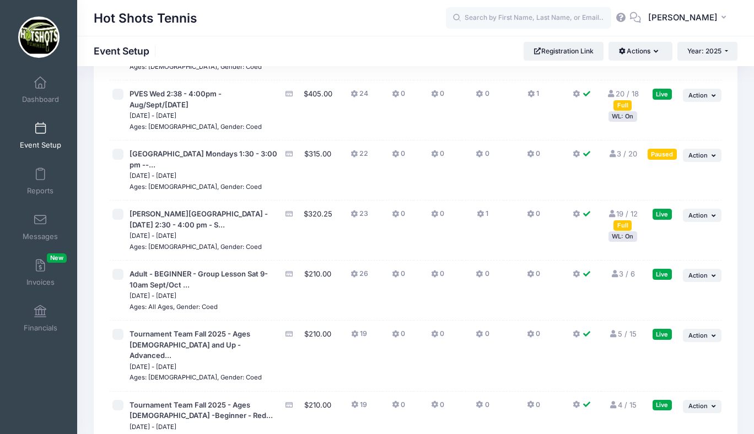
click at [625, 158] on link "3 / 20 Full" at bounding box center [622, 153] width 29 height 9
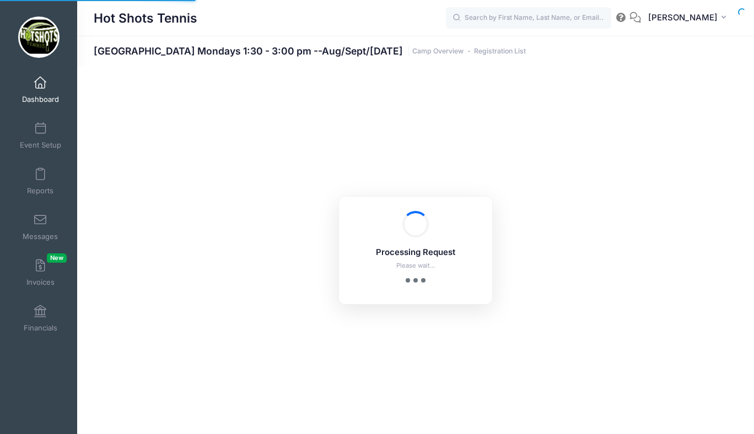
select select "10"
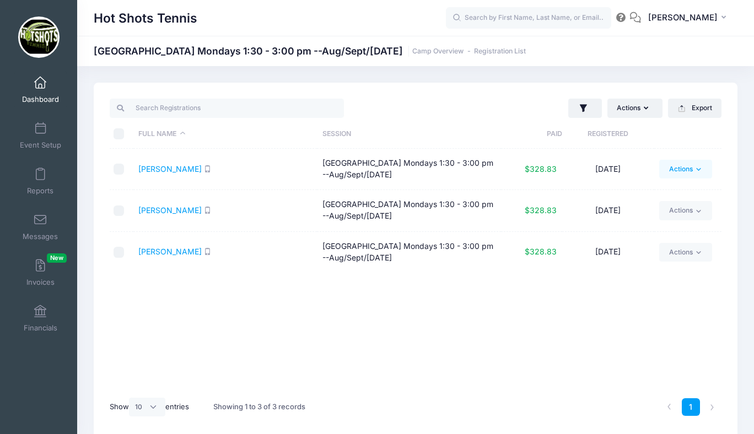
click at [674, 171] on link "Actions" at bounding box center [685, 169] width 52 height 19
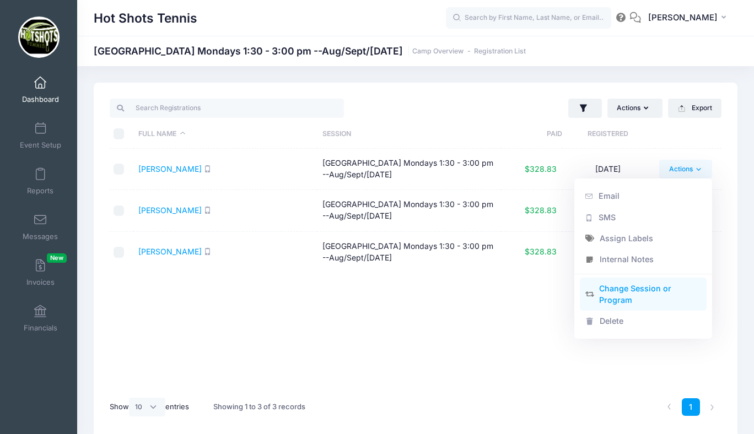
click at [619, 294] on link "Change Session or Program" at bounding box center [643, 294] width 127 height 33
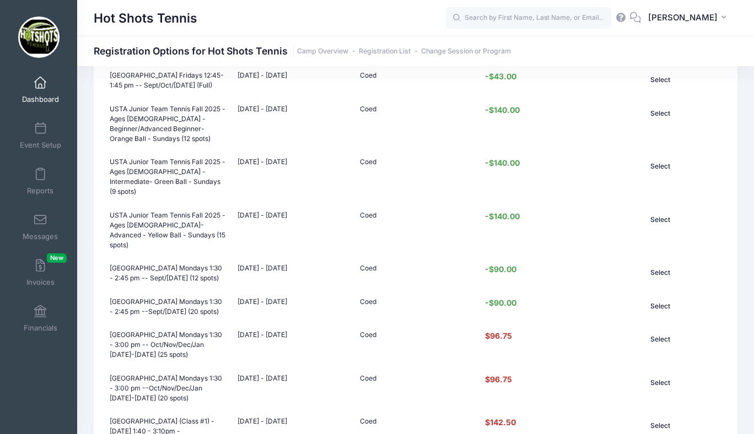
scroll to position [641, 0]
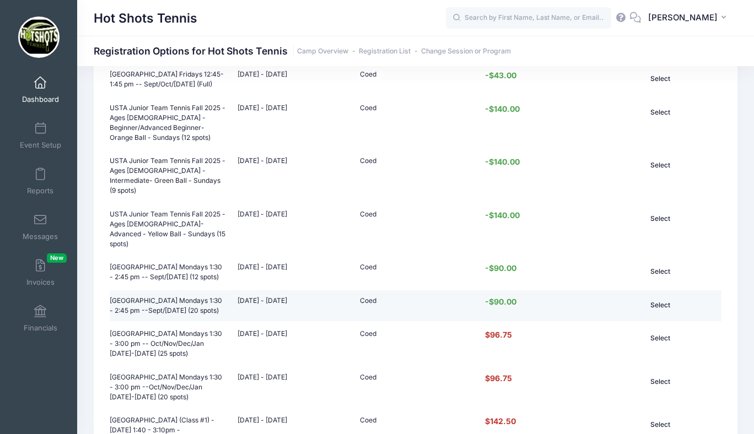
click at [663, 296] on button "Select" at bounding box center [660, 305] width 74 height 19
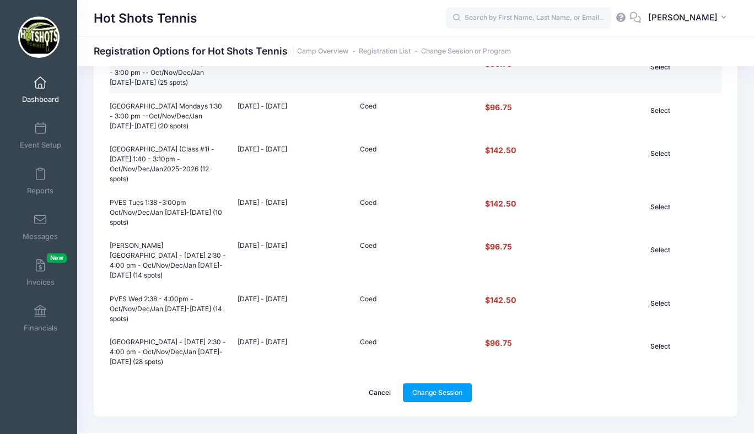
scroll to position [936, 0]
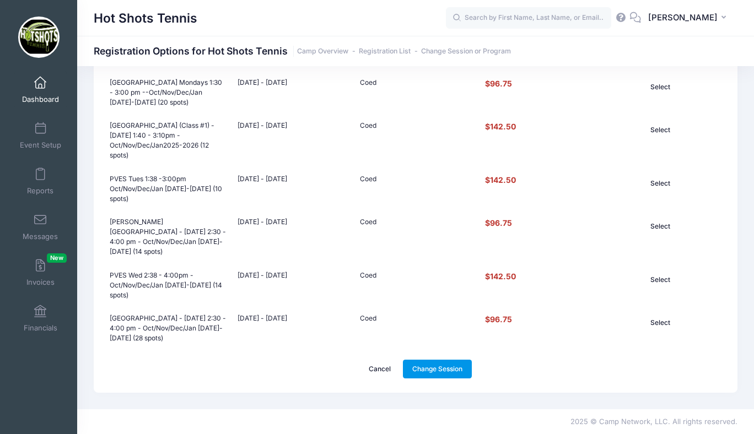
click at [442, 364] on link "Change Session" at bounding box center [437, 369] width 69 height 19
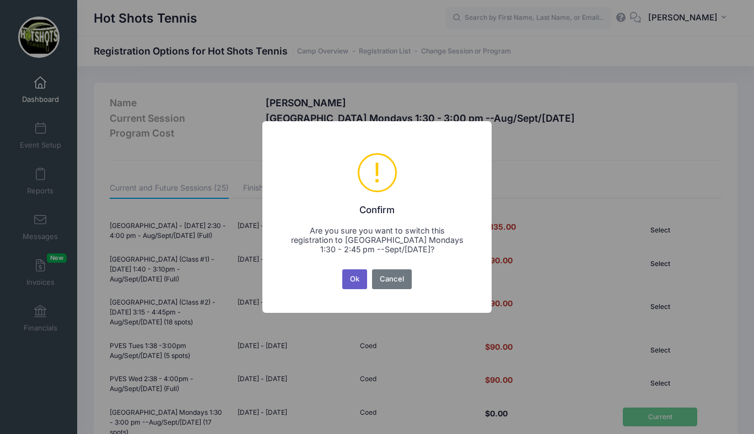
click at [356, 277] on button "Ok" at bounding box center [354, 279] width 25 height 20
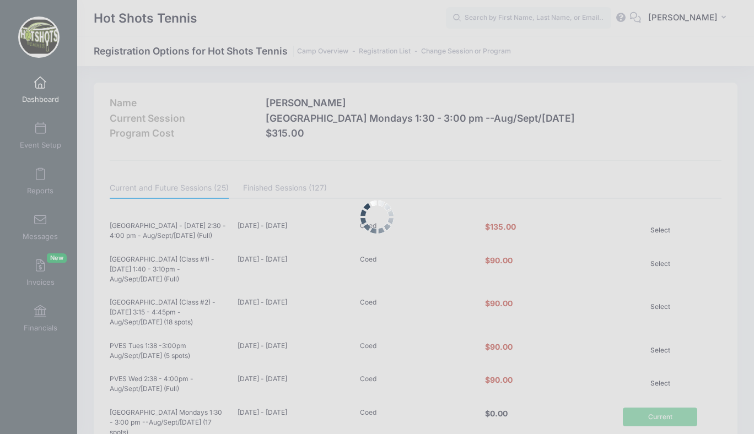
scroll to position [936, 0]
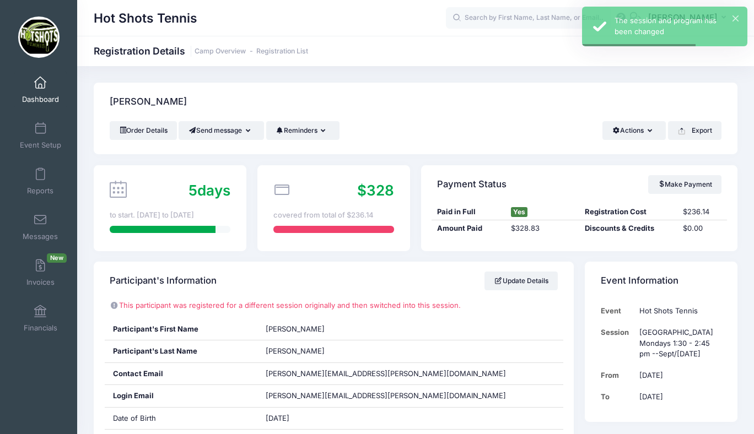
click at [40, 87] on span at bounding box center [40, 83] width 0 height 12
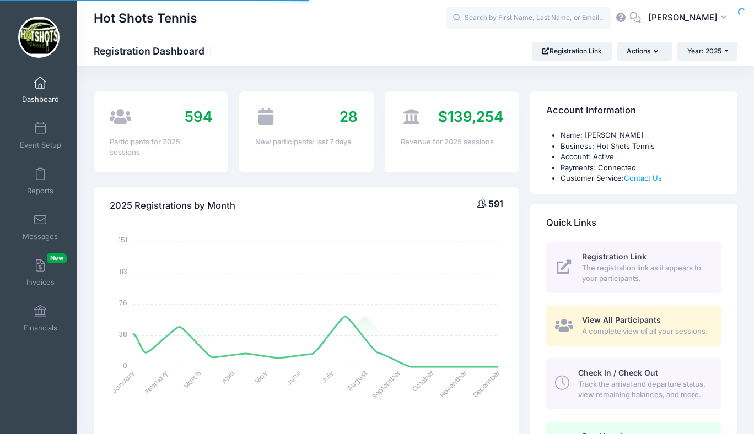
select select
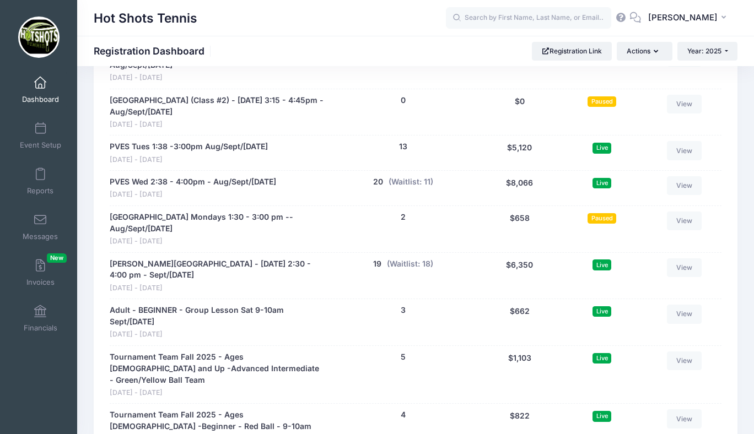
scroll to position [2329, 0]
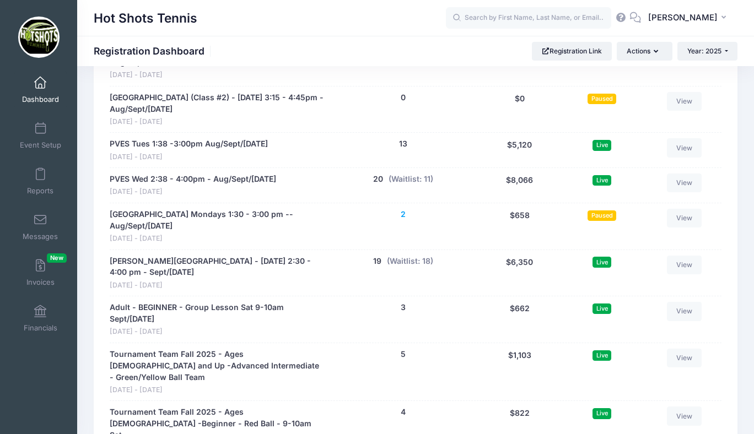
click at [403, 211] on button "2" at bounding box center [403, 215] width 5 height 12
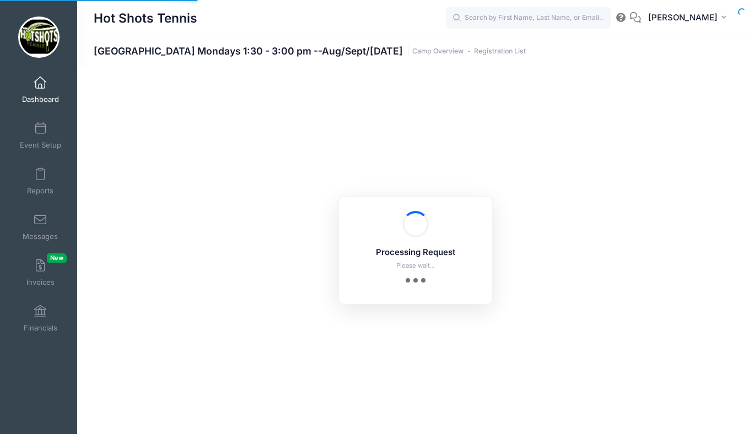
select select "10"
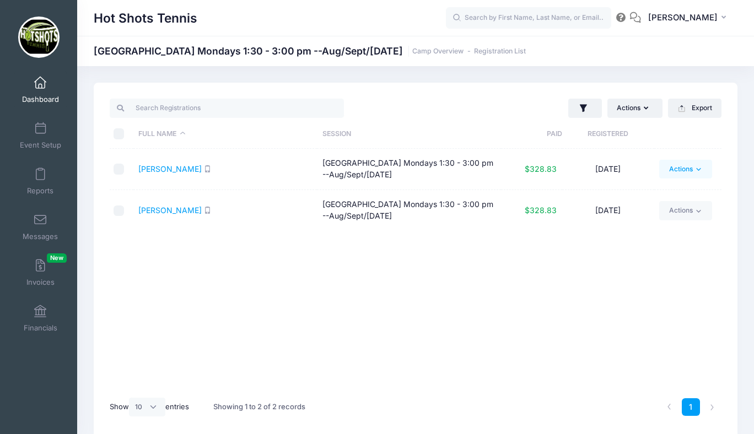
click at [675, 167] on link "Actions" at bounding box center [685, 169] width 52 height 19
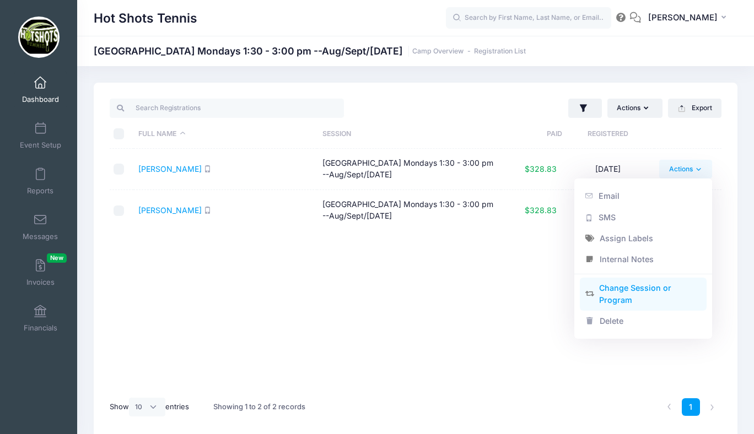
click at [623, 291] on link "Change Session or Program" at bounding box center [643, 294] width 127 height 33
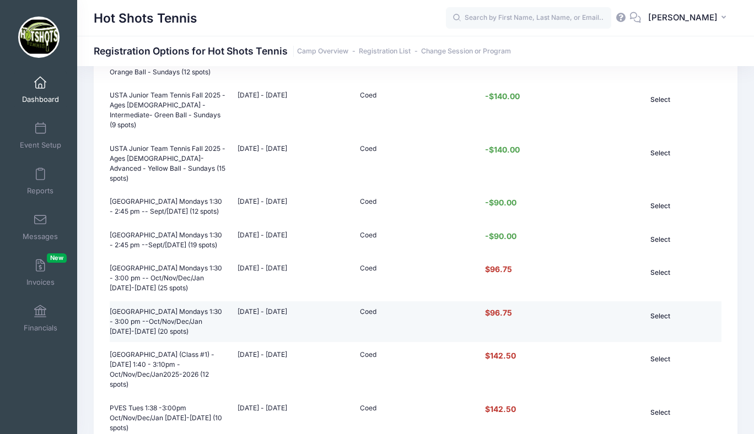
scroll to position [700, 0]
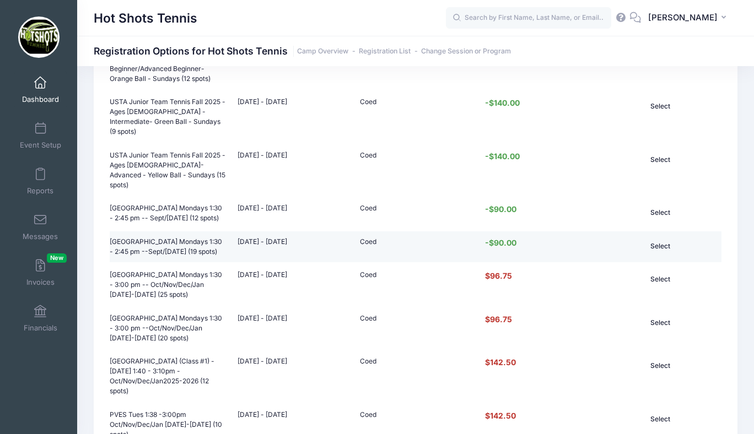
click at [657, 237] on button "Select" at bounding box center [660, 246] width 74 height 19
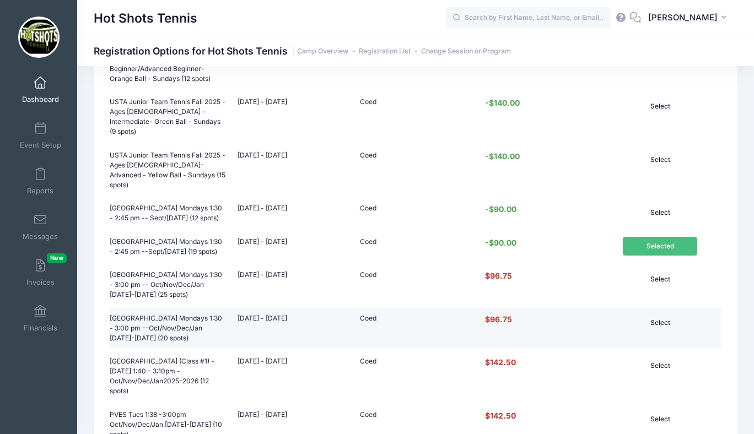
scroll to position [936, 0]
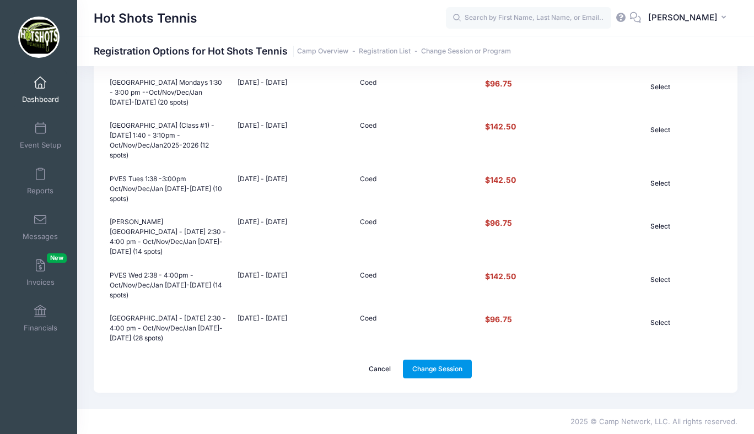
click at [431, 364] on link "Change Session" at bounding box center [437, 369] width 69 height 19
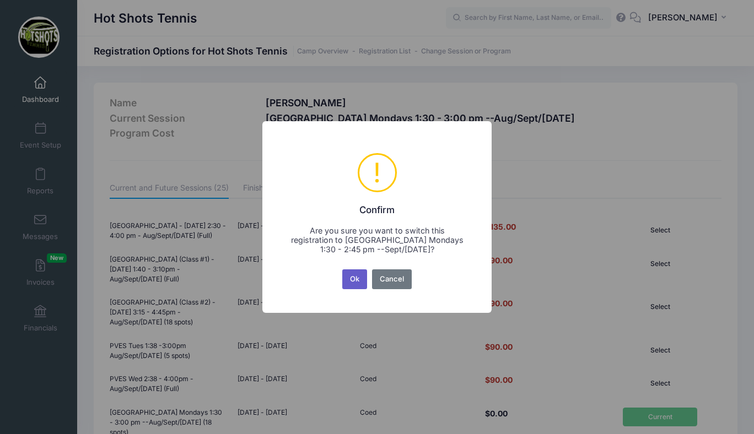
click at [353, 279] on button "Ok" at bounding box center [354, 279] width 25 height 20
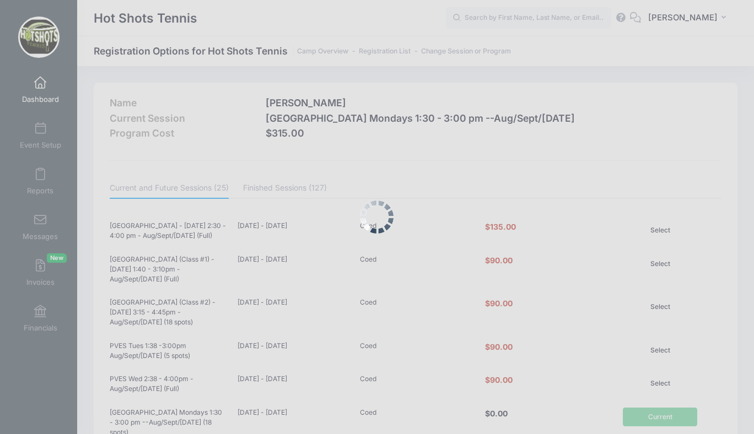
scroll to position [936, 0]
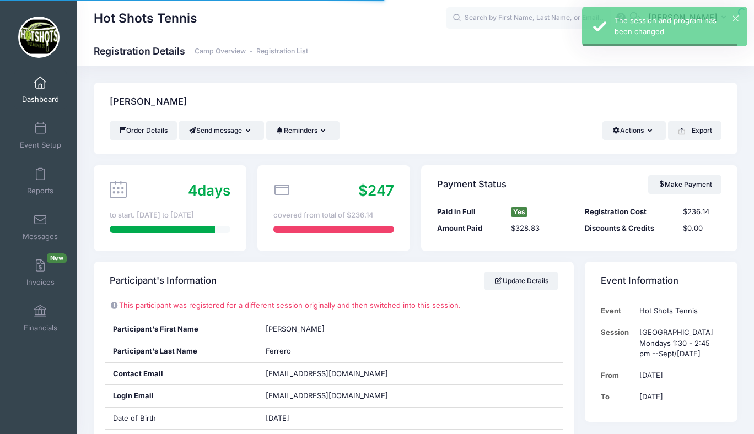
click at [40, 88] on span at bounding box center [40, 83] width 0 height 12
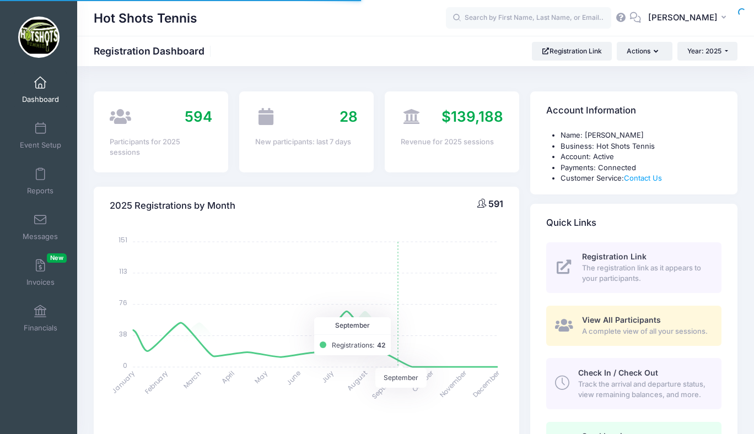
select select
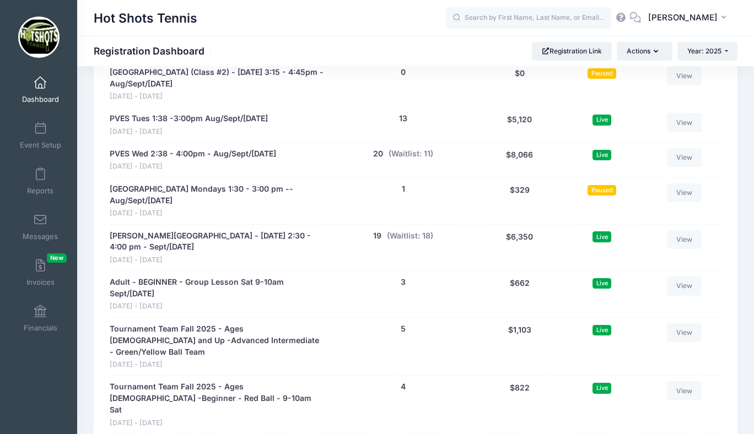
scroll to position [2320, 0]
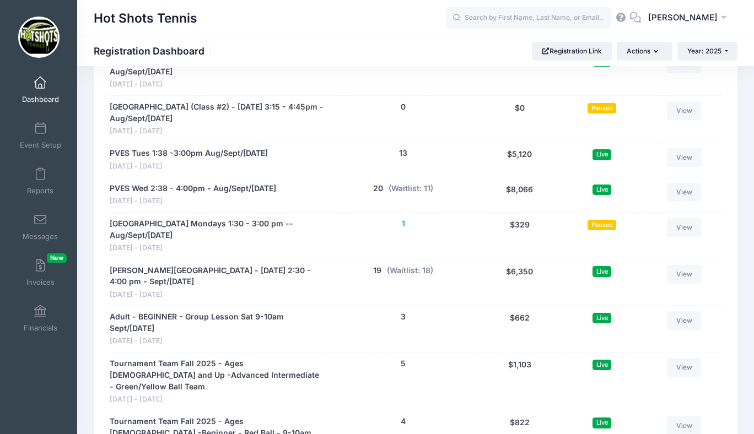
click at [403, 222] on button "1" at bounding box center [403, 224] width 3 height 12
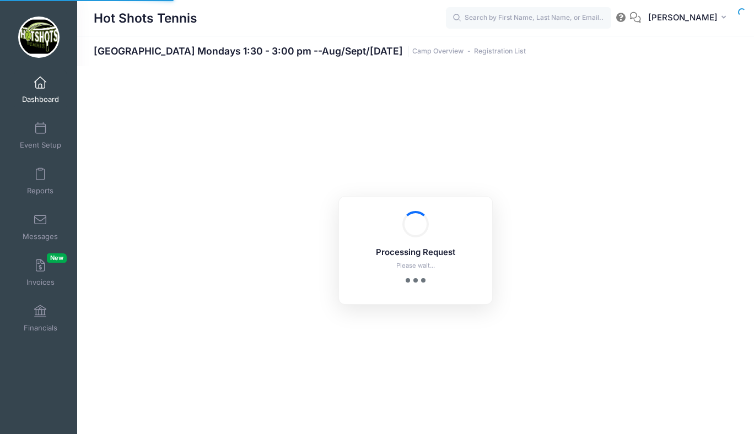
select select "10"
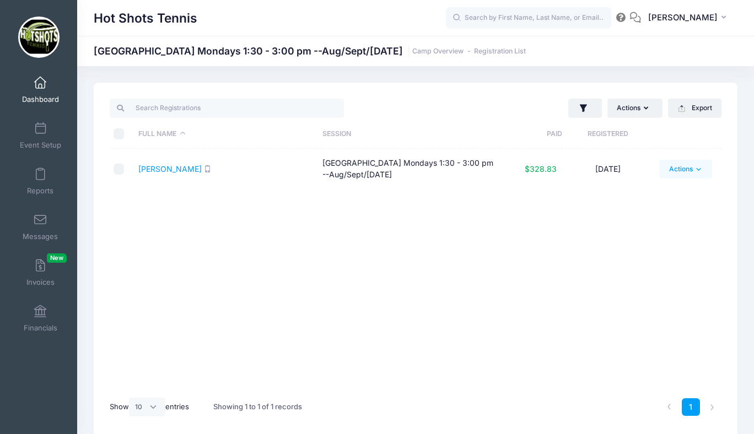
click at [674, 168] on link "Actions" at bounding box center [685, 169] width 52 height 19
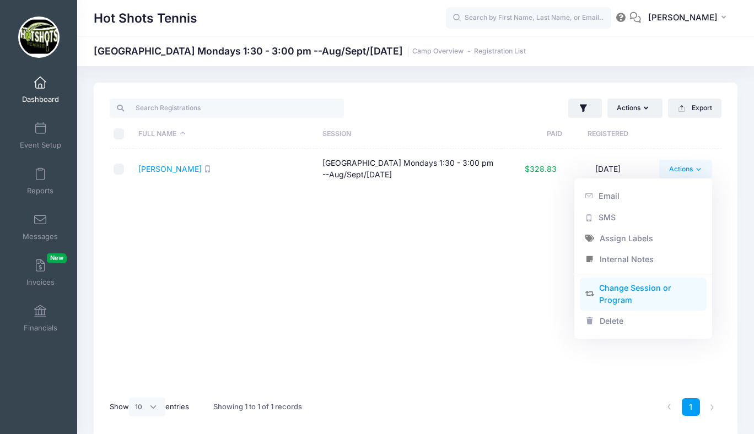
click at [615, 292] on link "Change Session or Program" at bounding box center [643, 294] width 127 height 33
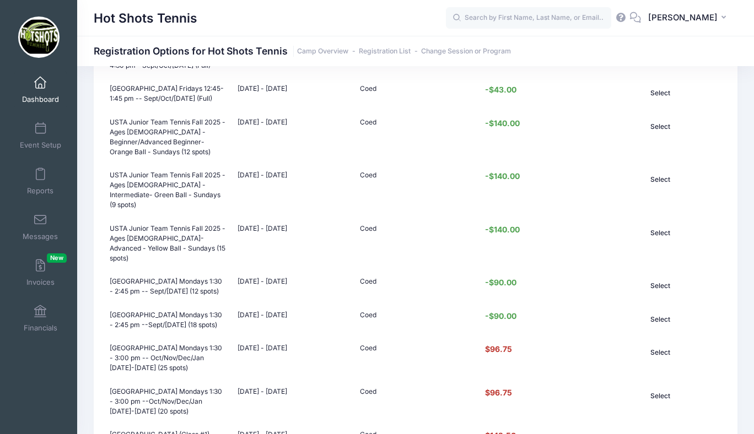
scroll to position [629, 0]
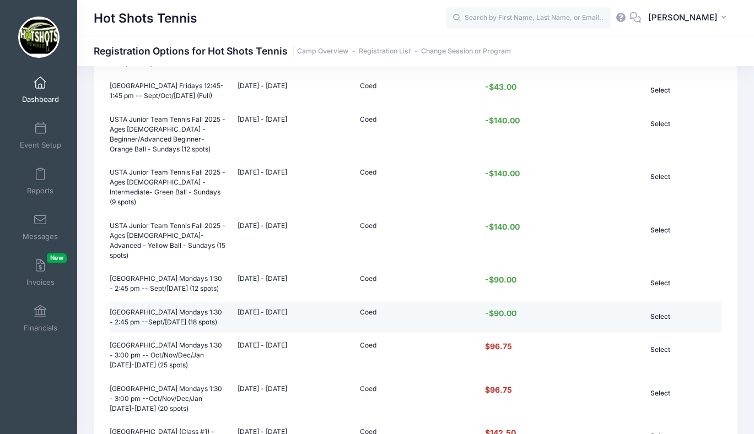
click at [658, 307] on button "Select" at bounding box center [660, 316] width 74 height 19
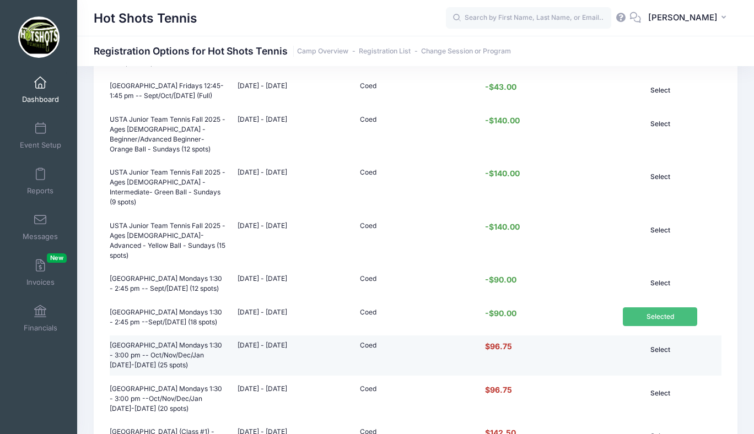
scroll to position [936, 0]
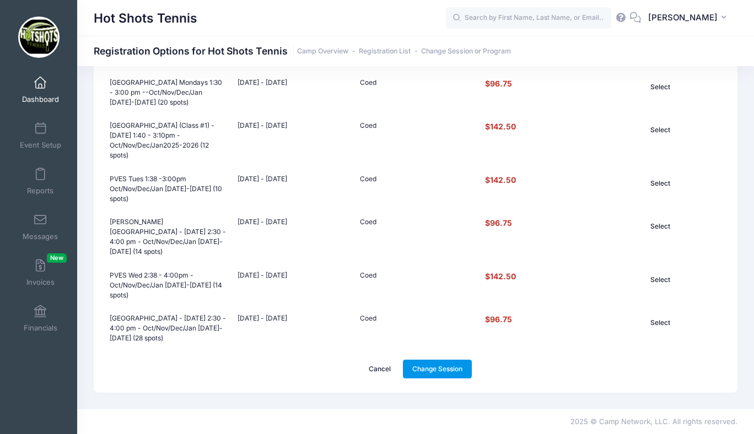
click at [429, 366] on link "Change Session" at bounding box center [437, 369] width 69 height 19
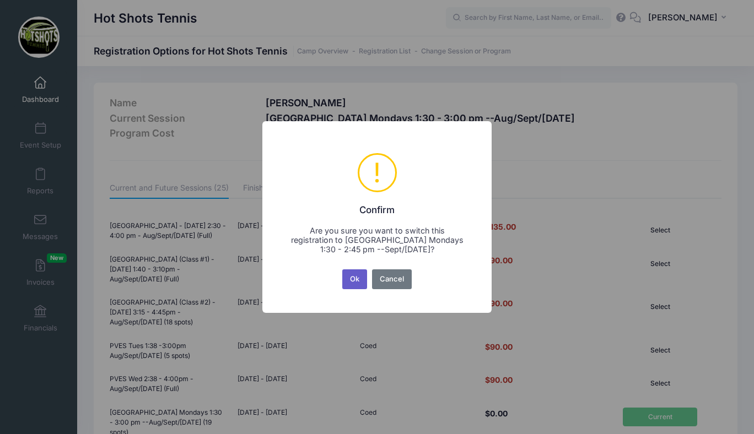
click at [354, 279] on button "Ok" at bounding box center [354, 279] width 25 height 20
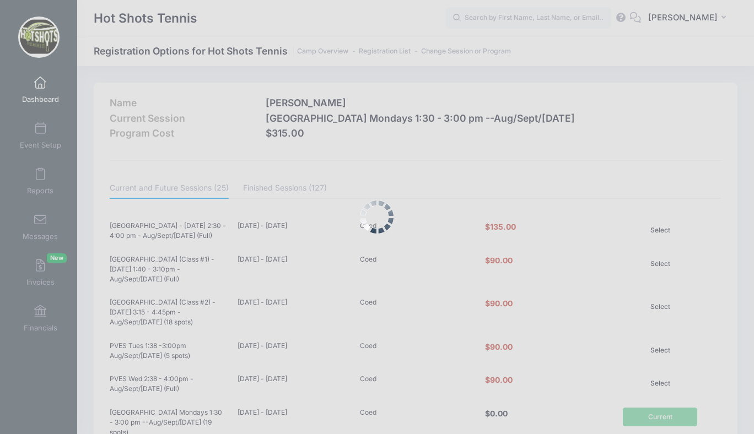
scroll to position [936, 0]
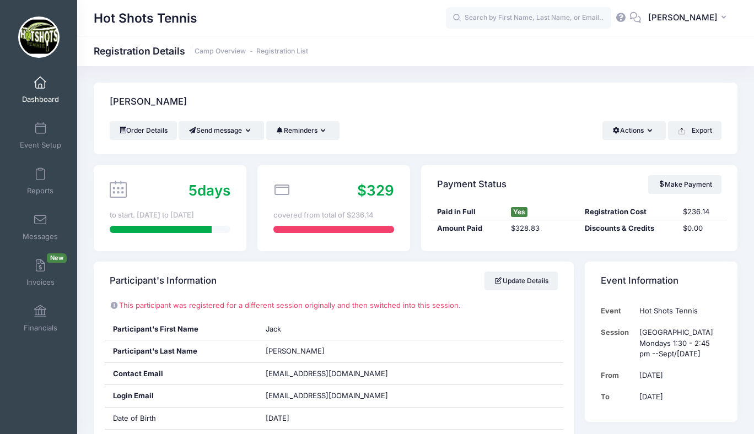
click at [40, 84] on span at bounding box center [40, 83] width 0 height 12
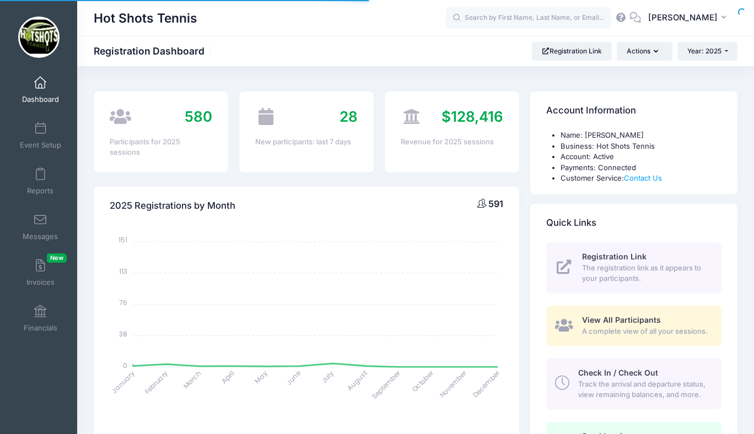
select select
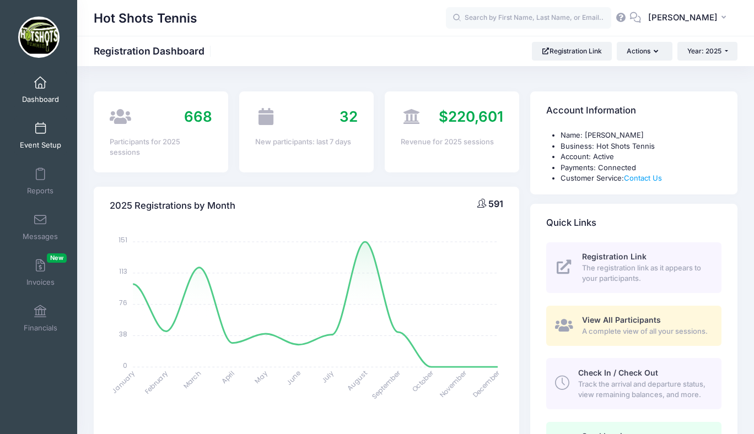
click at [40, 127] on span at bounding box center [40, 129] width 0 height 12
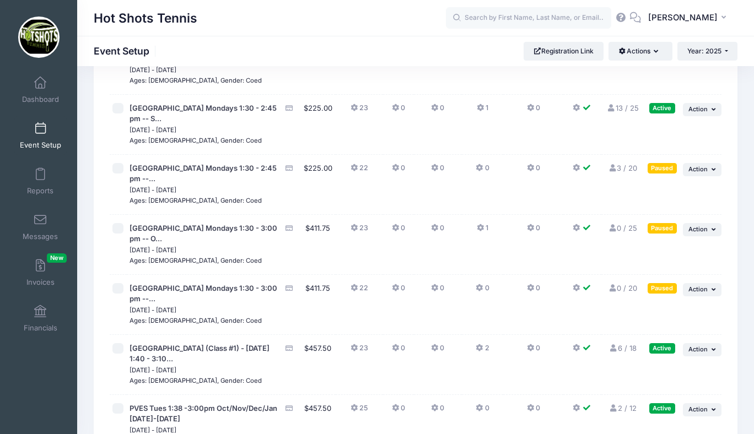
scroll to position [3211, 0]
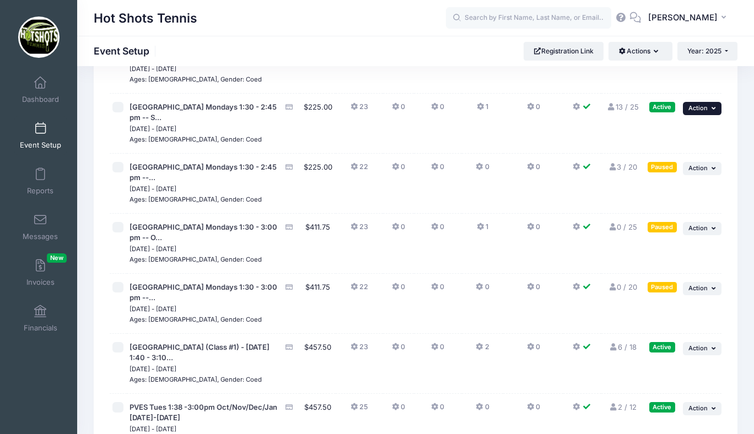
click at [694, 115] on button "... Action" at bounding box center [702, 108] width 39 height 13
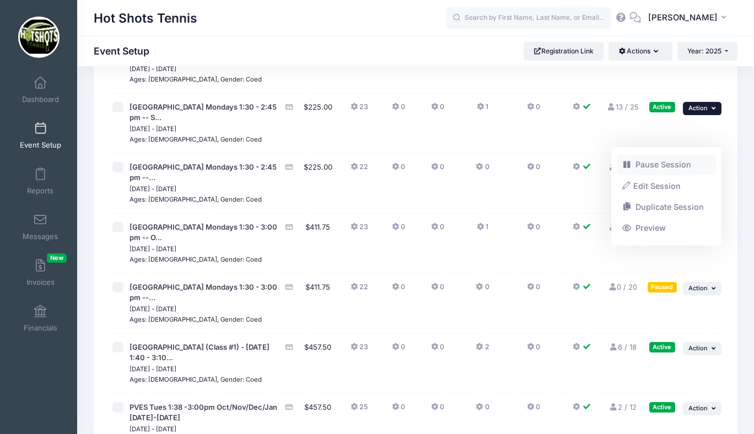
click at [661, 168] on link "Pause Session" at bounding box center [667, 164] width 100 height 21
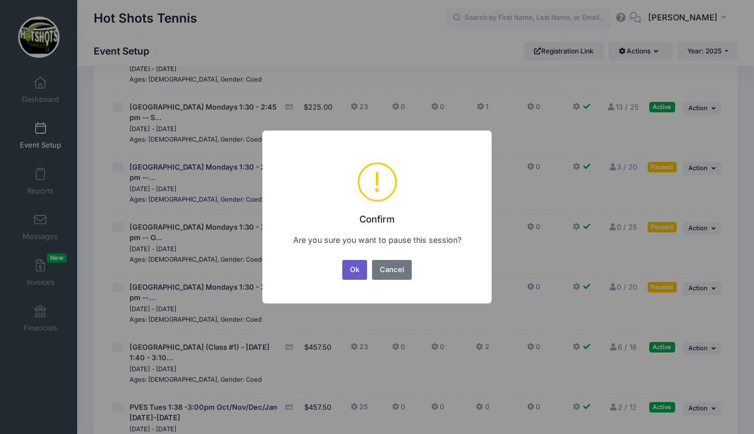
click at [360, 269] on button "Ok" at bounding box center [354, 270] width 25 height 20
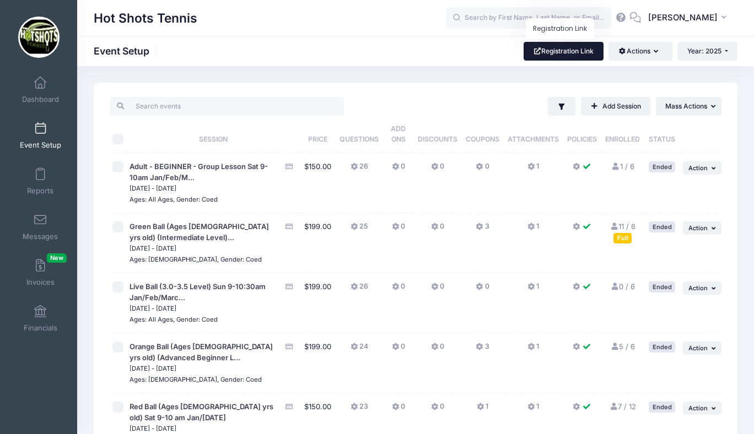
click at [563, 52] on link "Registration Link" at bounding box center [563, 51] width 80 height 19
